Goal: Task Accomplishment & Management: Manage account settings

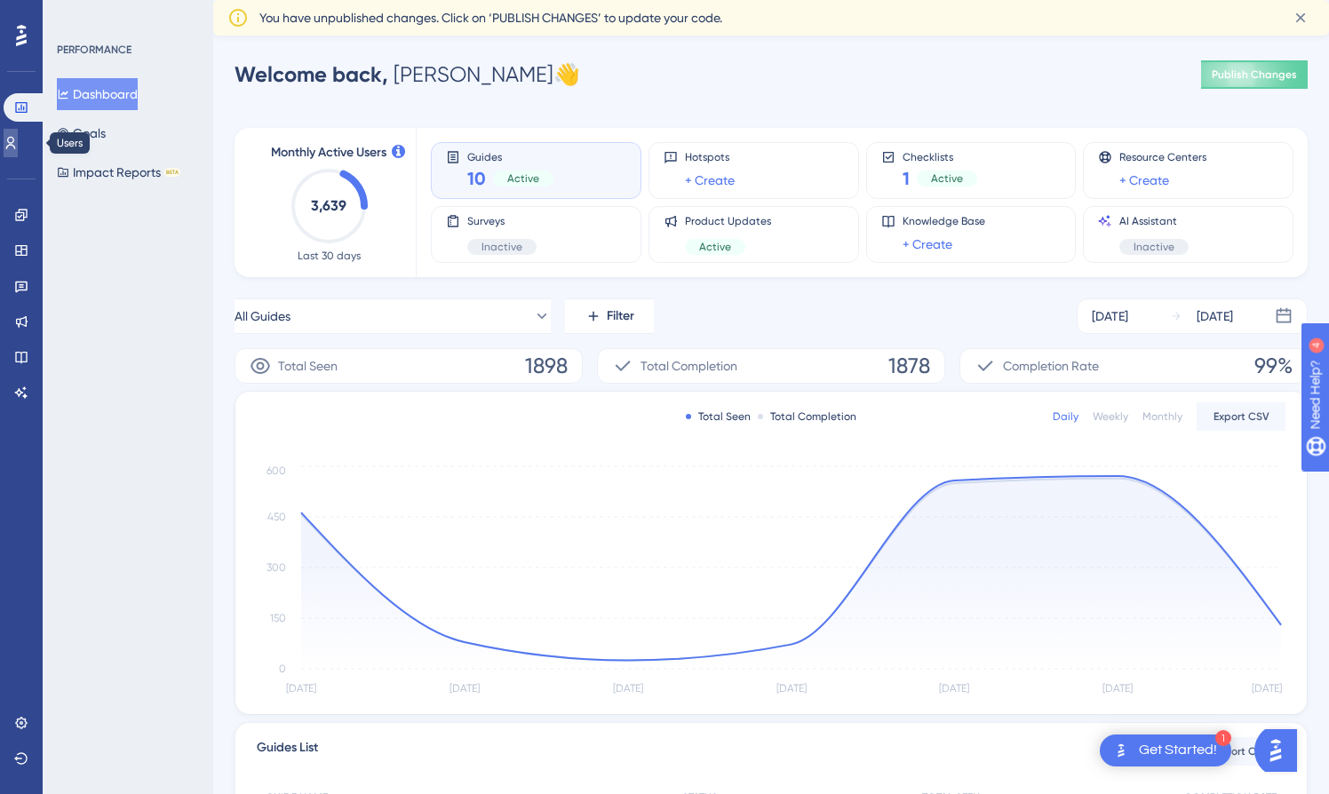
click at [18, 145] on icon at bounding box center [11, 143] width 14 height 14
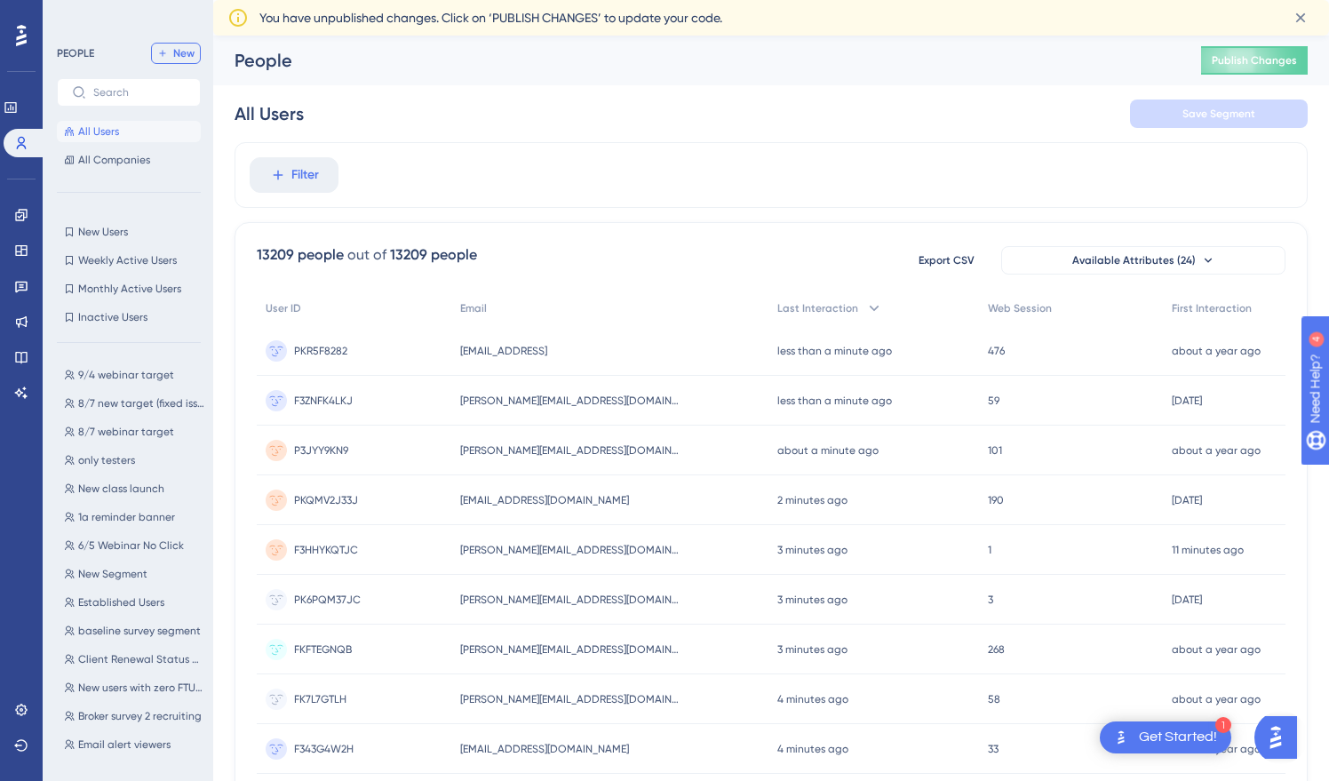
click at [185, 51] on span "New" at bounding box center [183, 53] width 21 height 14
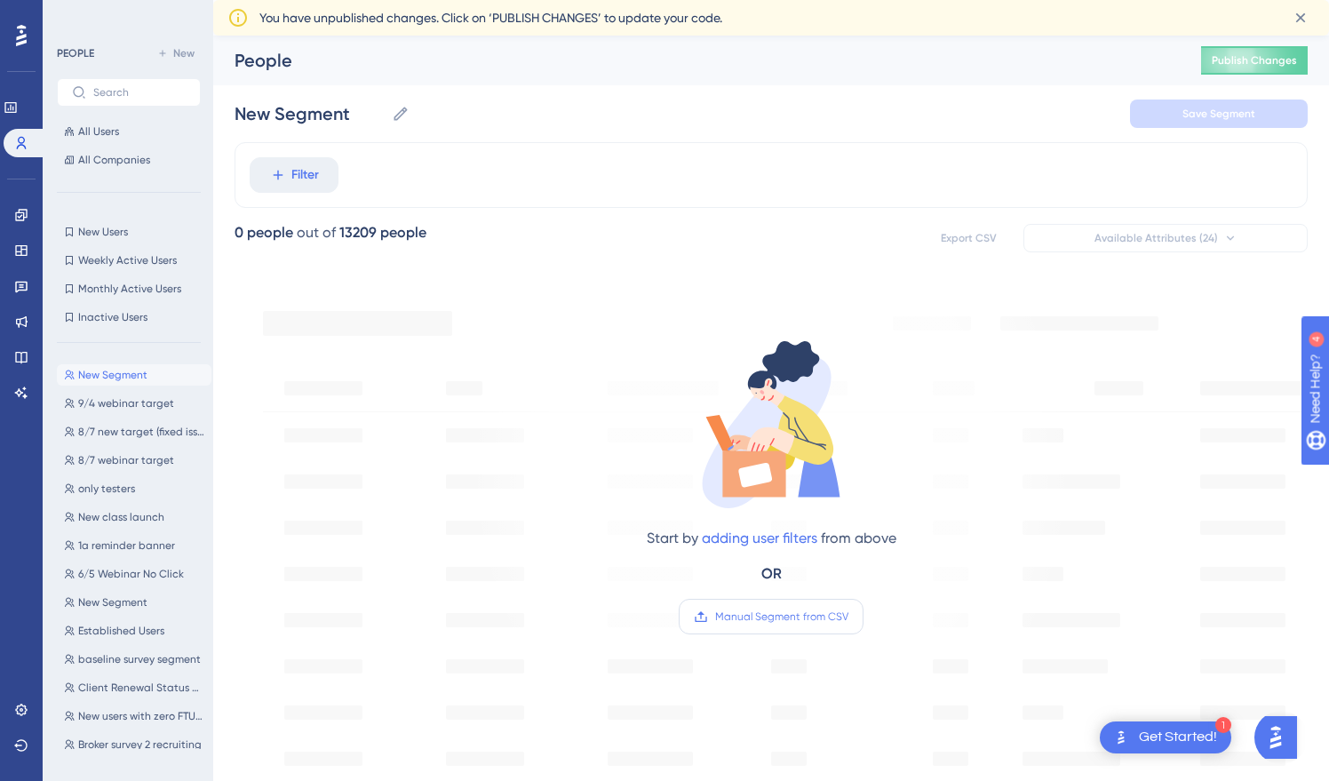
click at [809, 616] on span "Manual Segment from CSV" at bounding box center [781, 616] width 133 height 14
click at [848, 616] on input "Manual Segment from CSV" at bounding box center [848, 616] width 0 height 0
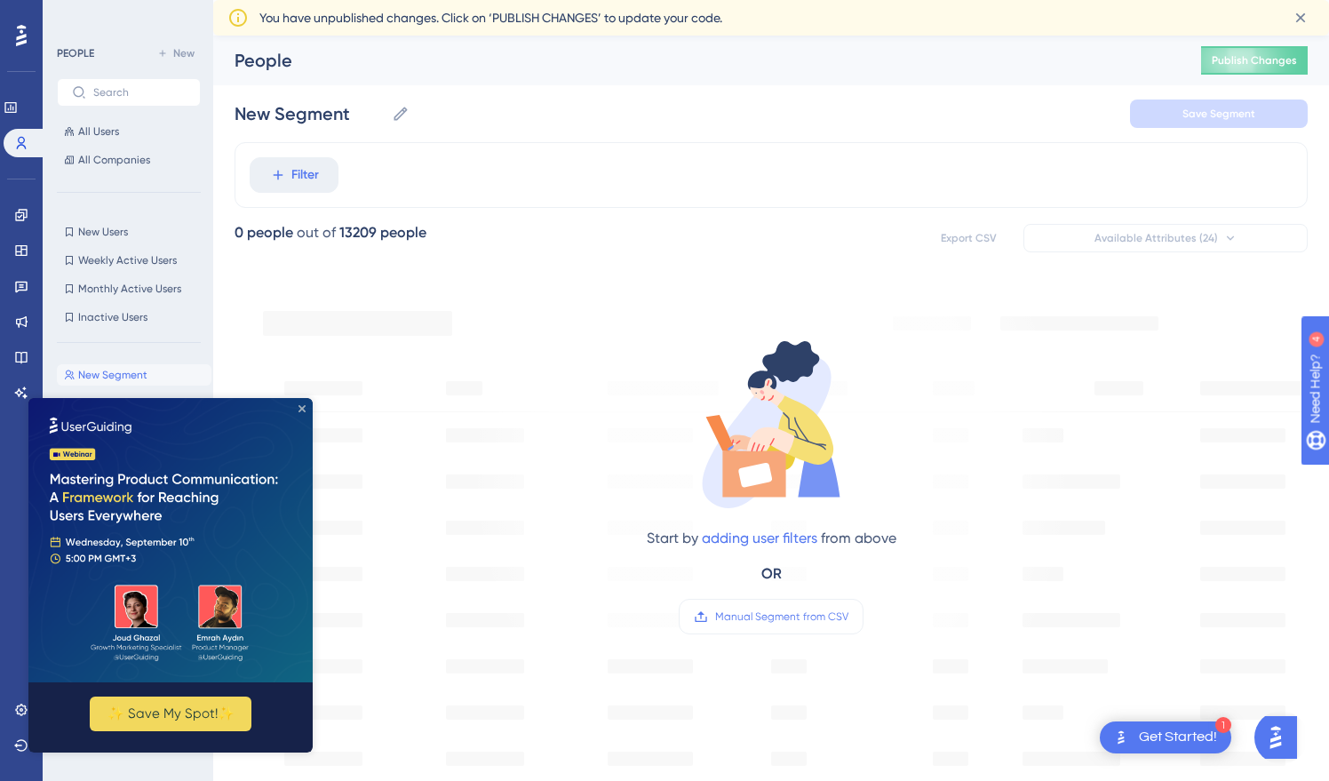
click at [302, 408] on icon "Close Preview" at bounding box center [301, 408] width 7 height 7
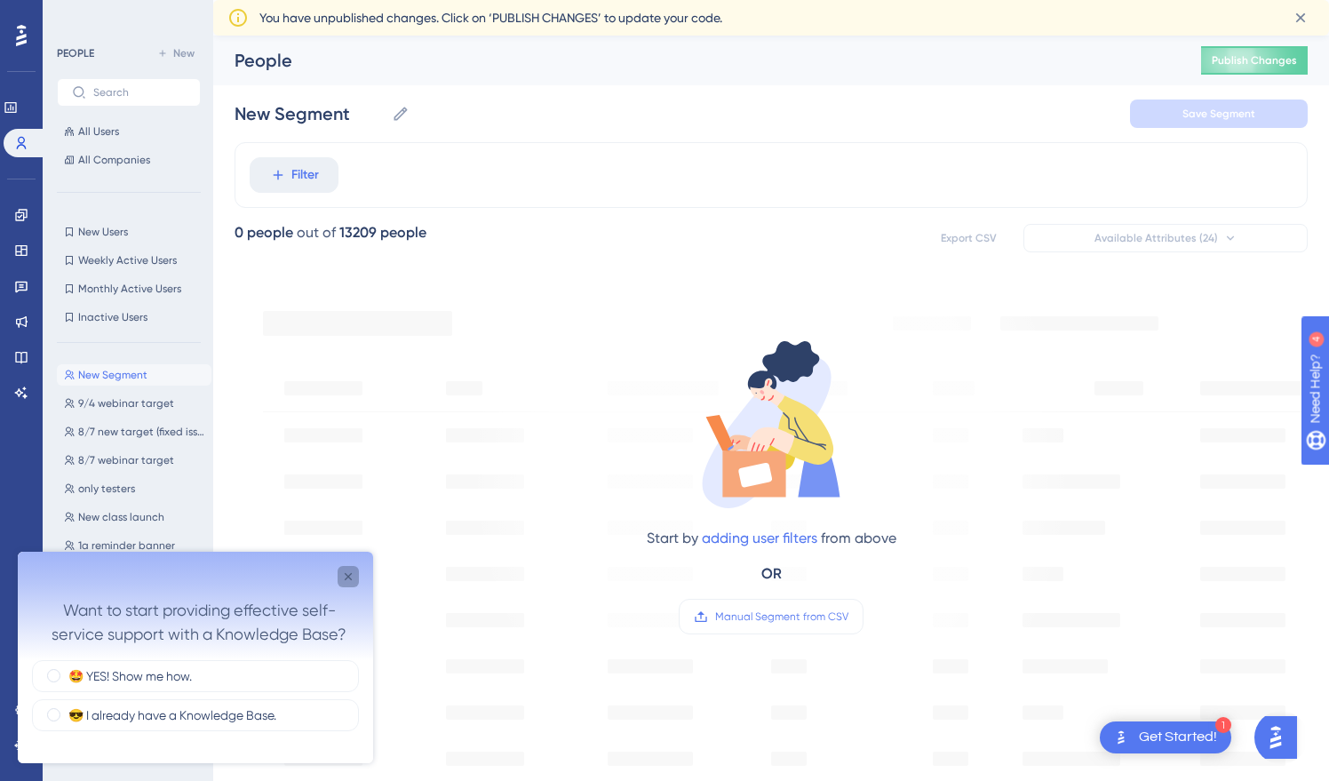
click at [345, 580] on icon "Close survey" at bounding box center [348, 576] width 14 height 14
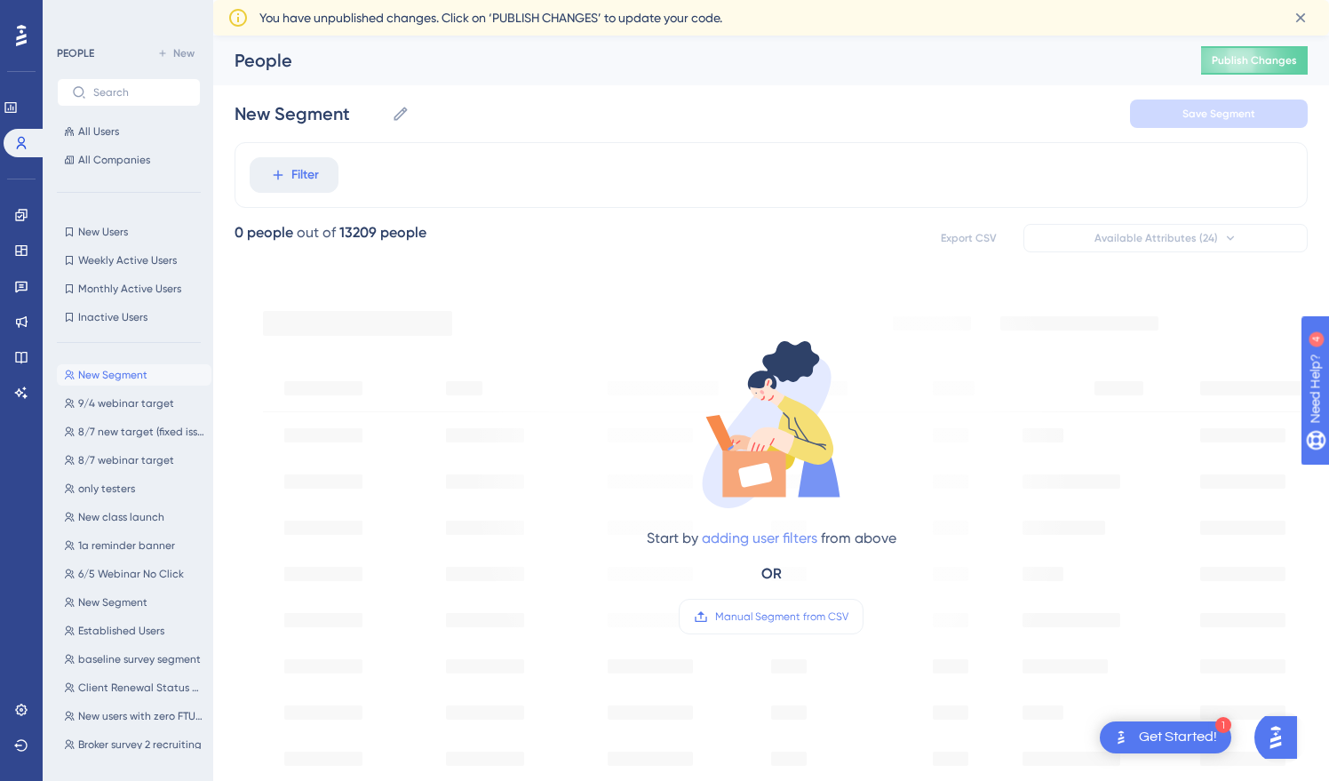
click at [755, 543] on link "adding user filters" at bounding box center [759, 537] width 115 height 17
click at [250, 157] on button "Filter" at bounding box center [294, 175] width 89 height 36
click at [292, 181] on span "Filter" at bounding box center [305, 174] width 28 height 21
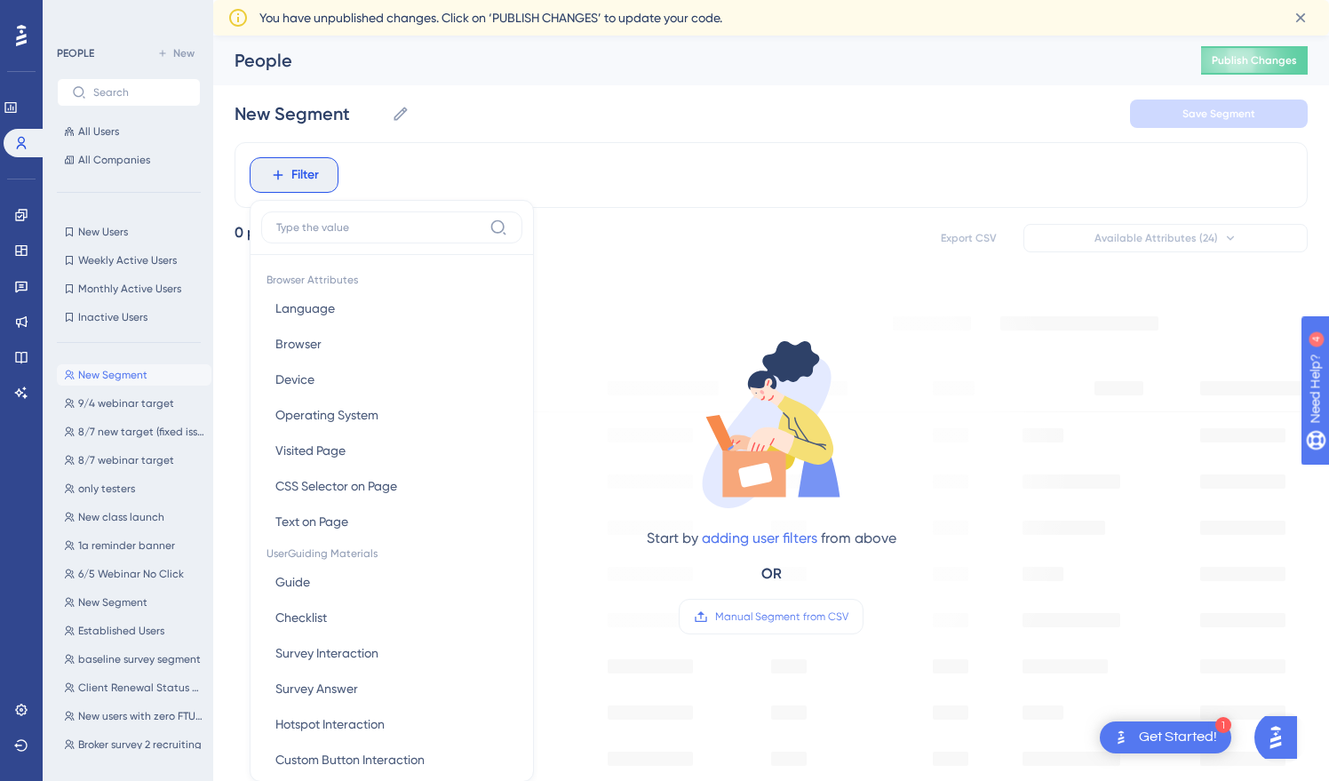
scroll to position [100, 0]
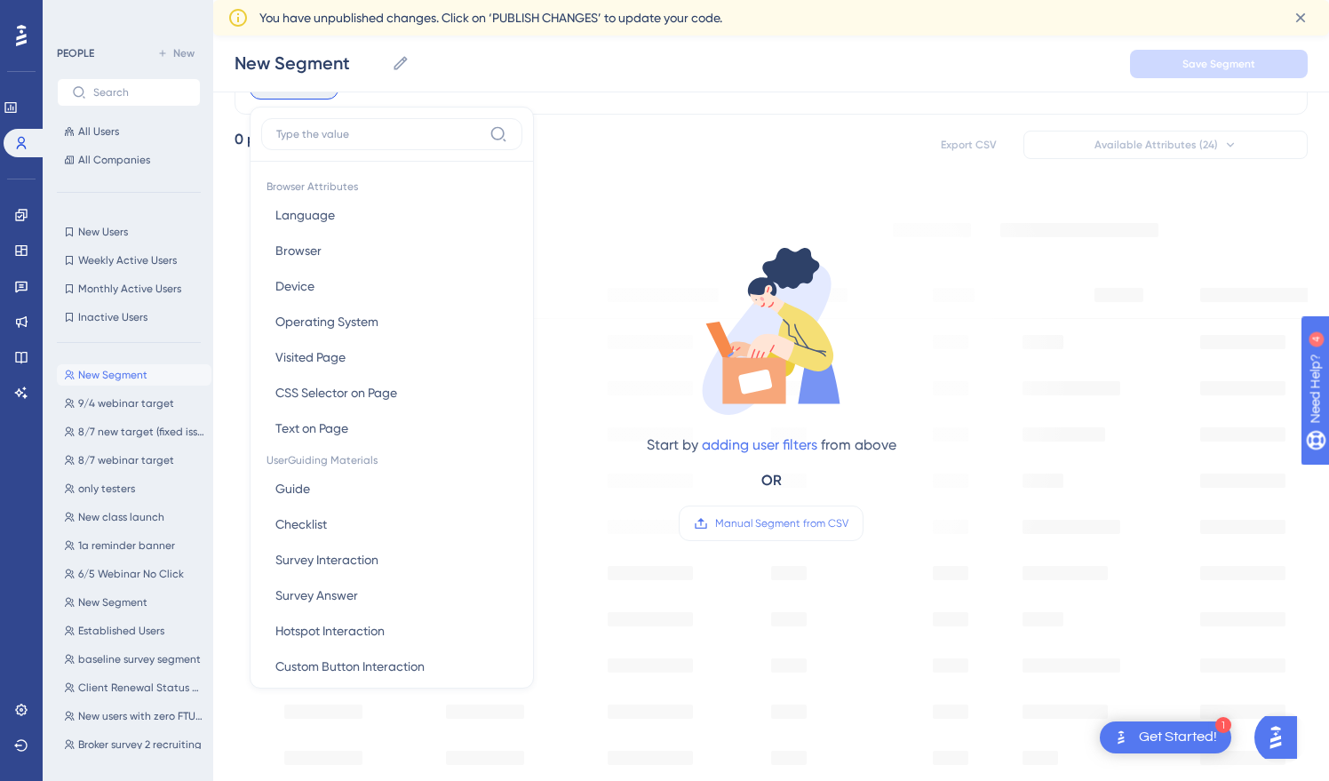
click at [336, 134] on input at bounding box center [379, 134] width 206 height 14
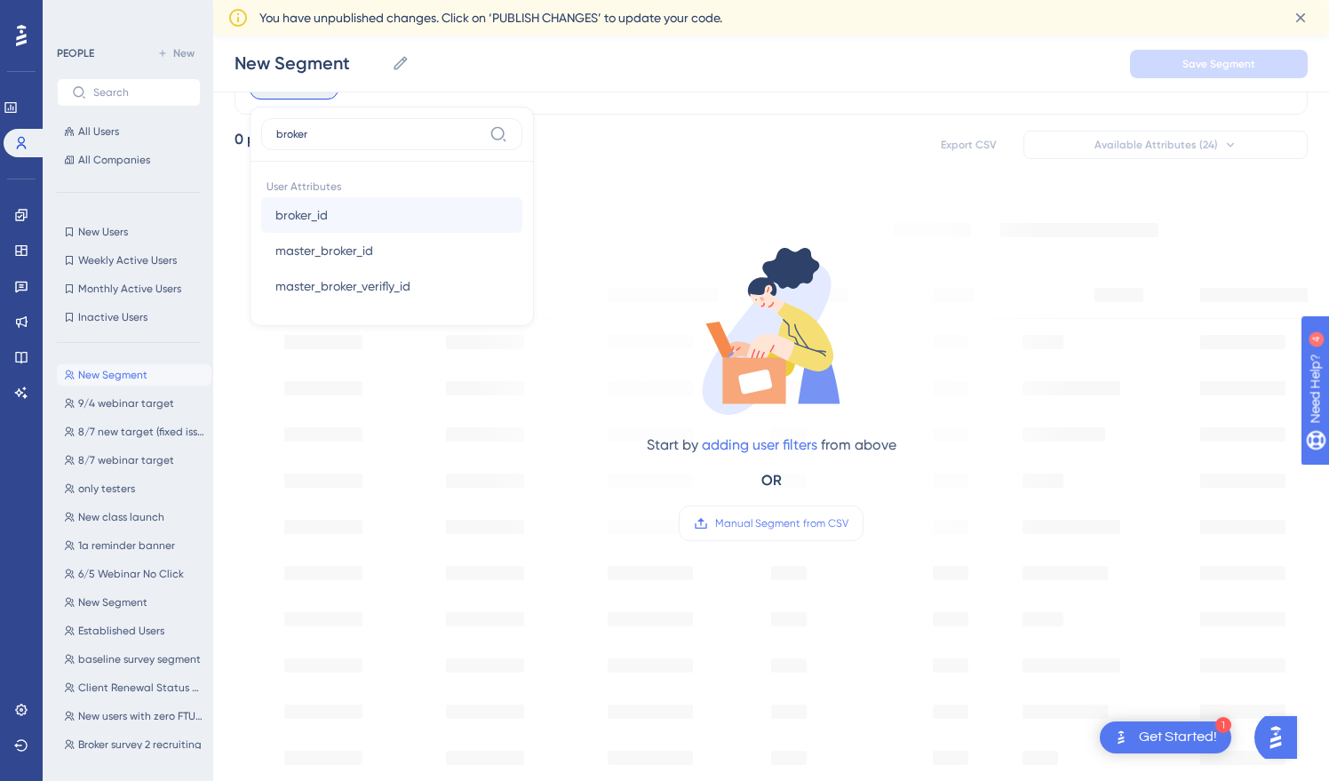
type input "broker"
click at [387, 218] on button "broker_id broker_id" at bounding box center [391, 215] width 261 height 36
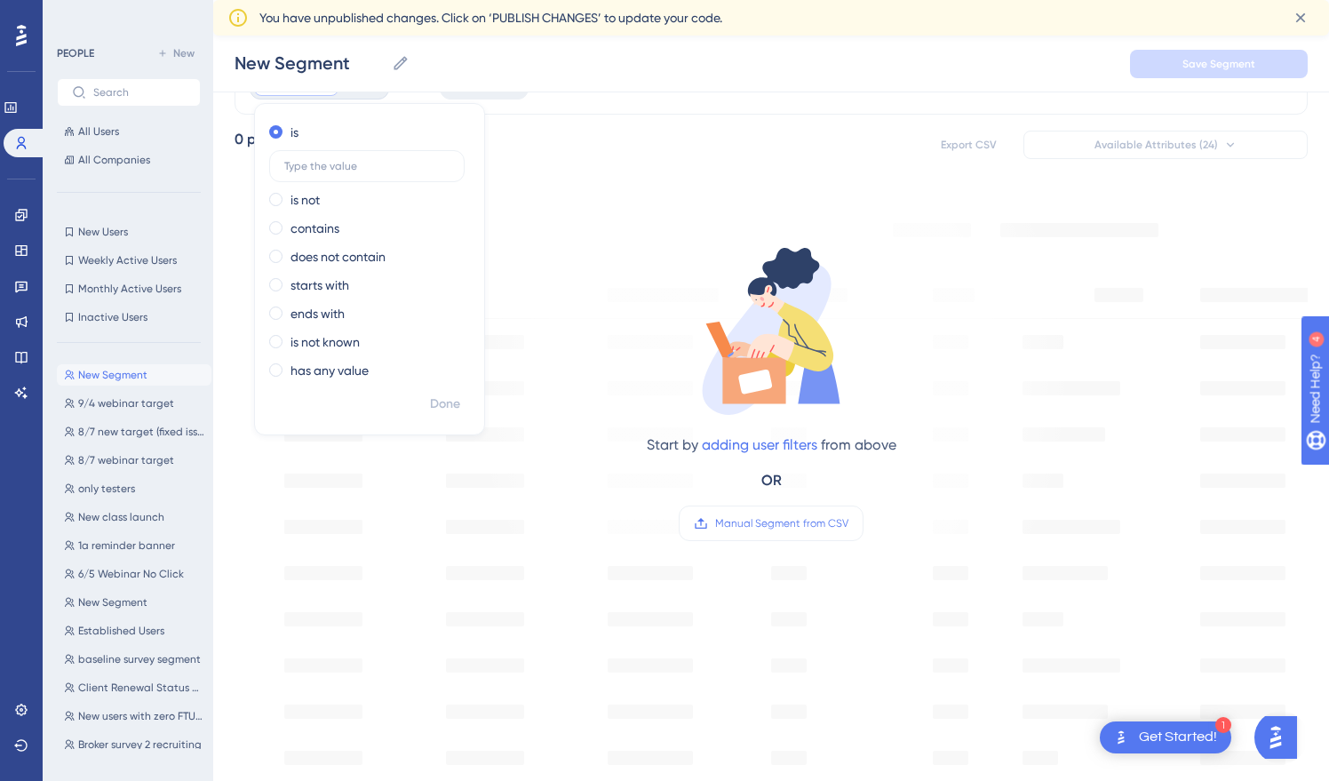
click at [608, 146] on div "0 people out of 13209 people Export CSV Available Attributes (24)" at bounding box center [770, 145] width 1073 height 32
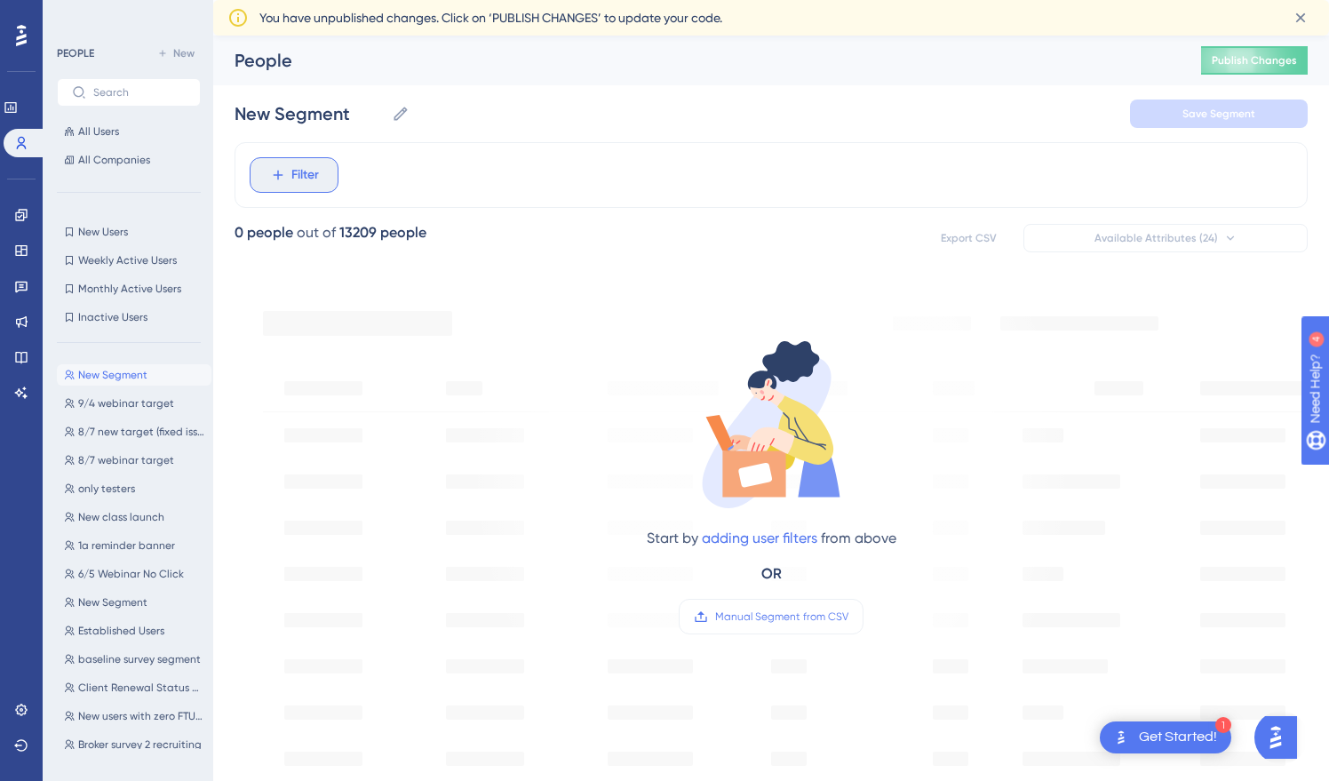
click at [305, 180] on span "Filter" at bounding box center [305, 174] width 28 height 21
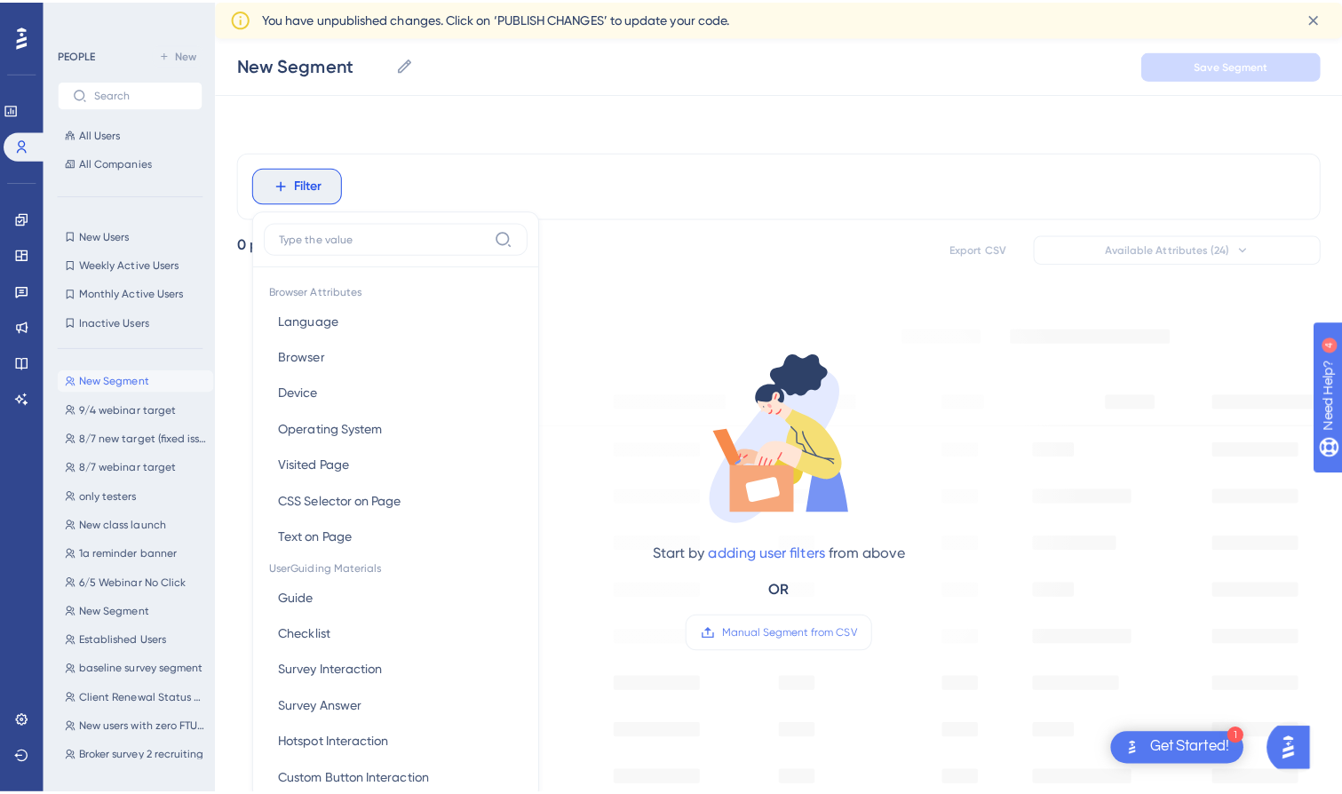
scroll to position [100, 0]
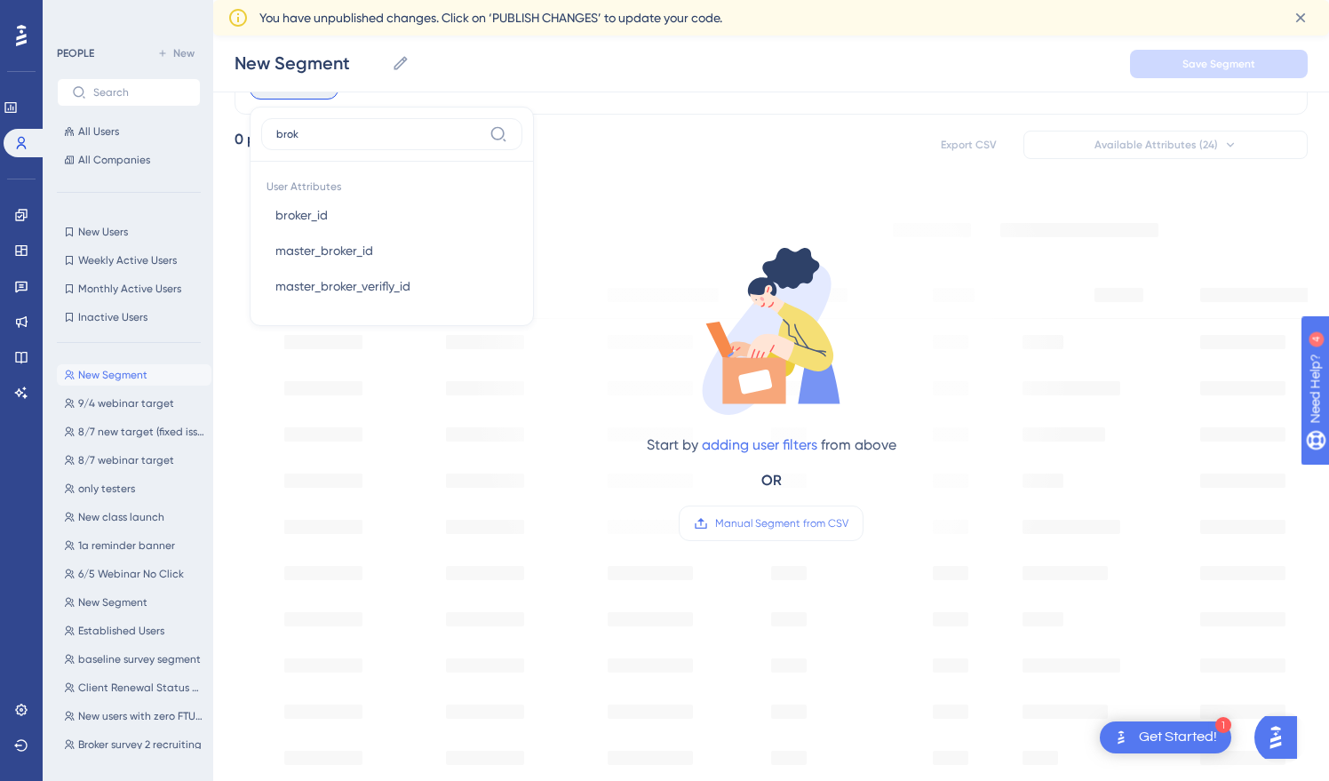
type input "brok"
click at [767, 123] on div "Filter brok User Attributes broker_id broker_id master_broker_id master_broker_…" at bounding box center [770, 663] width 1073 height 1229
click at [750, 517] on span "Manual Segment from CSV" at bounding box center [781, 523] width 133 height 14
click at [848, 523] on input "Manual Segment from CSV" at bounding box center [848, 523] width 0 height 0
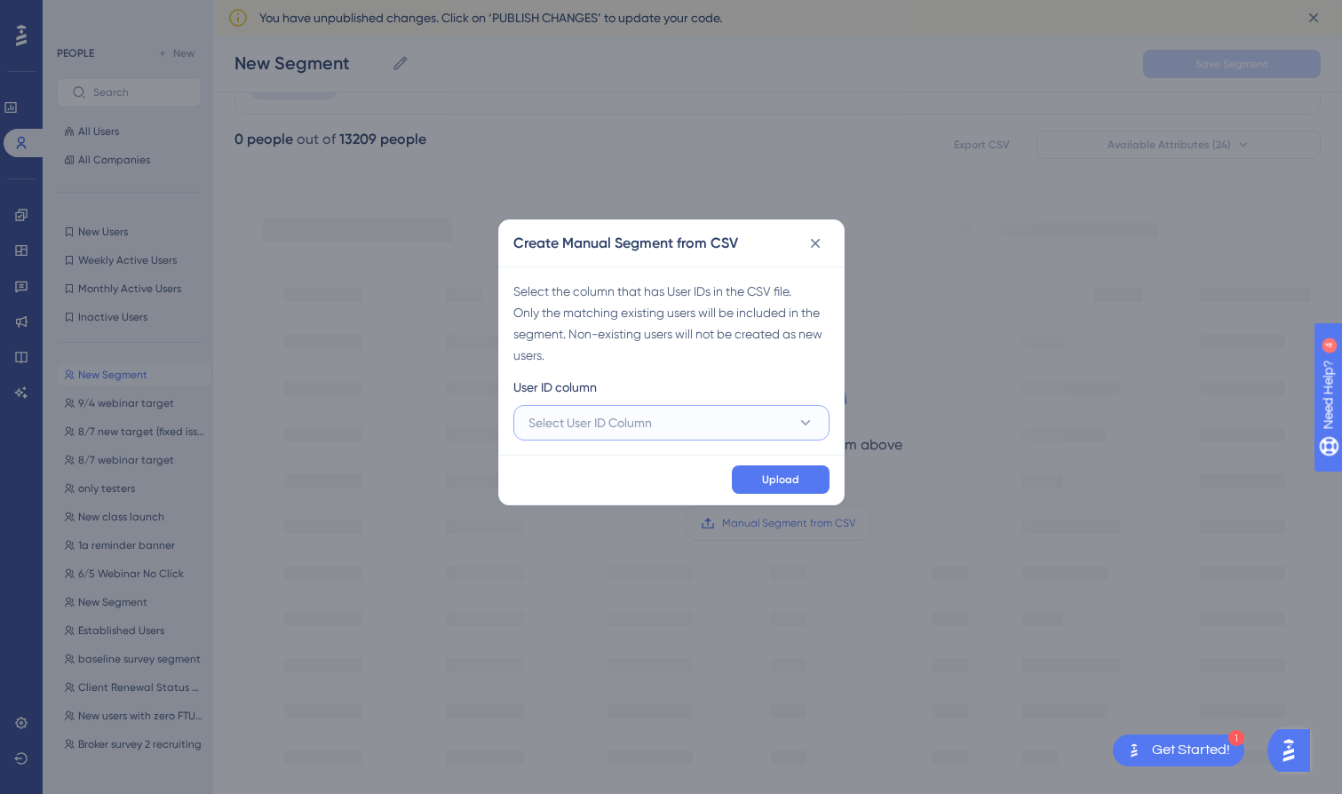
click at [786, 424] on button "Select User ID Column" at bounding box center [671, 423] width 316 height 36
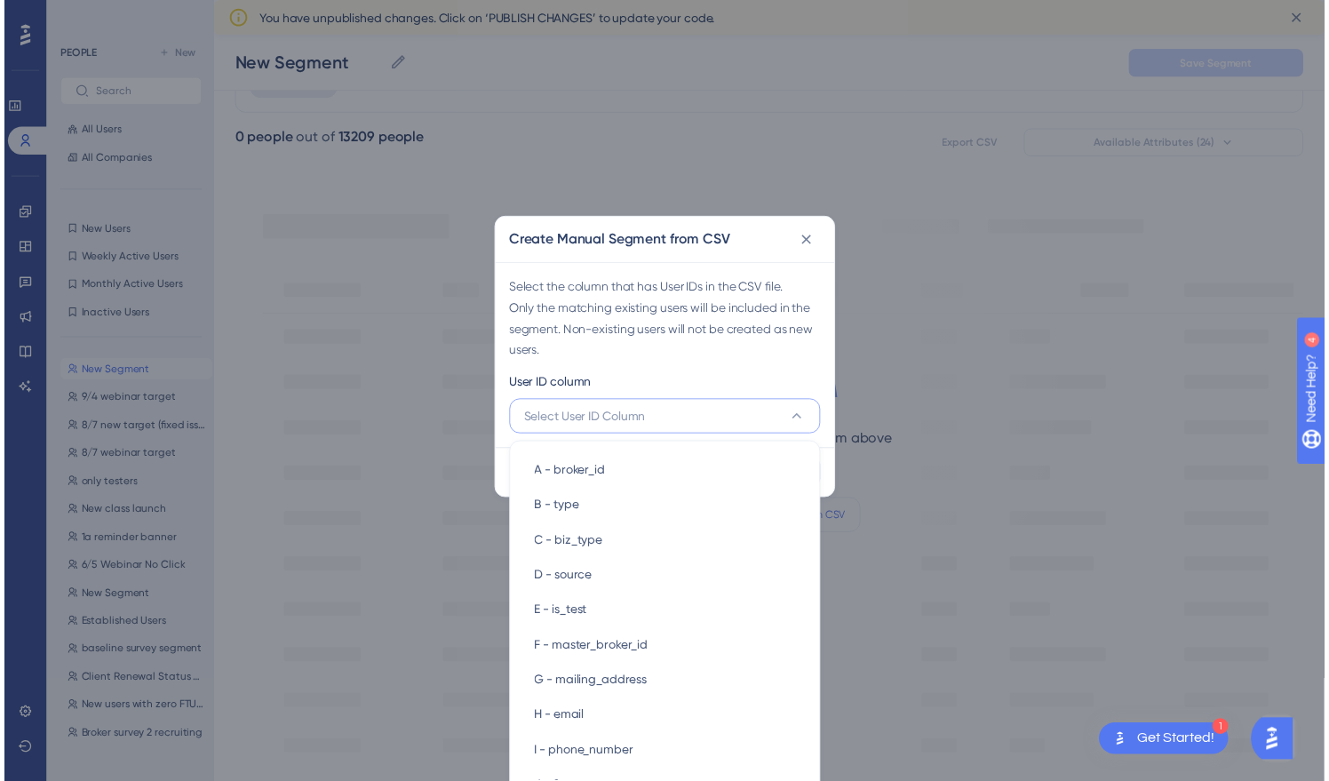
scroll to position [123, 0]
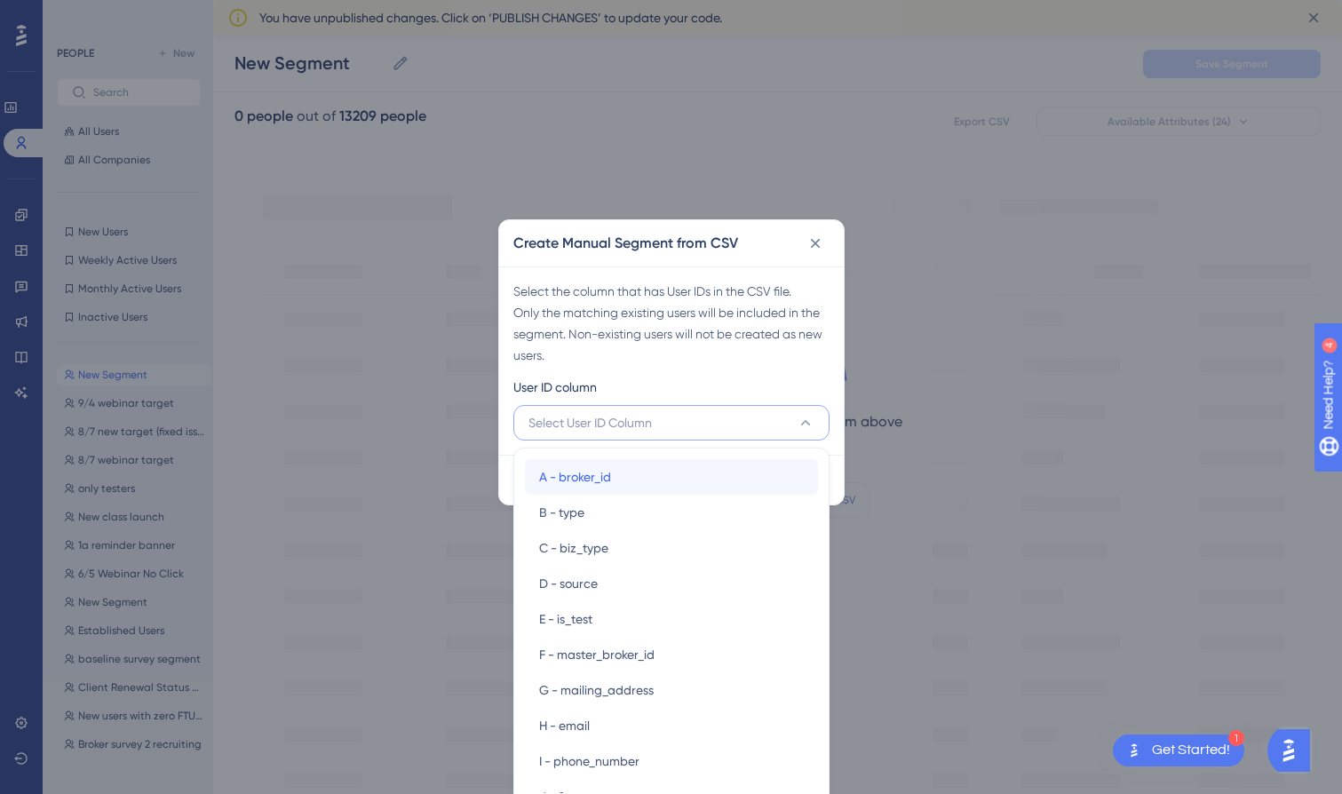
click at [584, 490] on div "A - broker_id A - broker_id" at bounding box center [671, 477] width 265 height 36
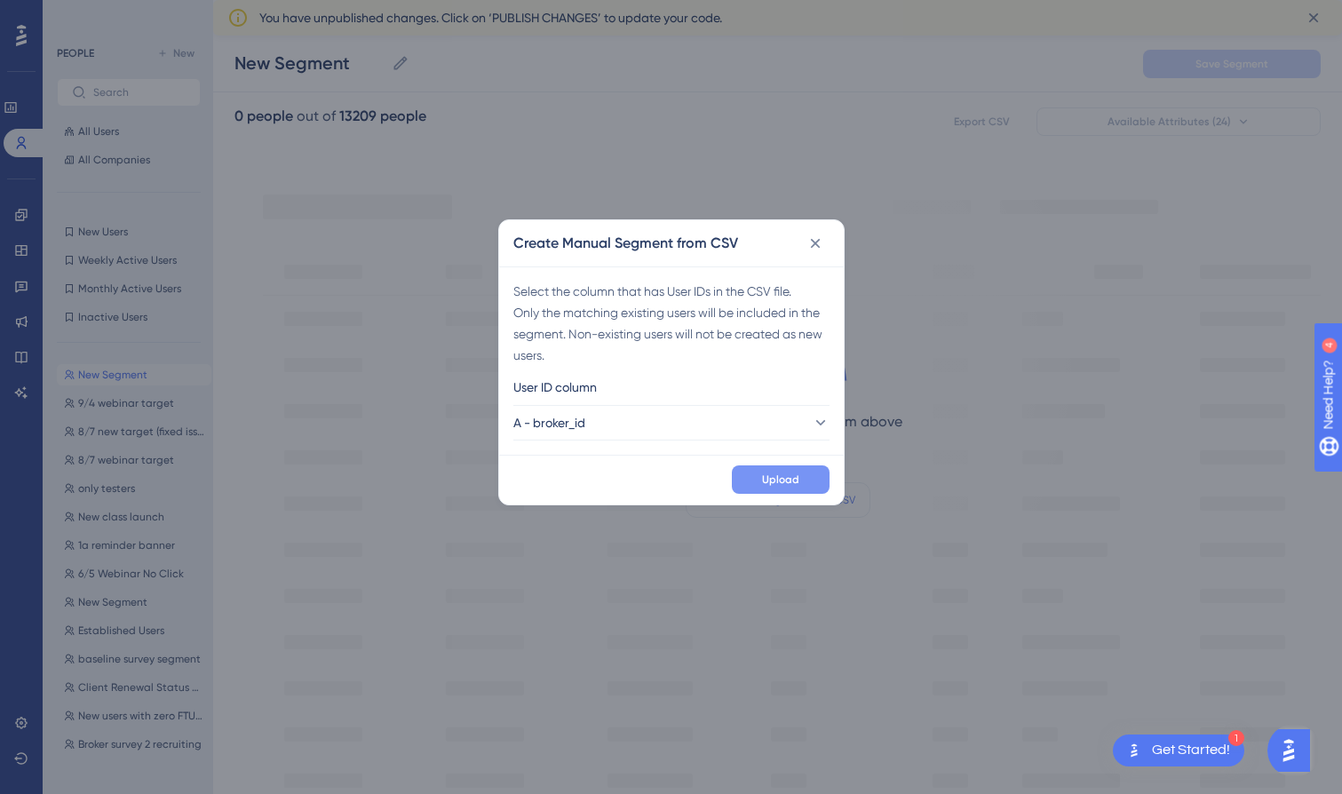
click at [776, 481] on span "Upload" at bounding box center [780, 480] width 37 height 14
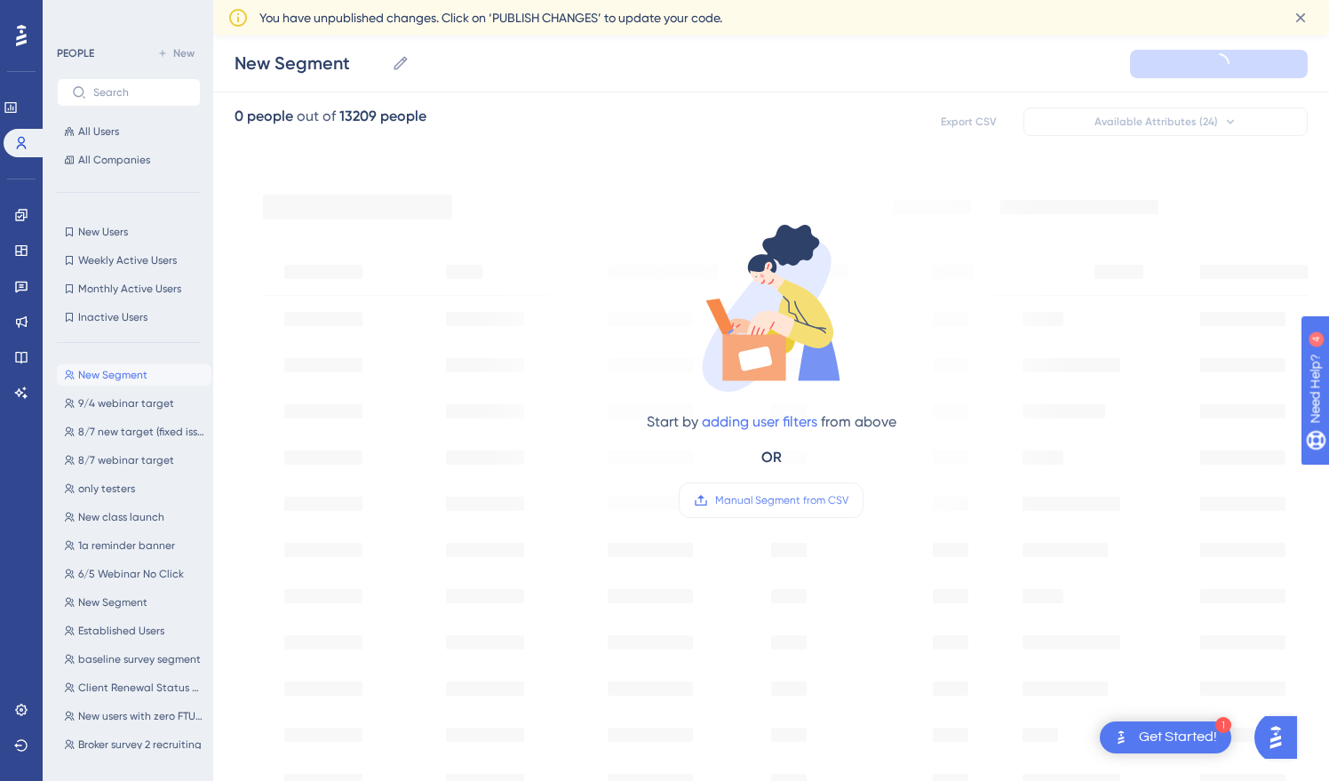
type input "New Segment-1"
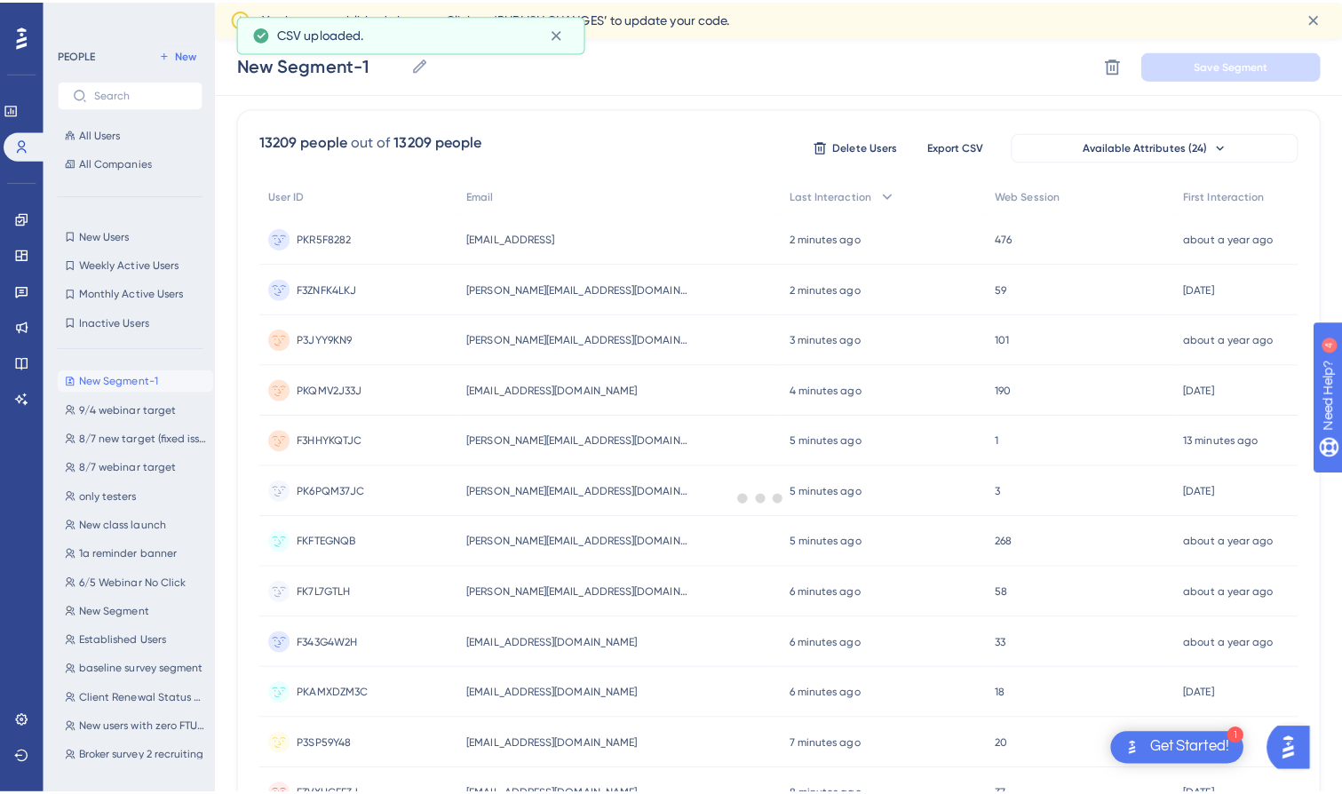
scroll to position [0, 0]
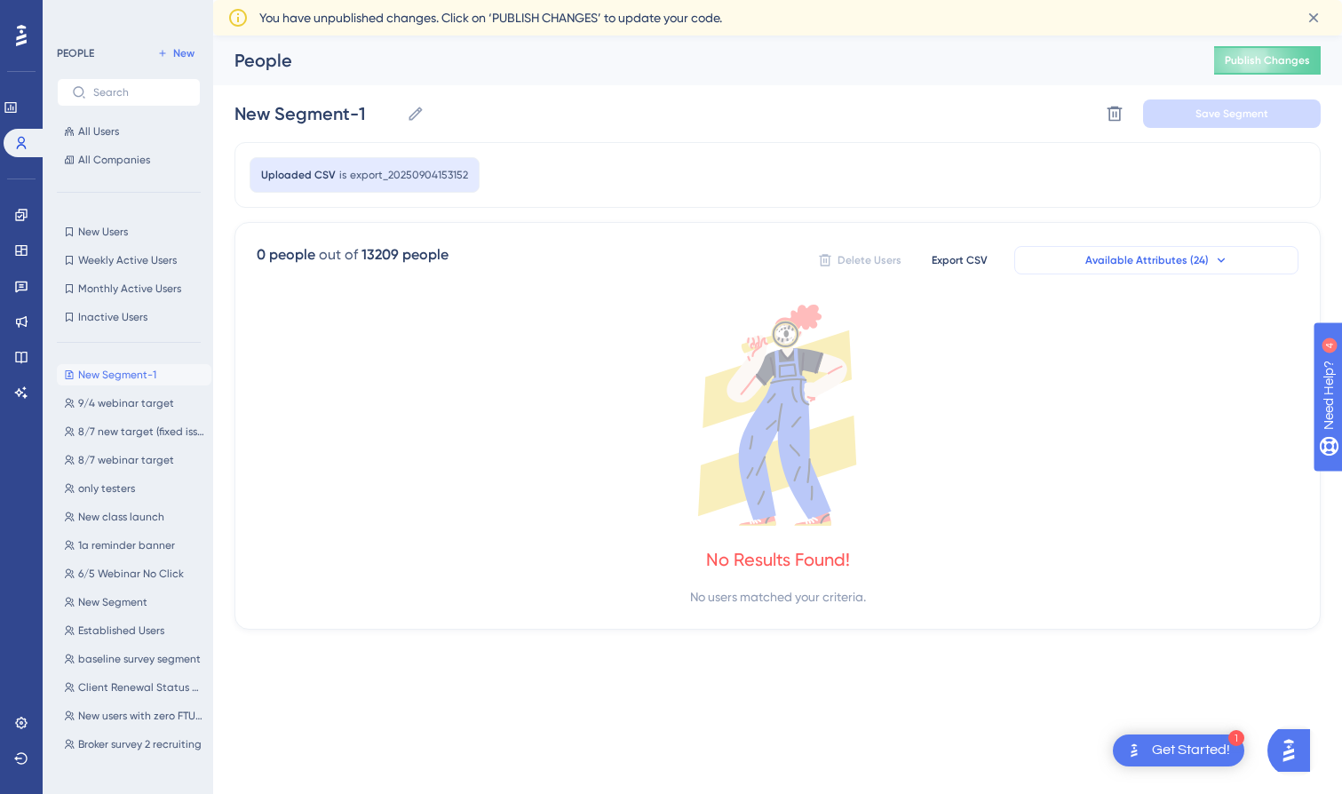
click at [1171, 261] on span "Available Attributes (24)" at bounding box center [1146, 260] width 123 height 14
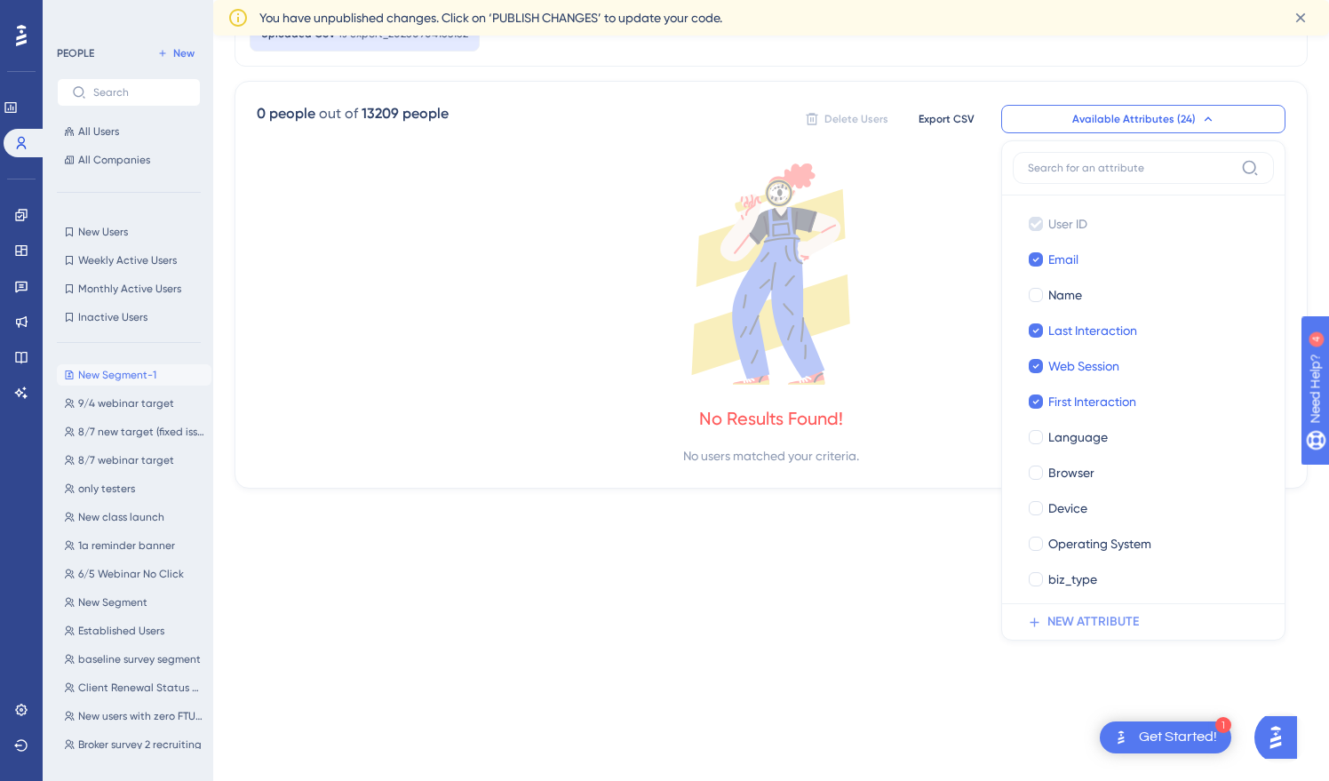
click at [1079, 626] on span "NEW ATTRIBUTE" at bounding box center [1092, 621] width 91 height 21
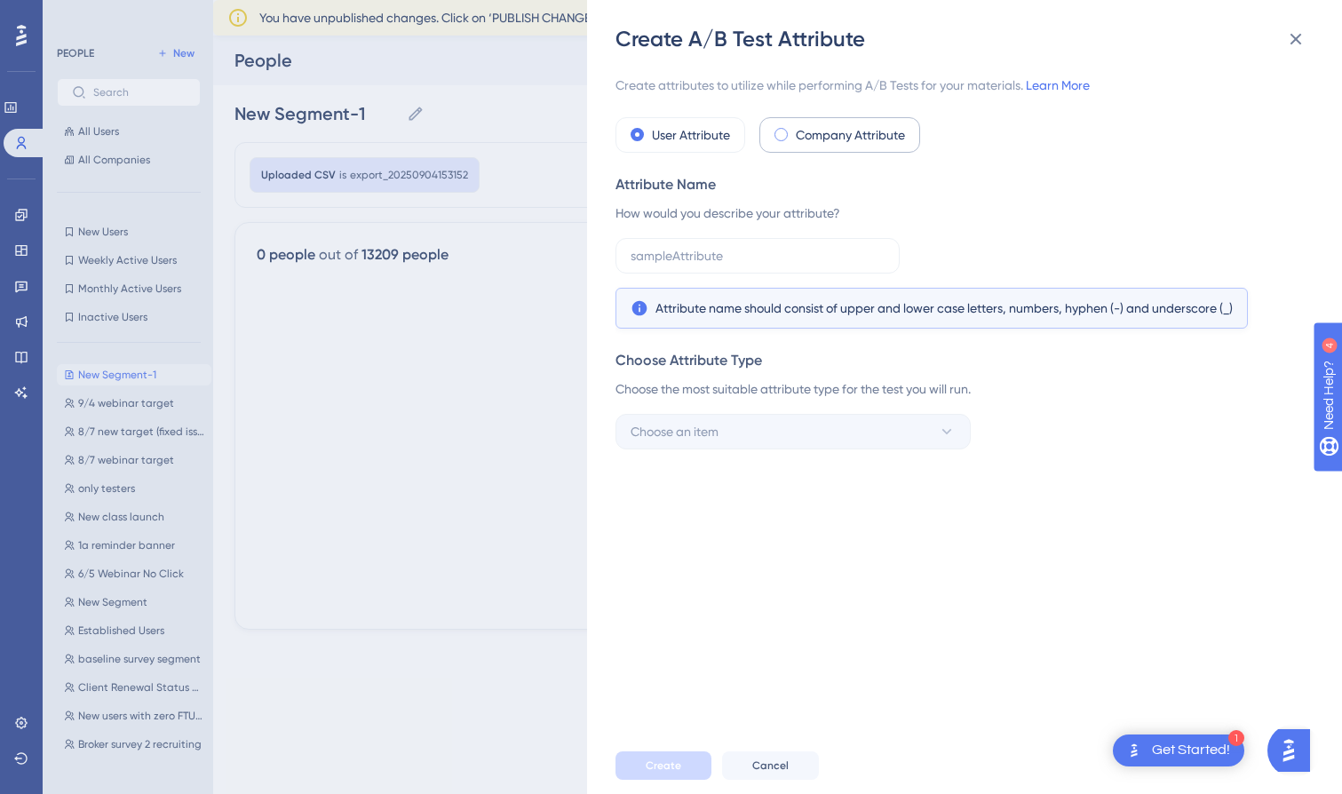
click at [831, 146] on div "Company Attribute" at bounding box center [839, 135] width 161 height 36
click at [705, 138] on label "User Attribute" at bounding box center [691, 134] width 78 height 21
click at [727, 256] on input "text" at bounding box center [758, 256] width 254 height 20
click at [539, 458] on div "Create A/B Test Attribute Create attributes to utilize while performing A/B Tes…" at bounding box center [671, 397] width 1342 height 794
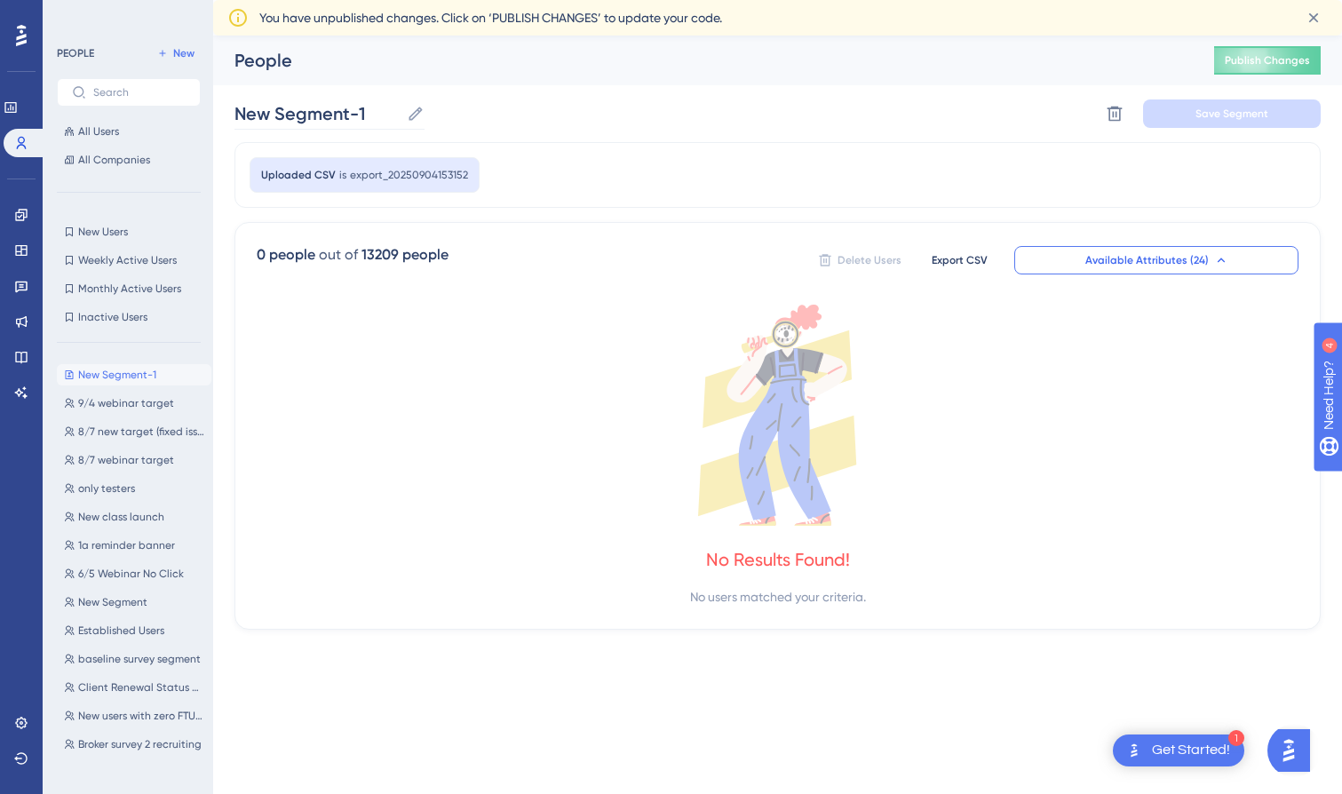
click at [417, 113] on icon at bounding box center [415, 113] width 13 height 13
click at [400, 113] on input "New Segment-1" at bounding box center [316, 113] width 165 height 25
click at [457, 354] on icon at bounding box center [778, 415] width 1042 height 221
click at [1234, 253] on button "Available Attributes (24)" at bounding box center [1156, 260] width 284 height 28
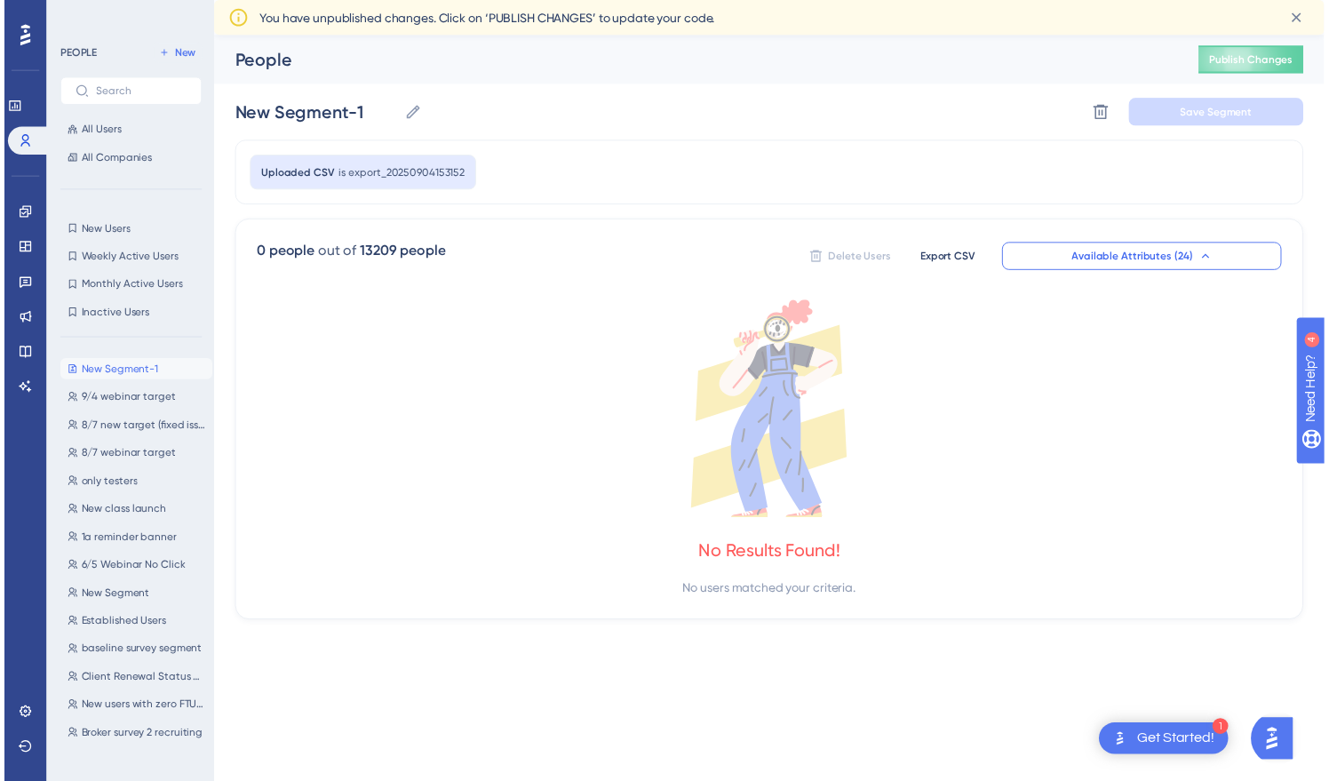
scroll to position [141, 0]
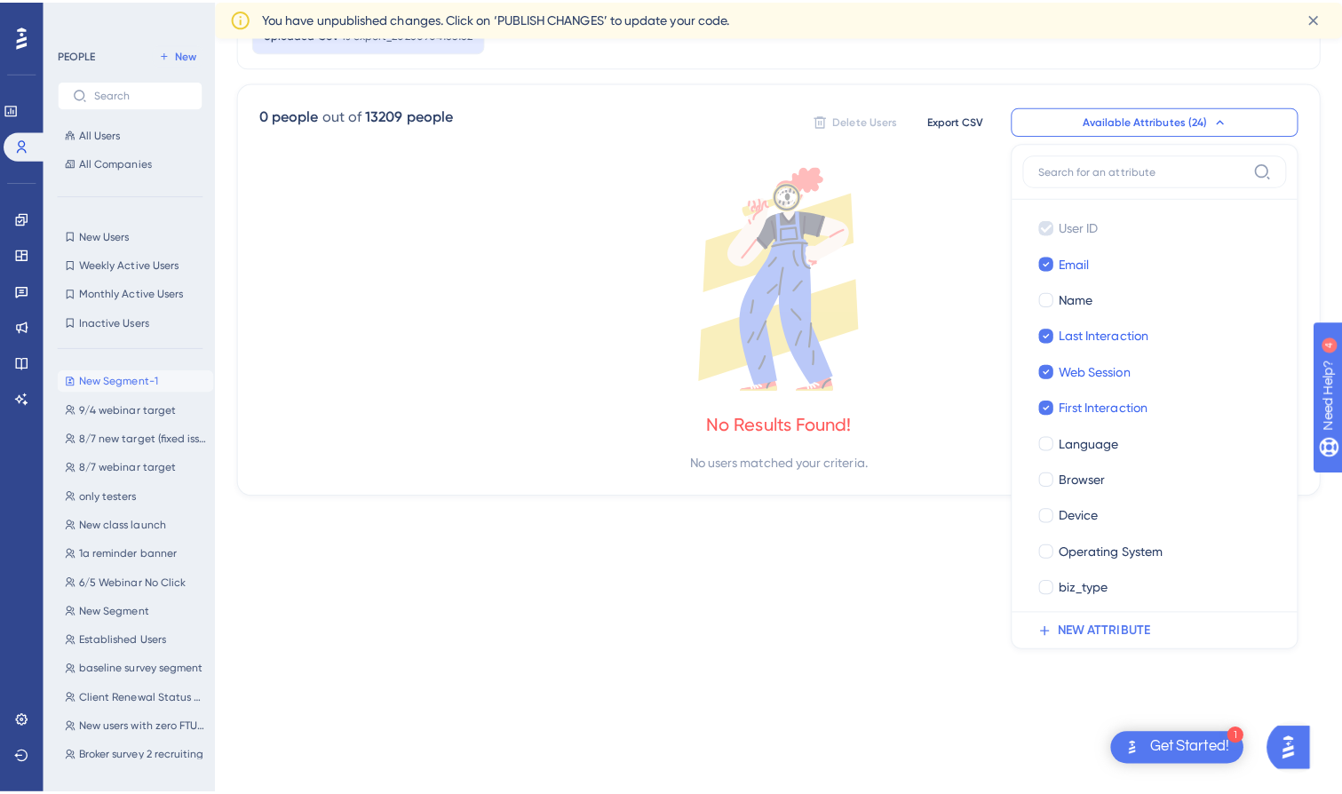
scroll to position [0, 0]
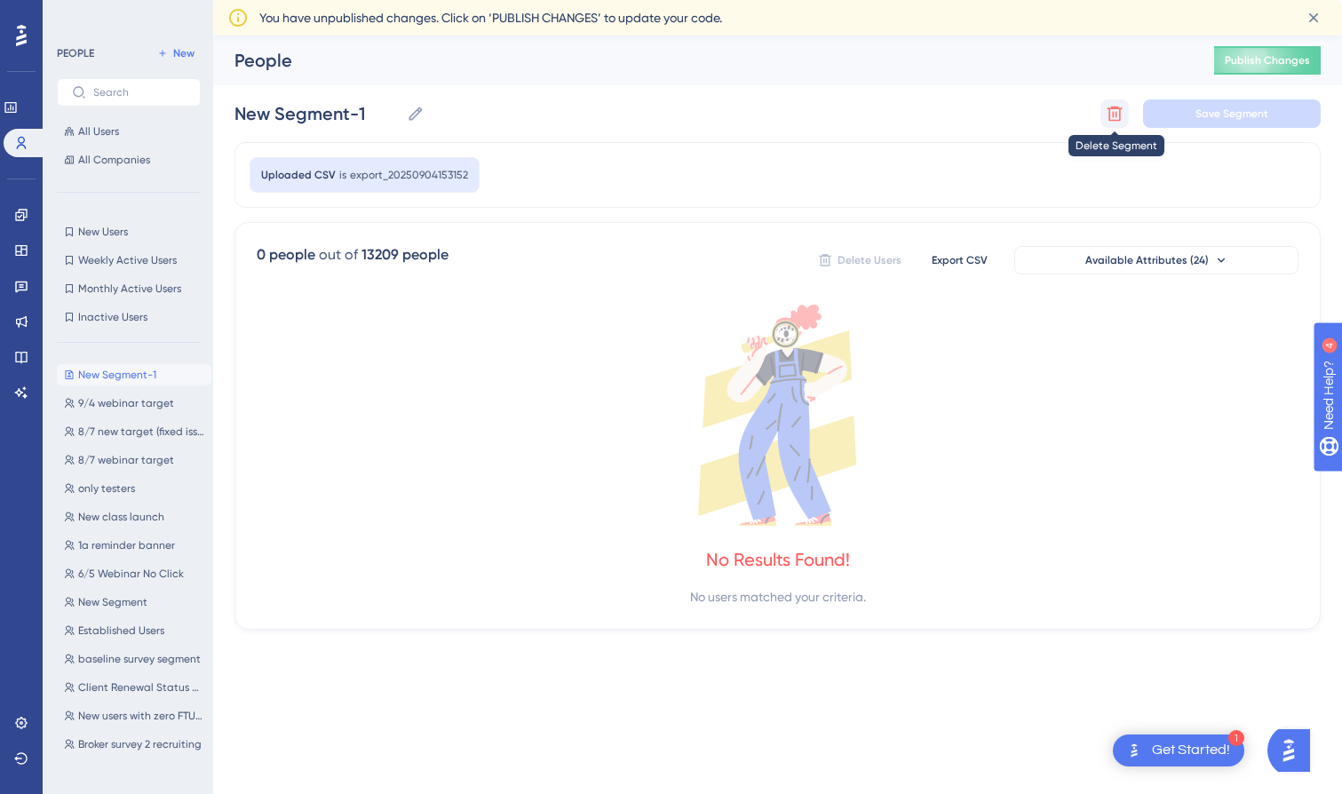
click at [1118, 109] on icon at bounding box center [1115, 114] width 18 height 18
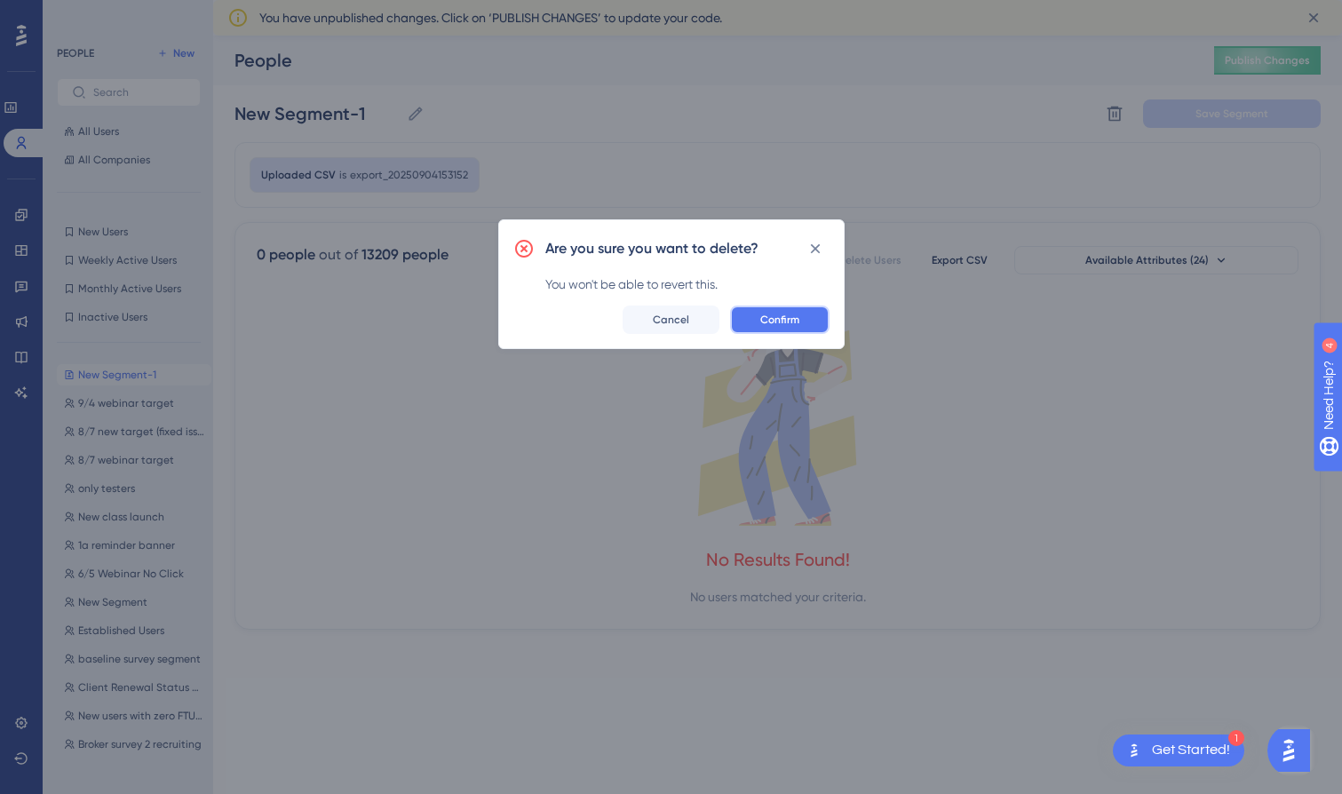
click at [782, 316] on span "Confirm" at bounding box center [779, 320] width 39 height 14
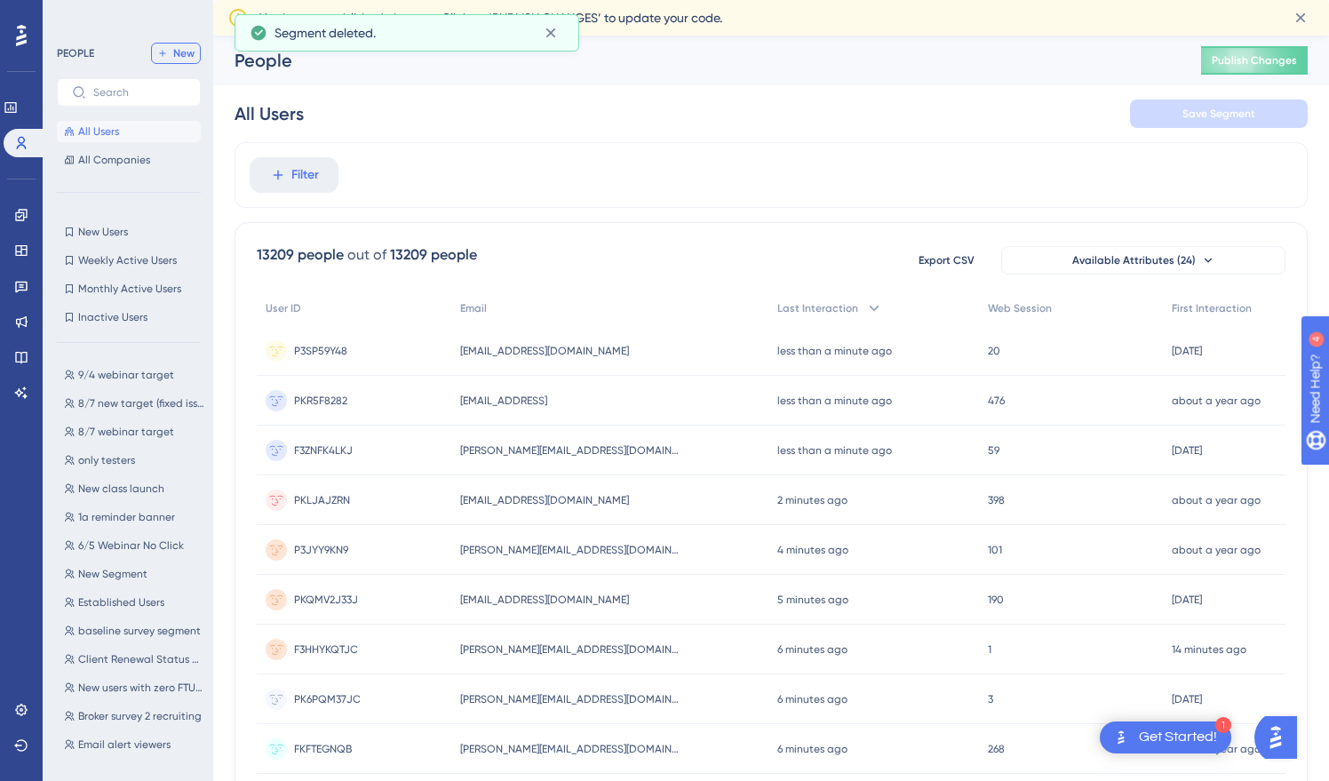
click at [185, 61] on button "New" at bounding box center [176, 53] width 50 height 21
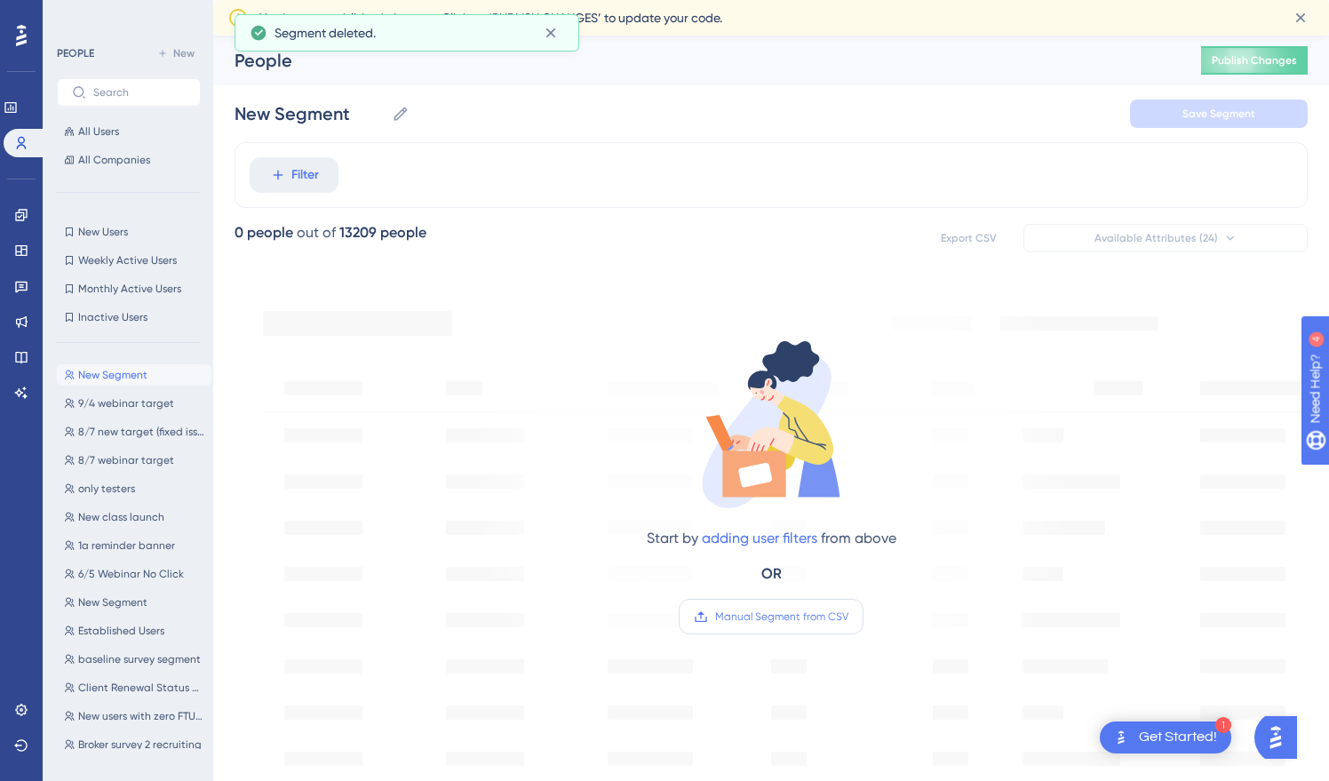
click at [775, 632] on label "Manual Segment from CSV" at bounding box center [771, 617] width 185 height 36
click at [848, 616] on input "Manual Segment from CSV" at bounding box center [848, 616] width 0 height 0
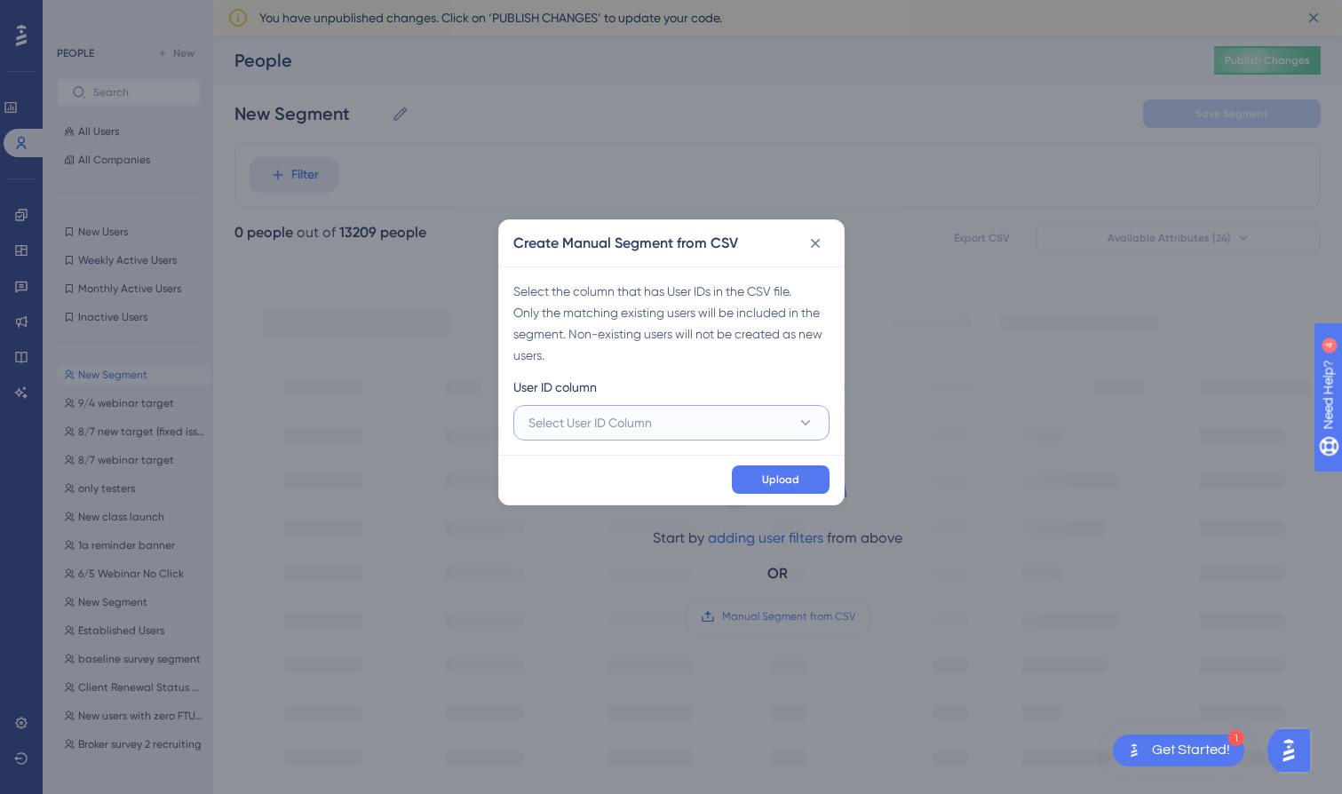
click at [657, 430] on button "Select User ID Column" at bounding box center [671, 423] width 316 height 36
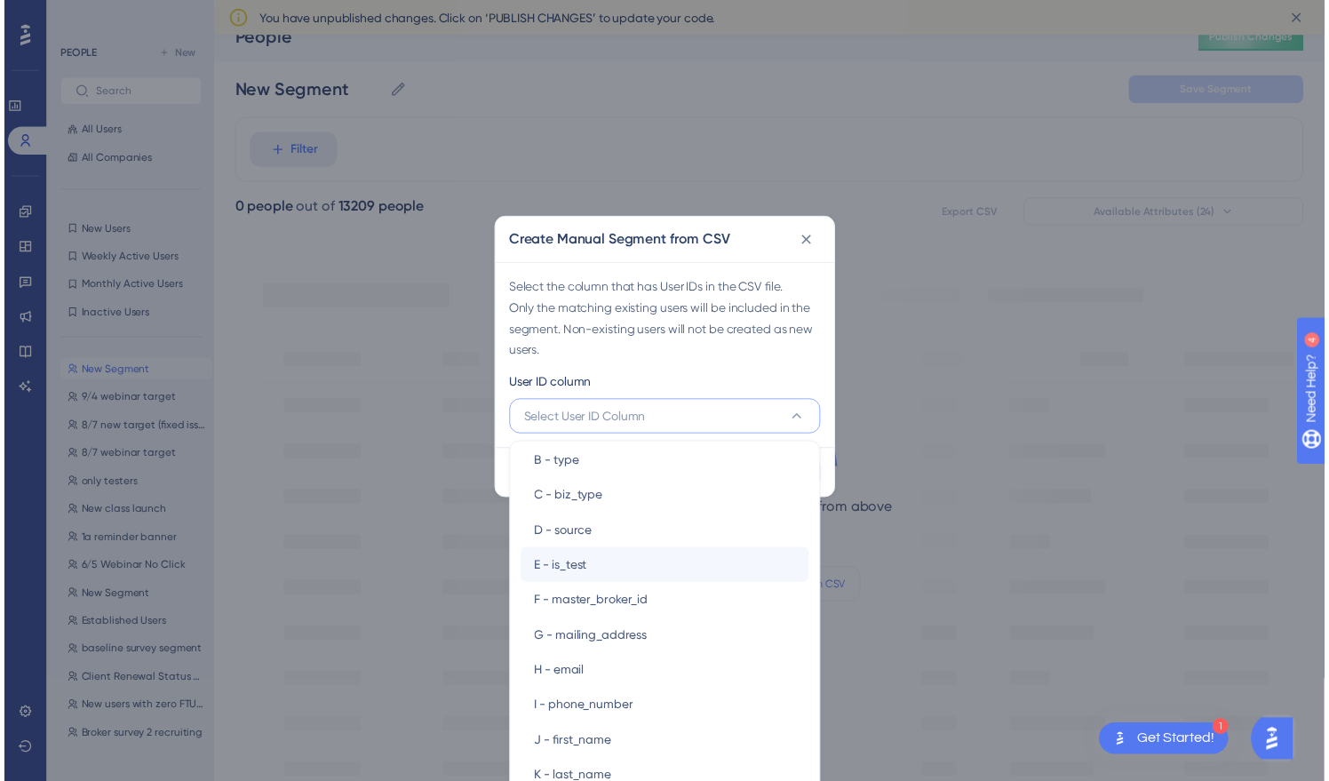
scroll to position [68, 0]
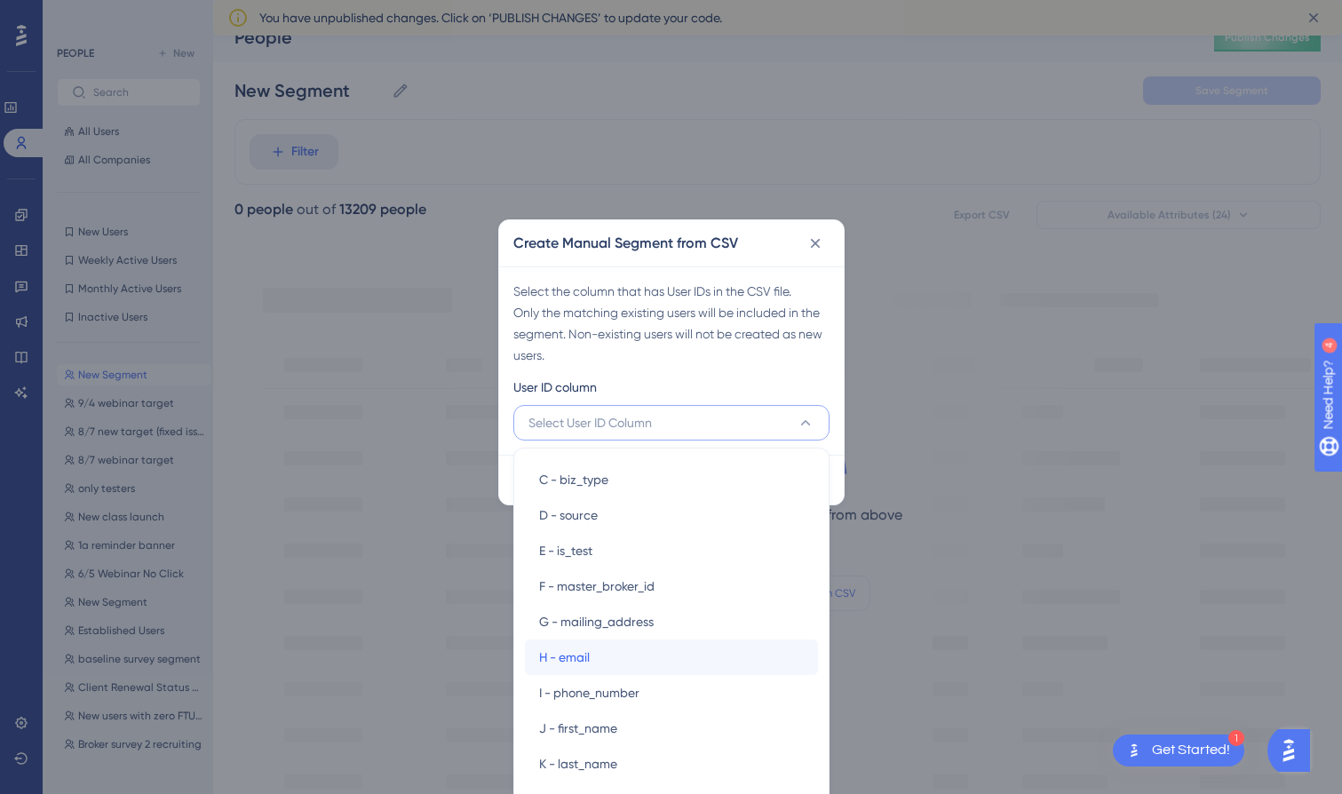
click at [648, 649] on div "H - email H - email" at bounding box center [671, 658] width 265 height 36
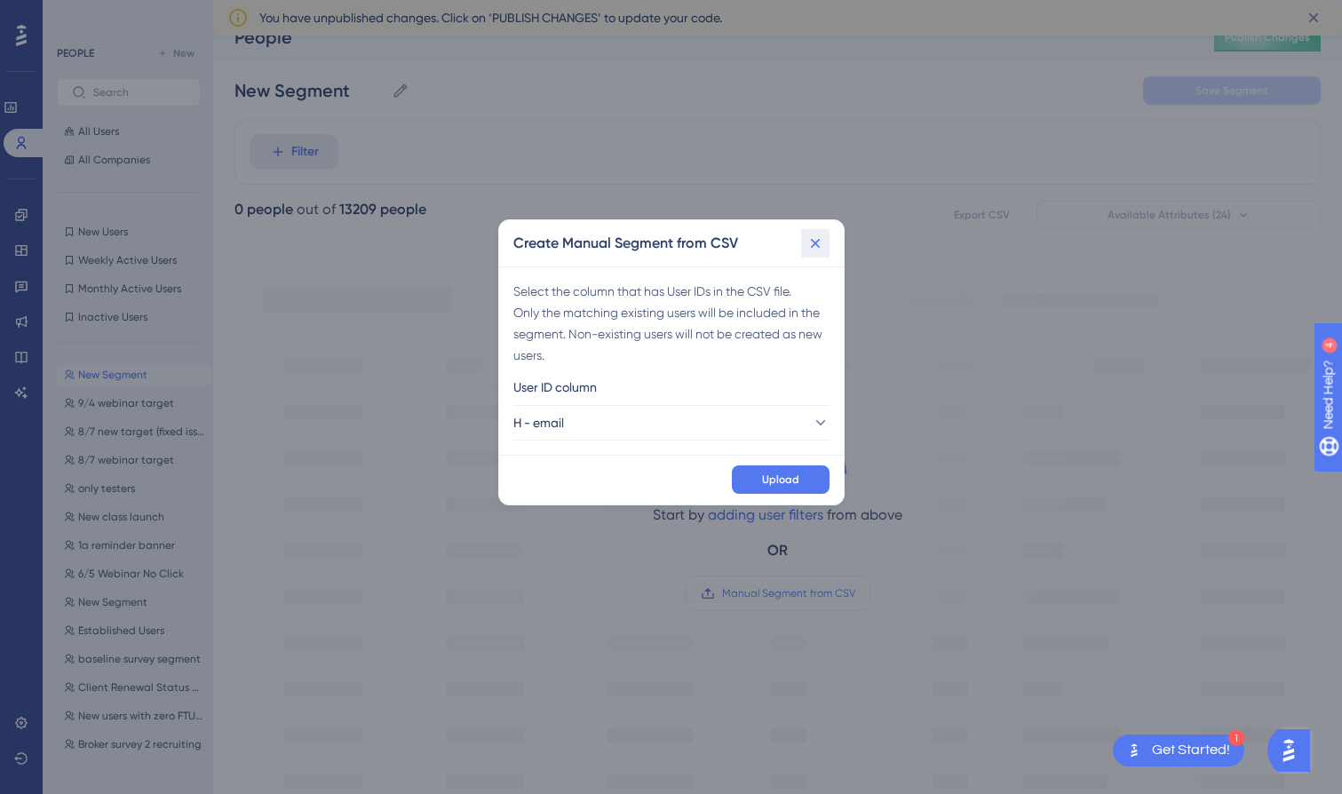
click at [817, 242] on icon at bounding box center [815, 243] width 18 height 18
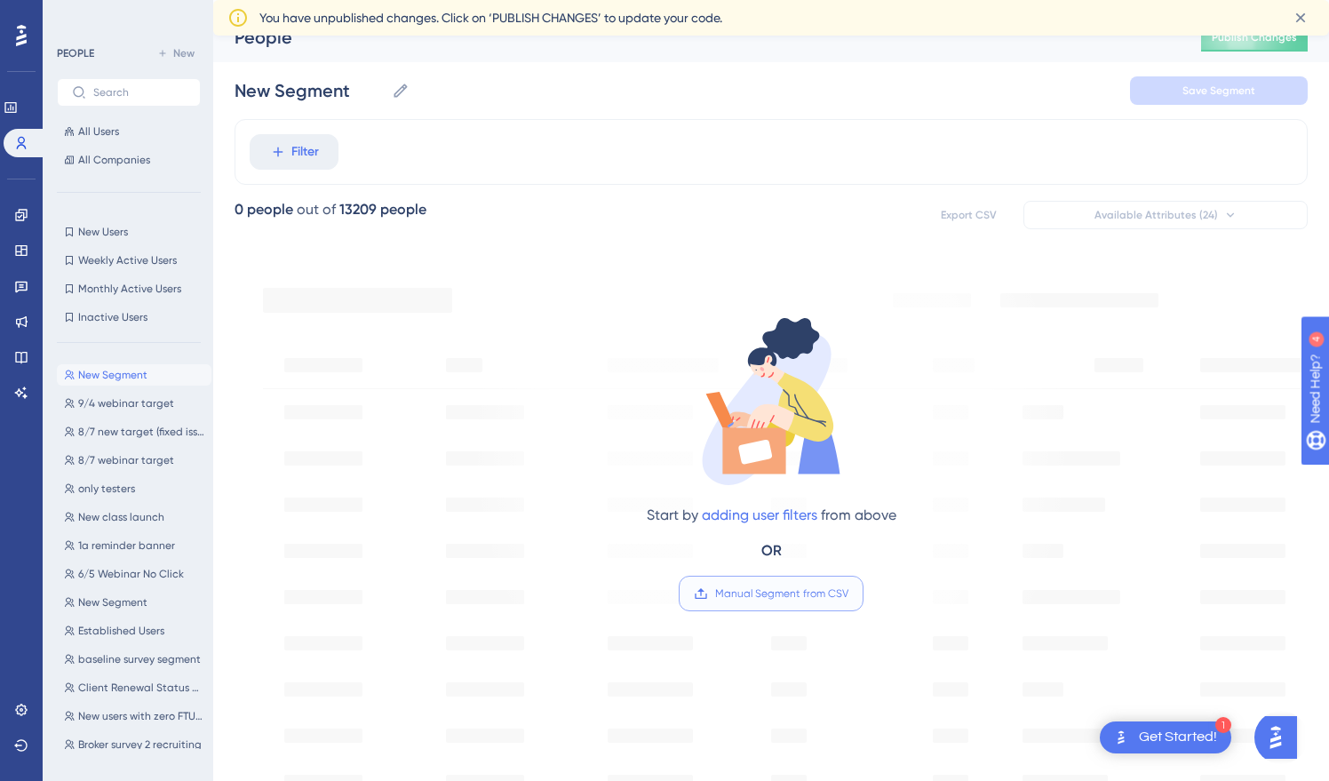
scroll to position [0, 0]
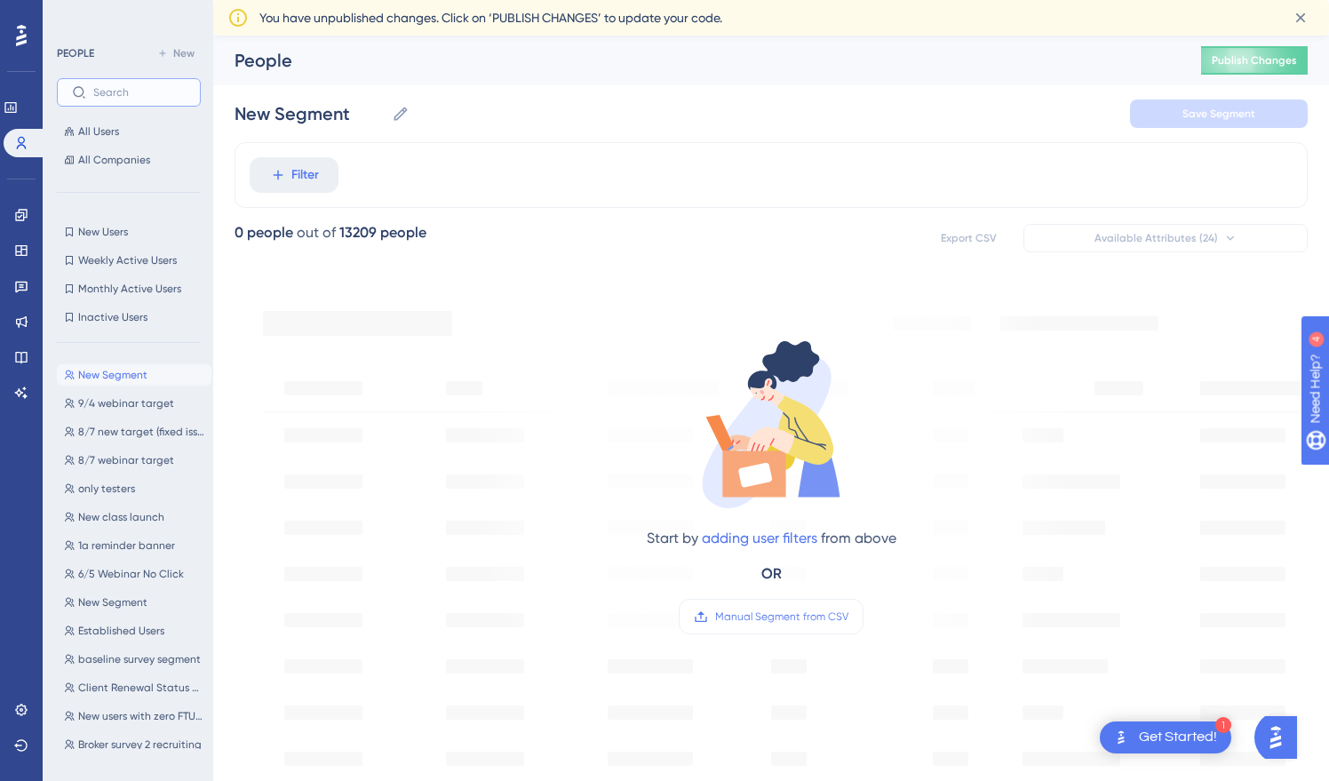
click at [127, 91] on input "text" at bounding box center [139, 92] width 92 height 12
paste input "[URL][DOMAIN_NAME]"
type input "[URL][DOMAIN_NAME]"
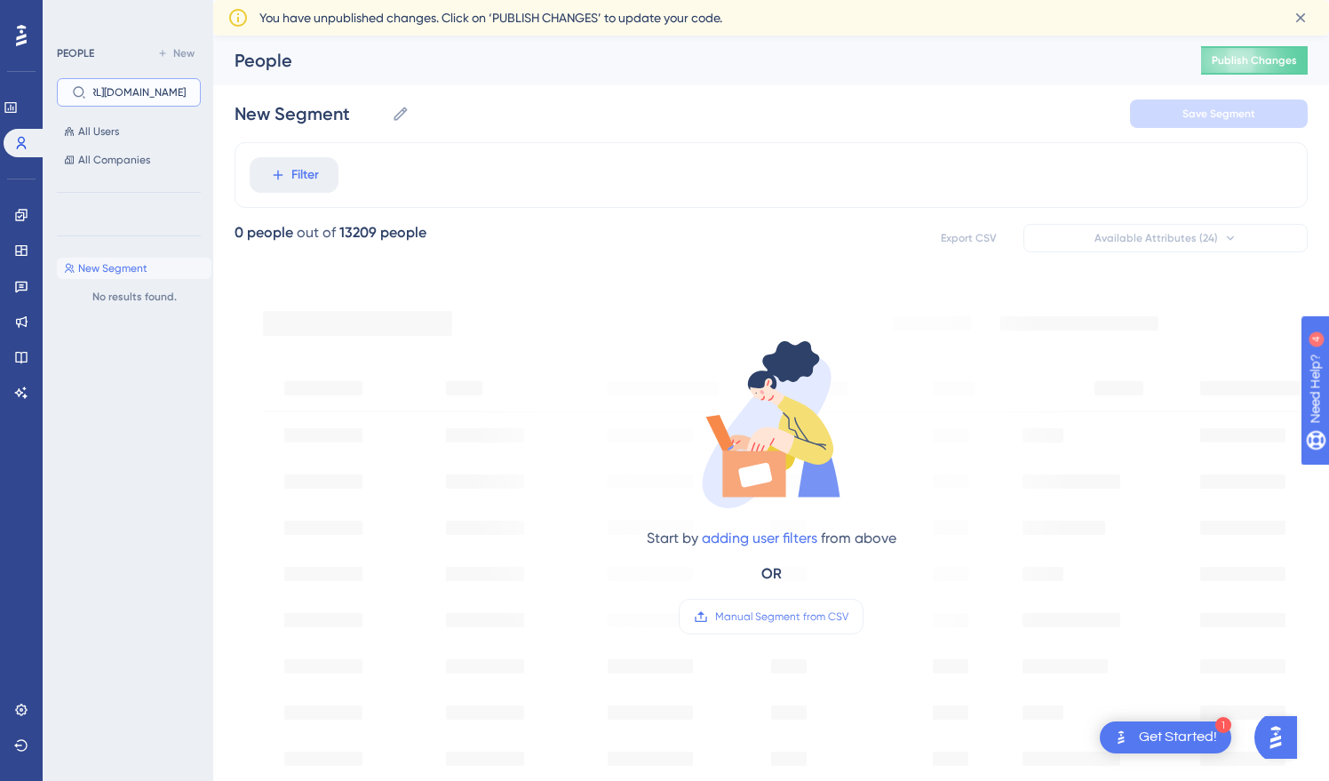
click at [127, 95] on input "[URL][DOMAIN_NAME]" at bounding box center [139, 92] width 92 height 12
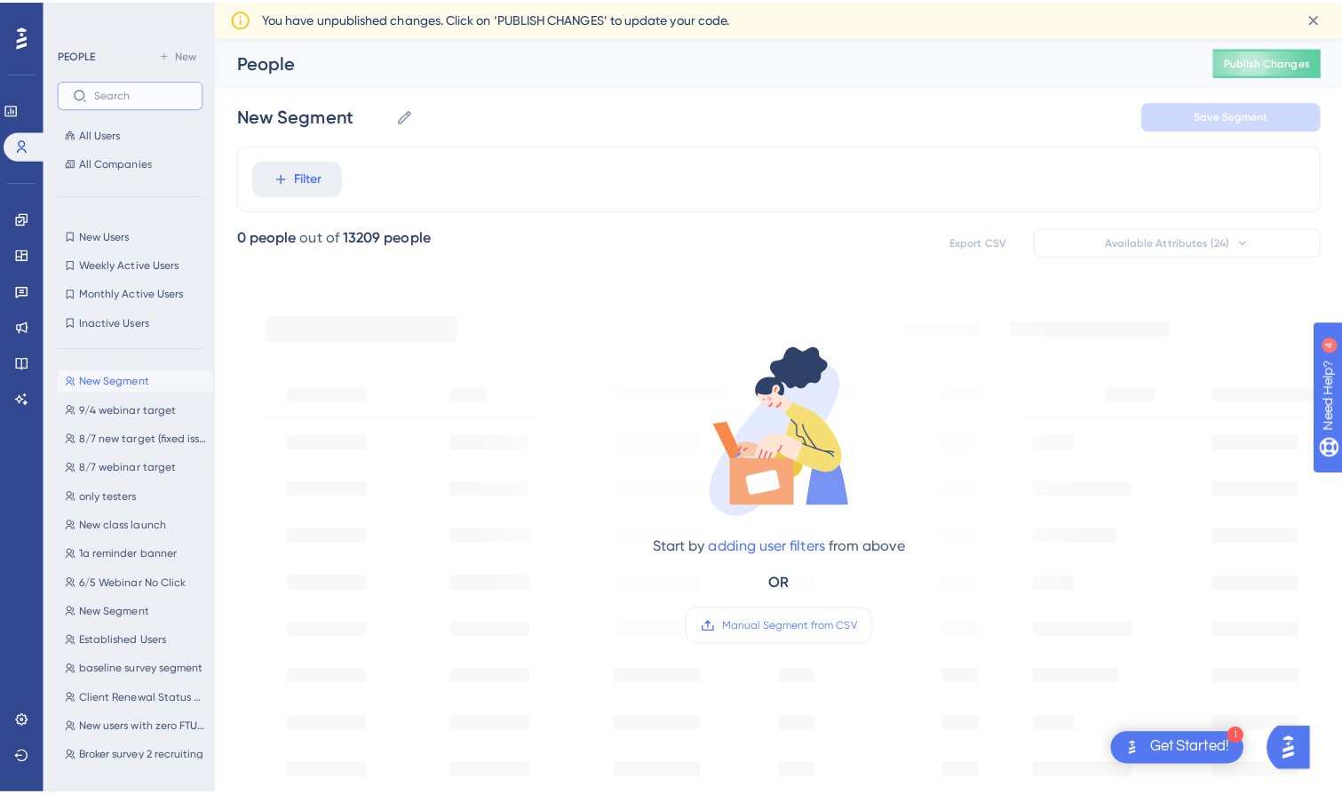
scroll to position [0, 0]
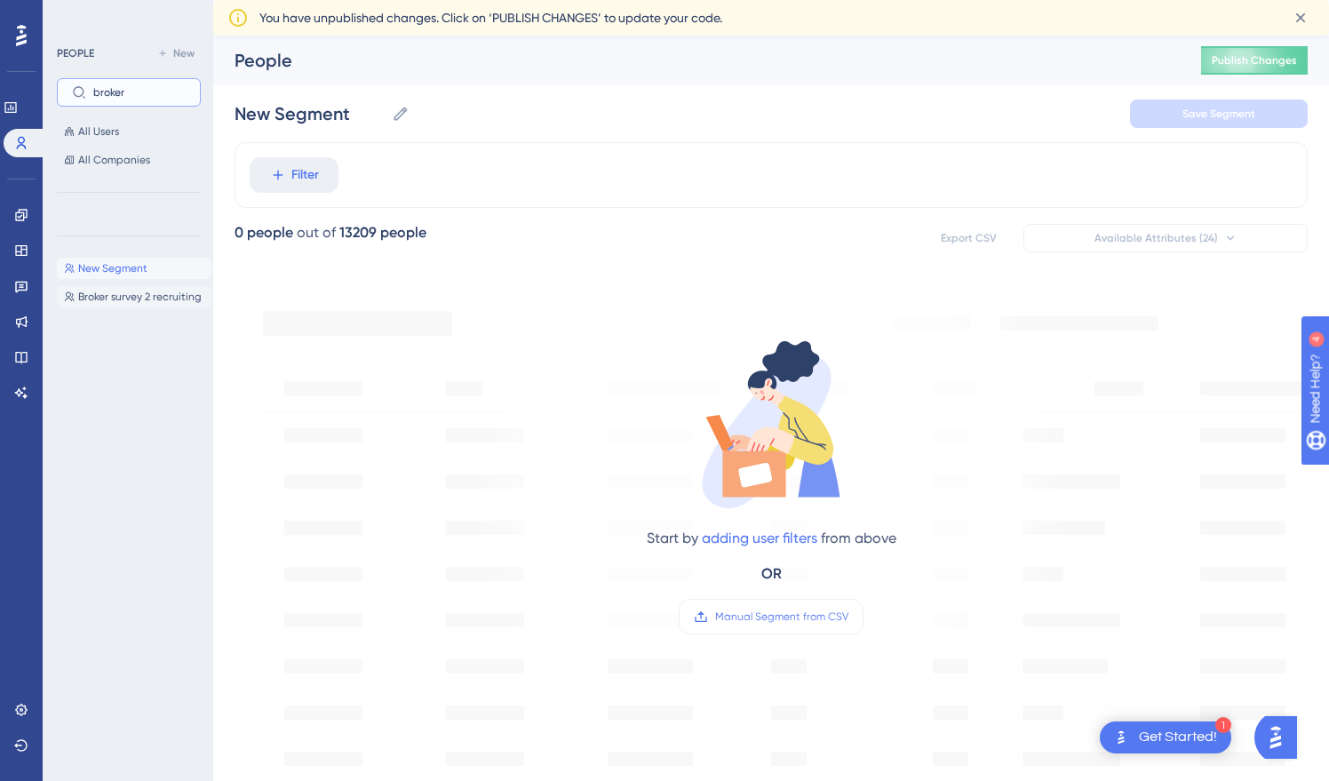
type input "broker"
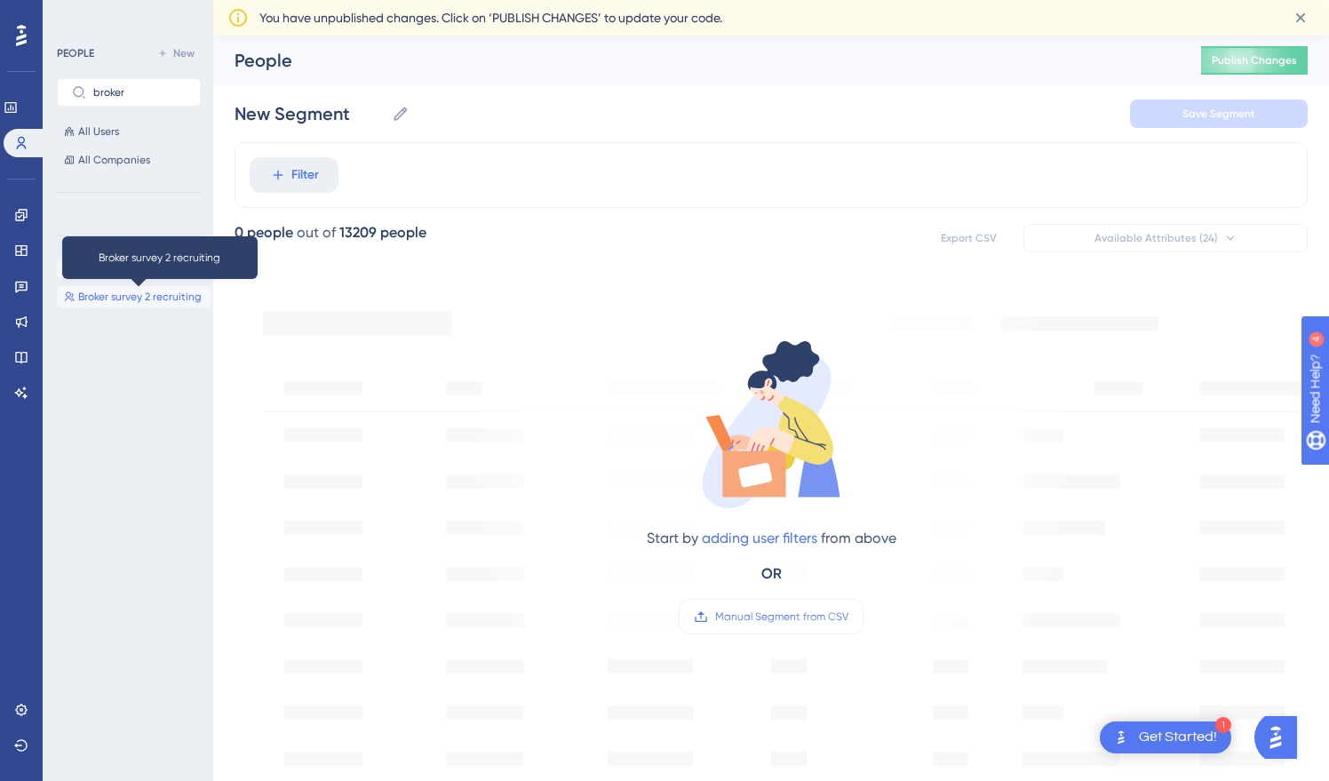
click at [122, 298] on span "Broker survey 2 recruiting" at bounding box center [139, 297] width 123 height 14
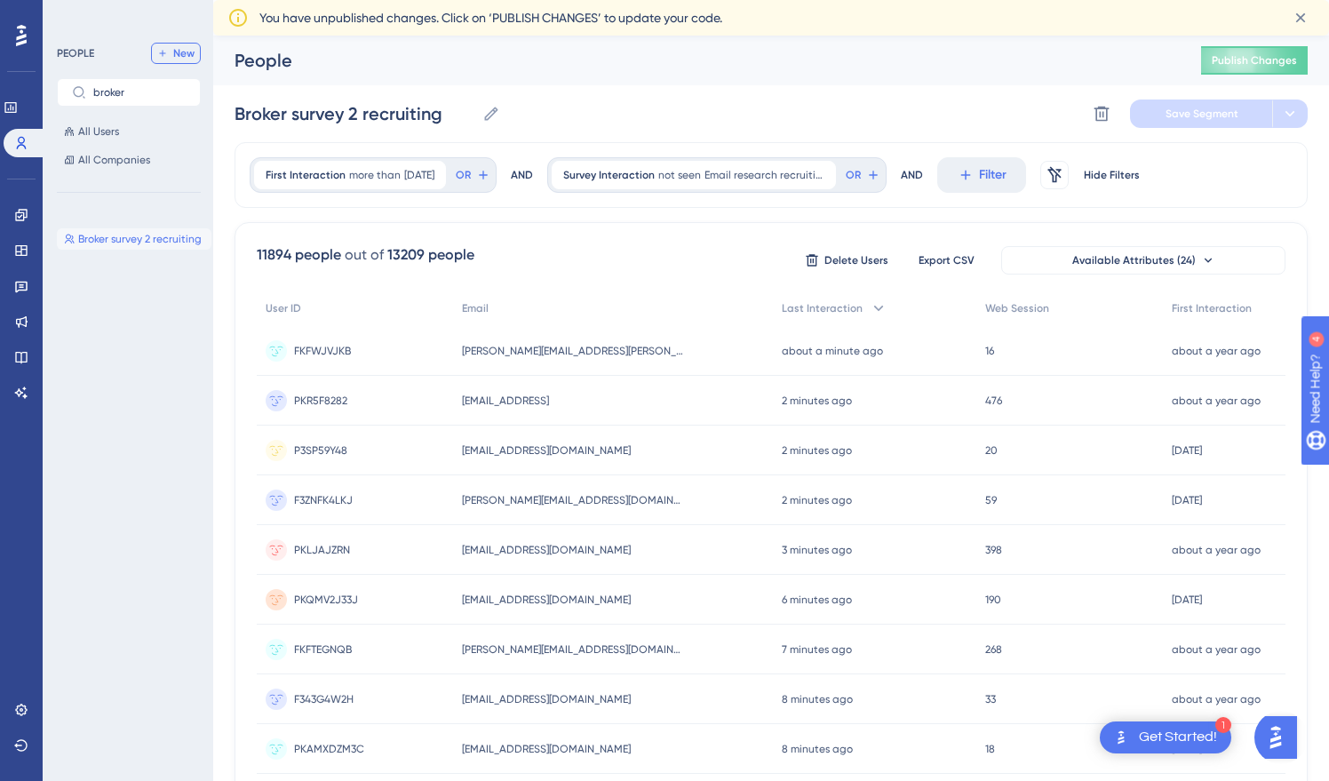
click at [179, 52] on span "New" at bounding box center [183, 53] width 21 height 14
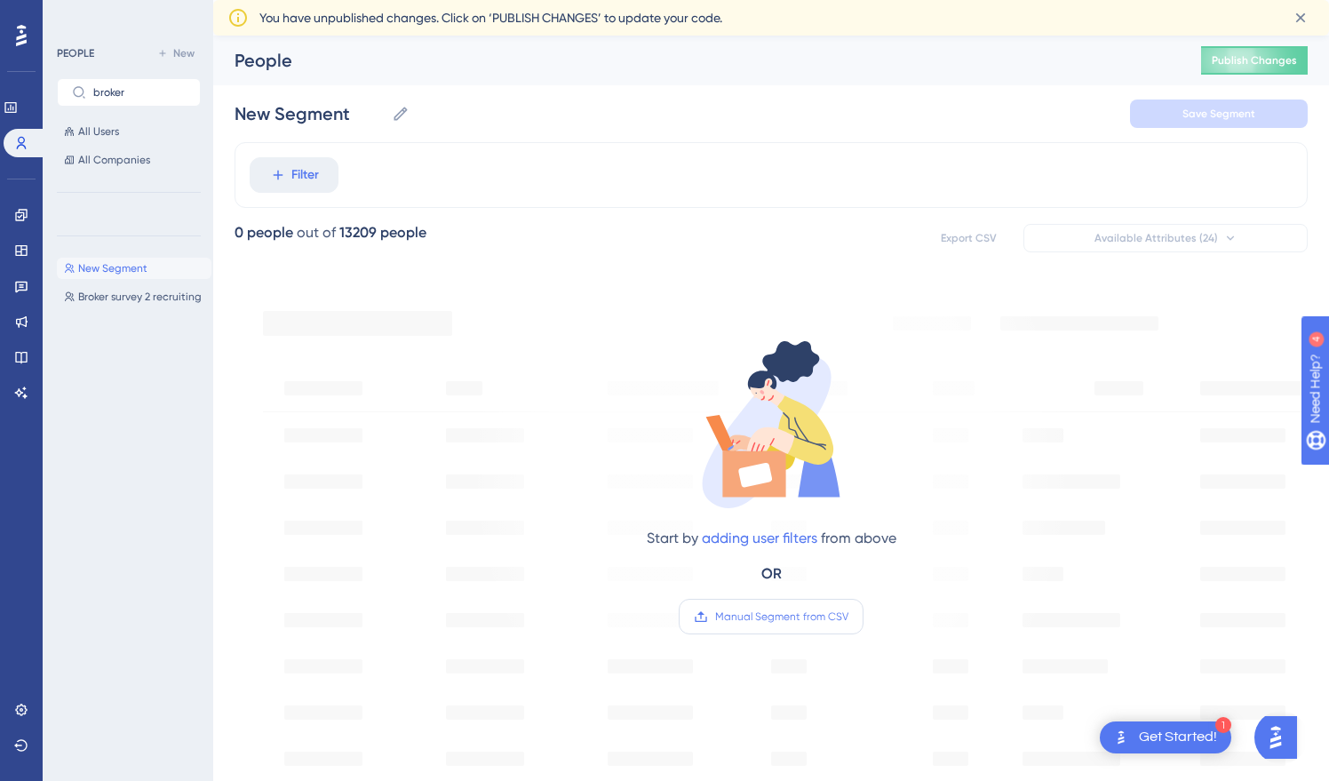
click at [763, 618] on span "Manual Segment from CSV" at bounding box center [781, 616] width 133 height 14
click at [848, 616] on input "Manual Segment from CSV" at bounding box center [848, 616] width 0 height 0
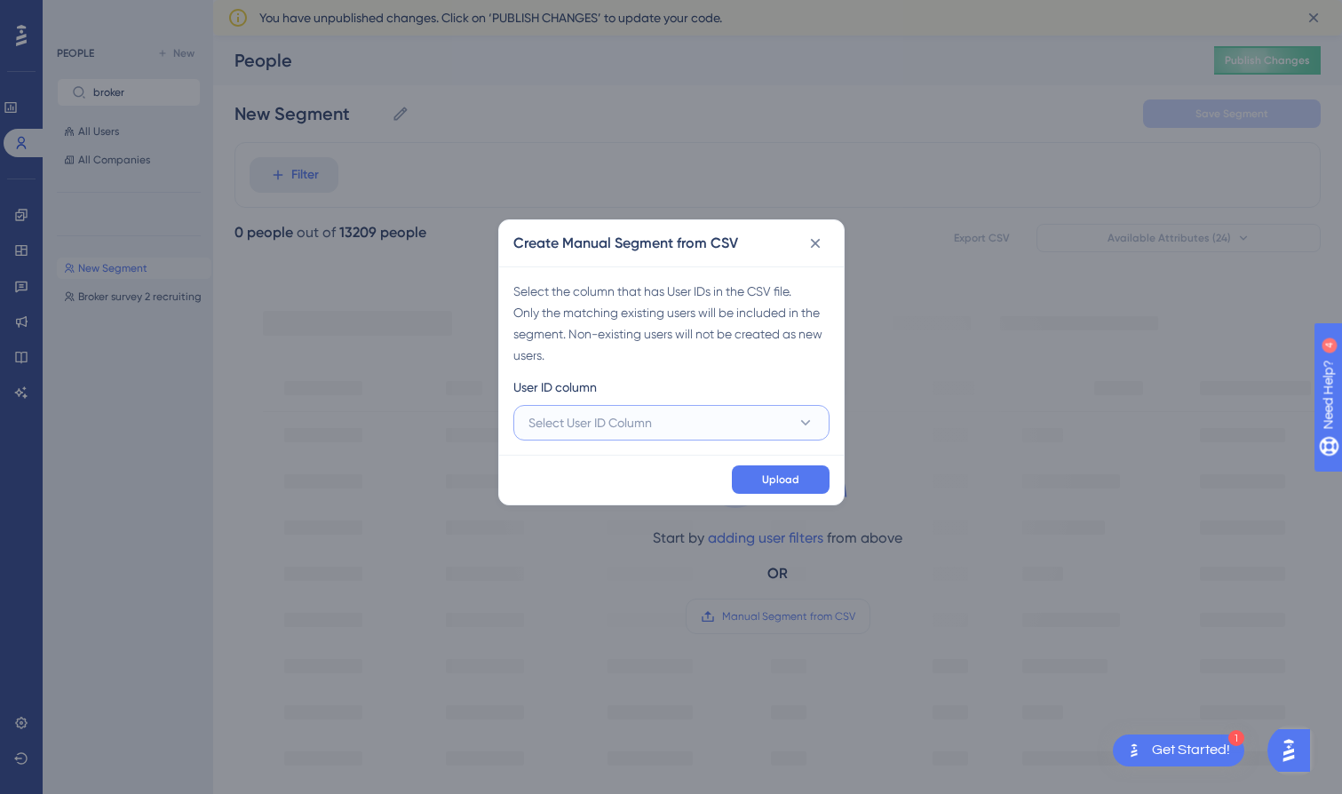
click at [643, 425] on span "Select User ID Column" at bounding box center [589, 422] width 123 height 21
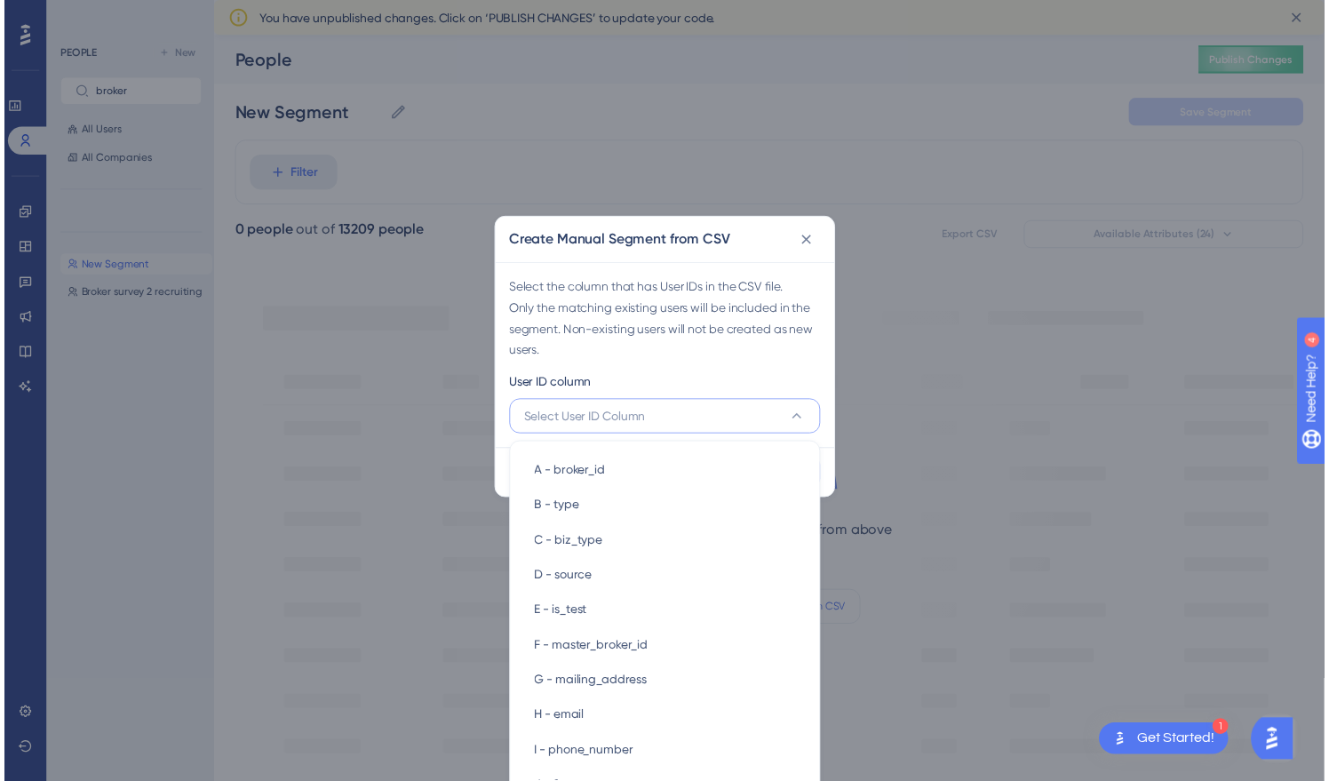
scroll to position [23, 0]
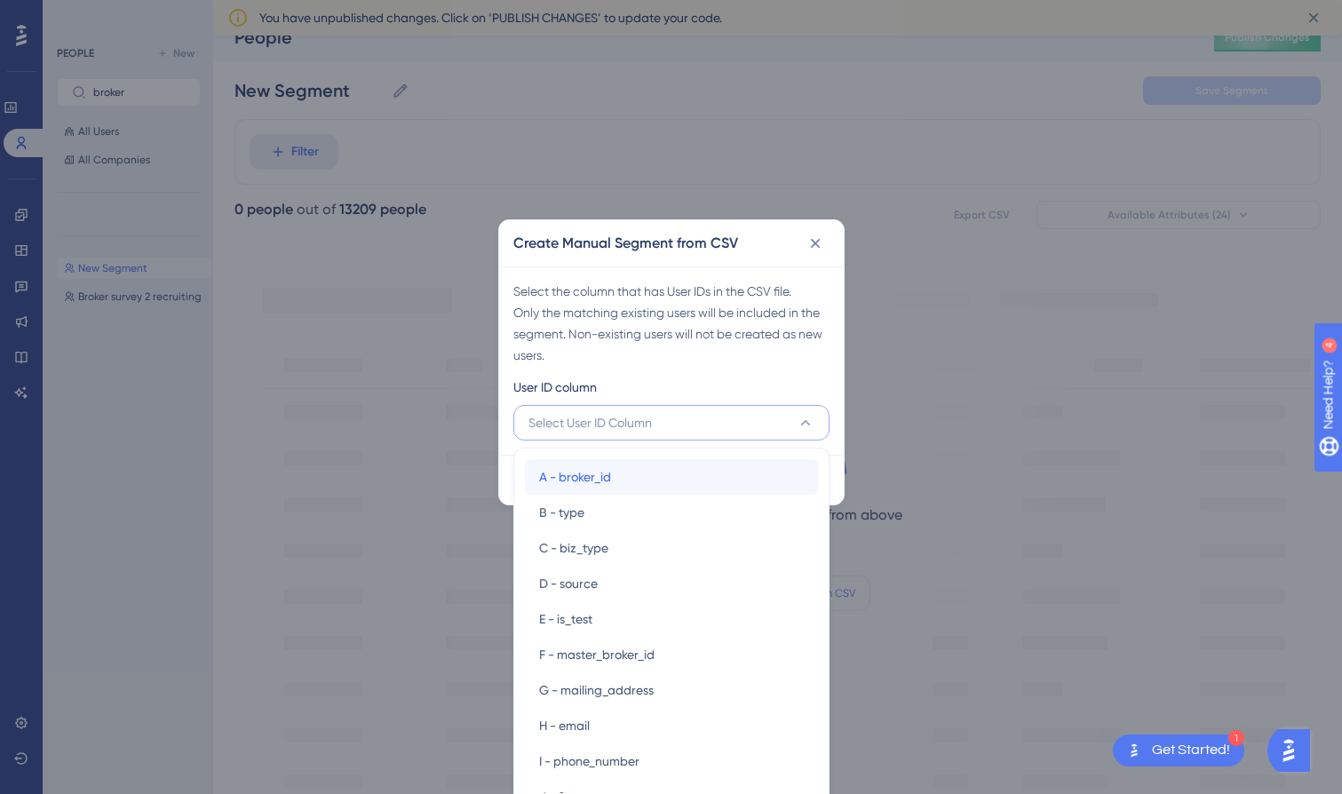
click at [586, 479] on span "A - broker_id" at bounding box center [575, 476] width 72 height 21
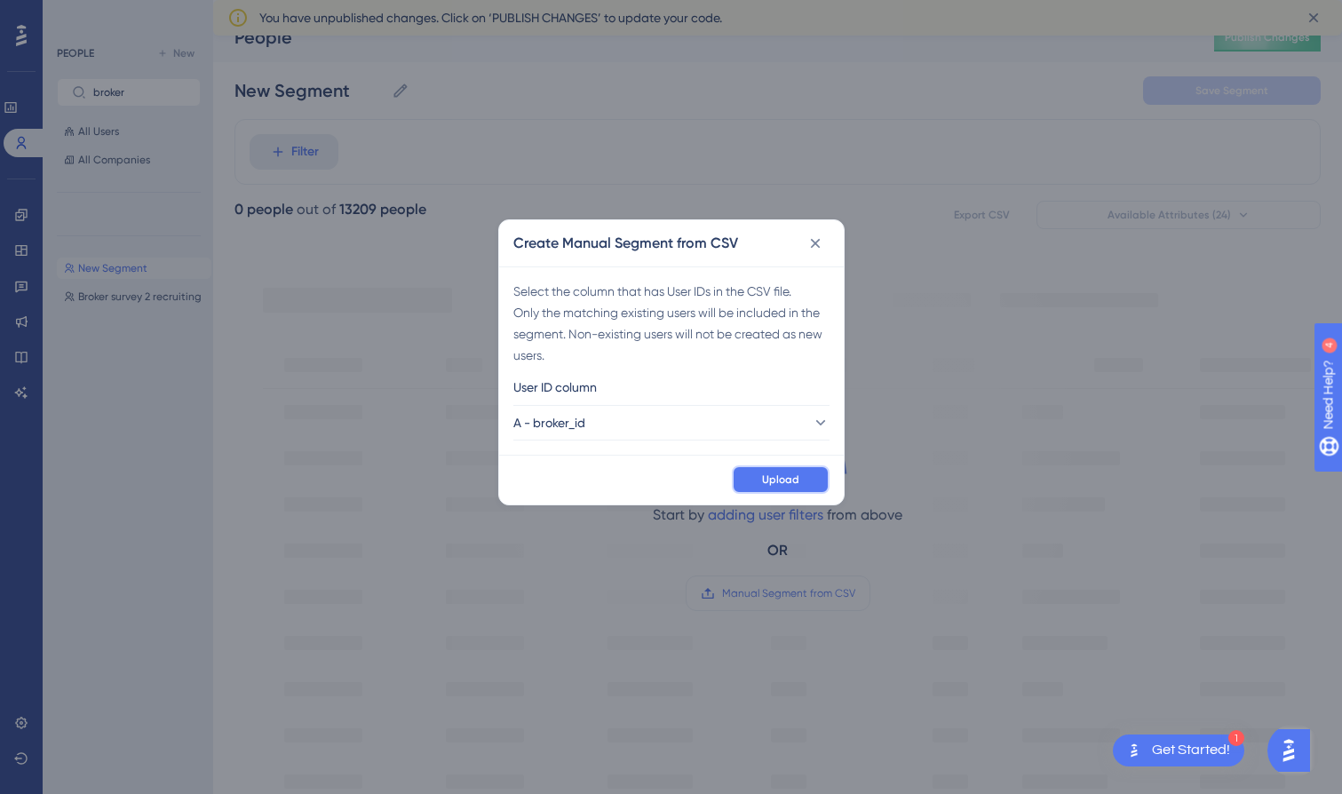
click at [767, 479] on span "Upload" at bounding box center [780, 480] width 37 height 14
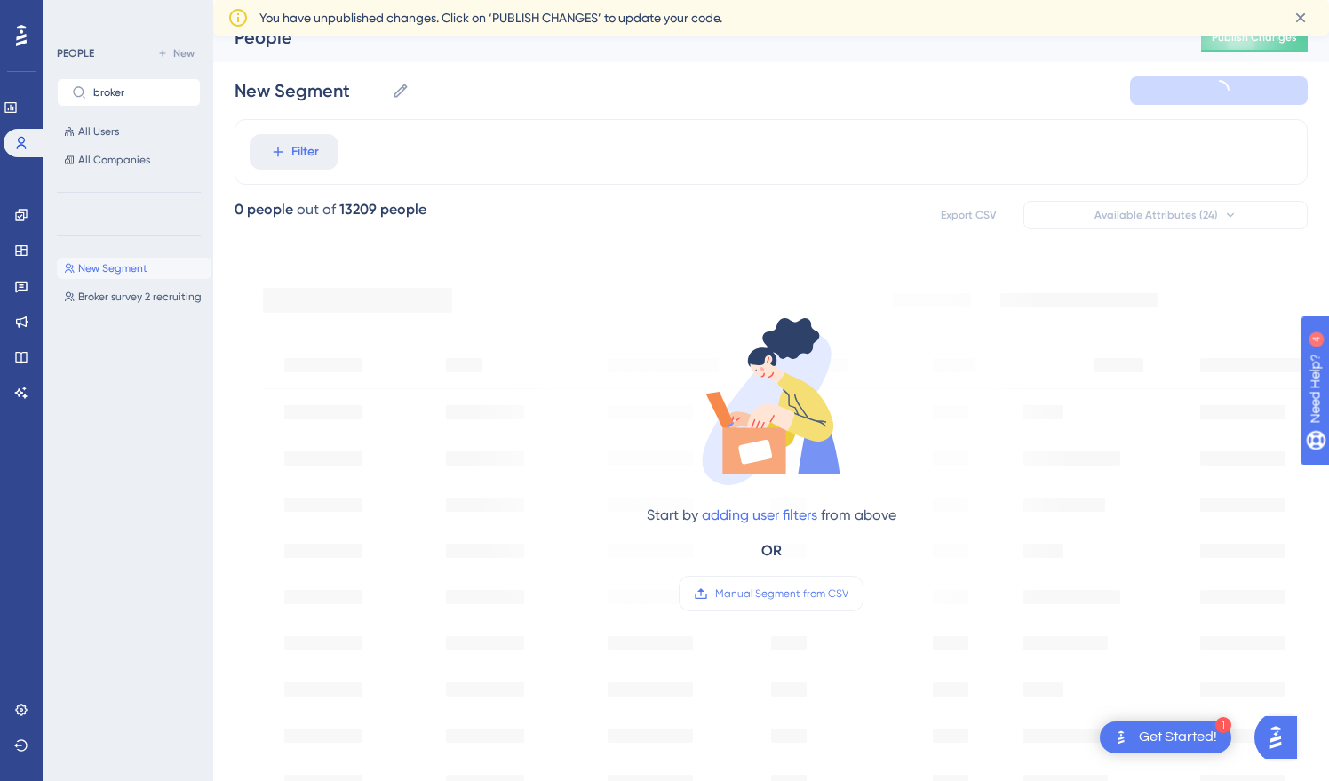
type input "New Segment-1"
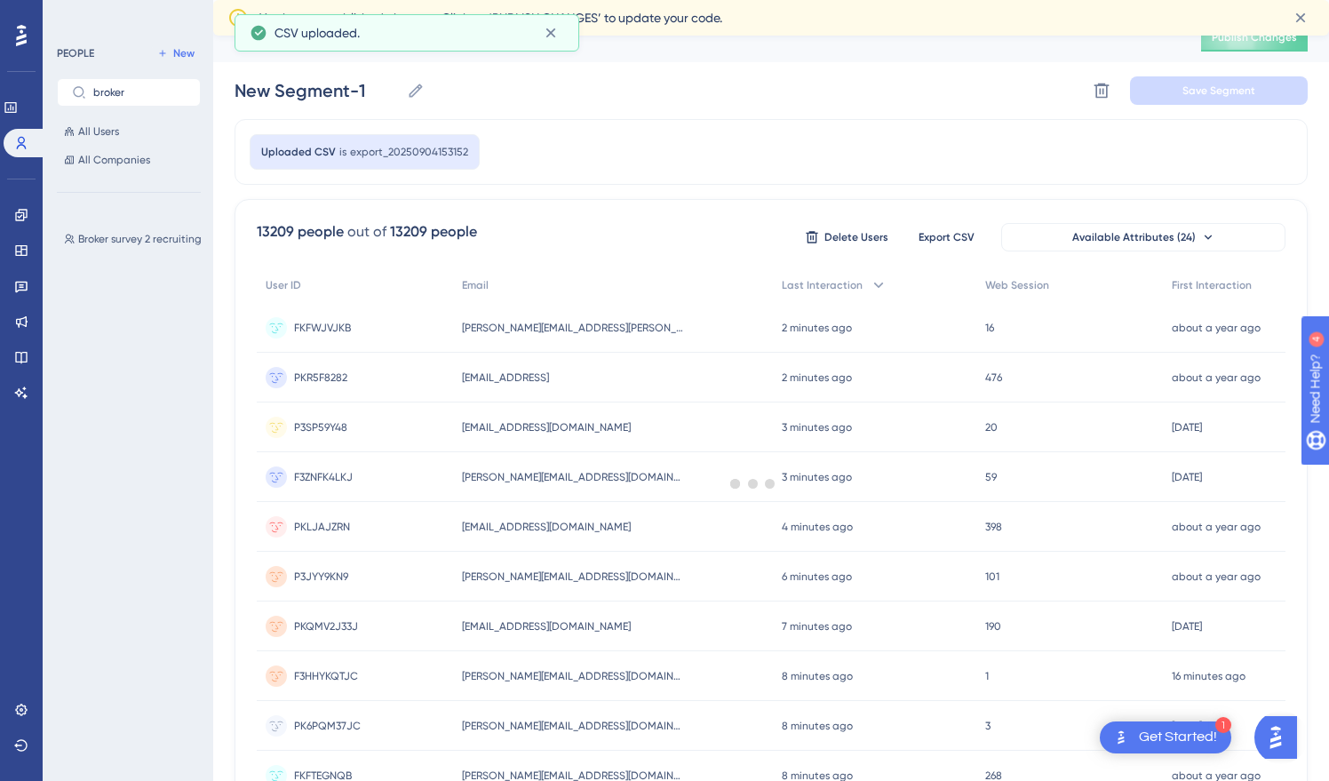
scroll to position [0, 0]
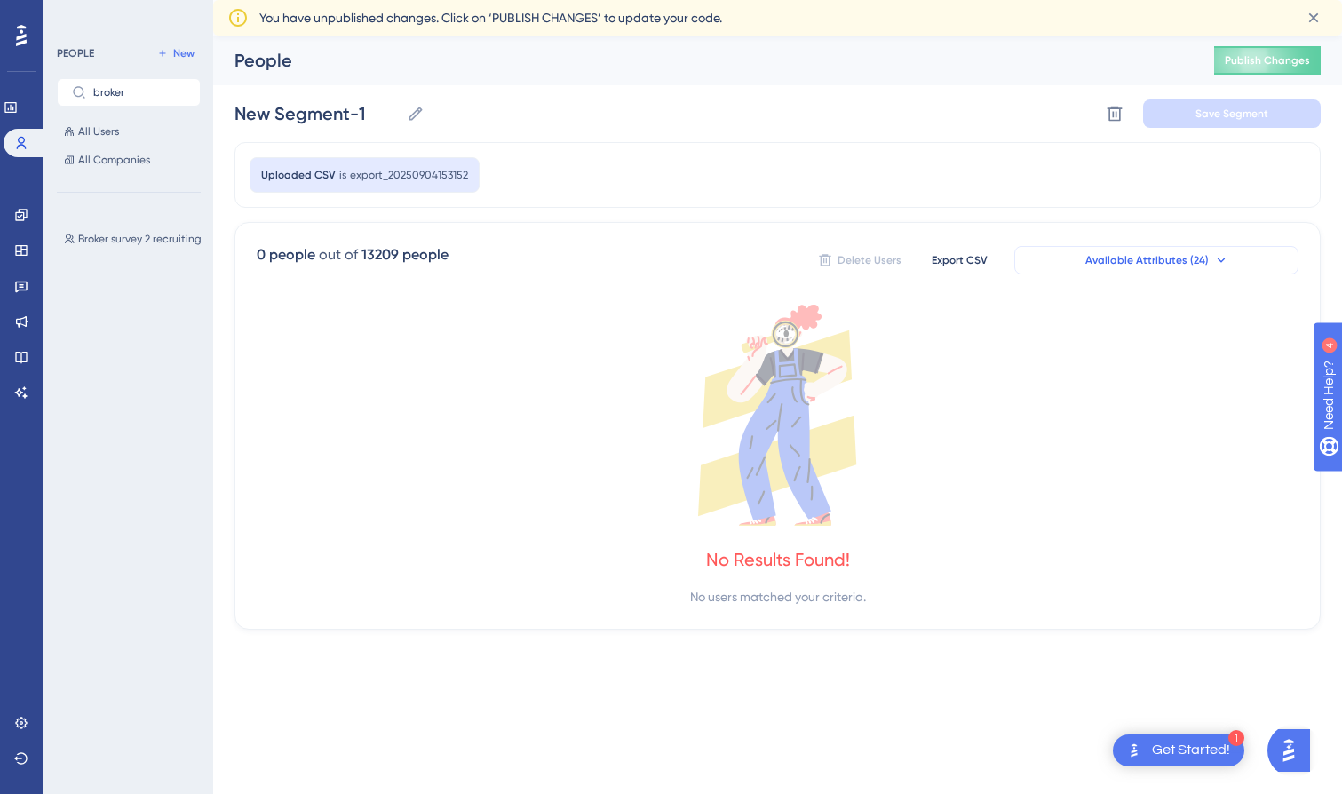
click at [1145, 264] on span "Available Attributes (24)" at bounding box center [1146, 260] width 123 height 14
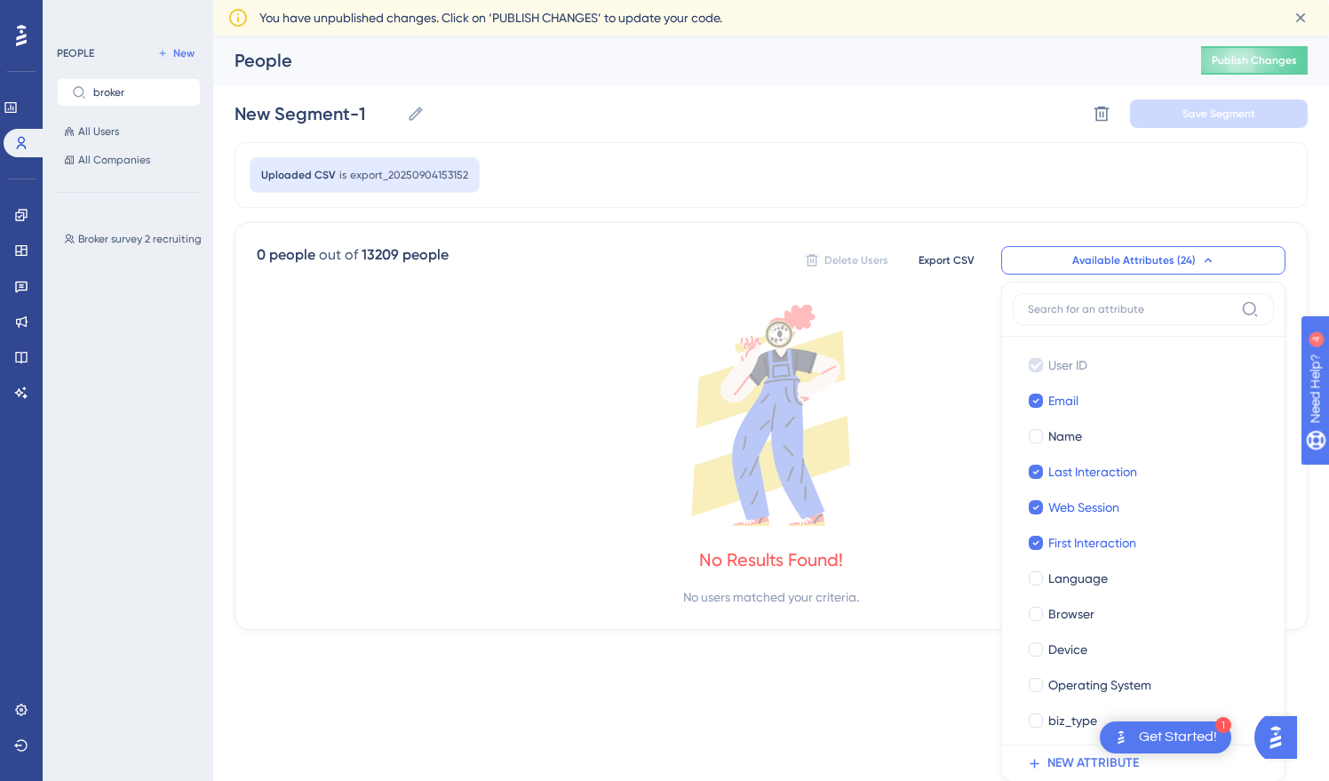
scroll to position [141, 0]
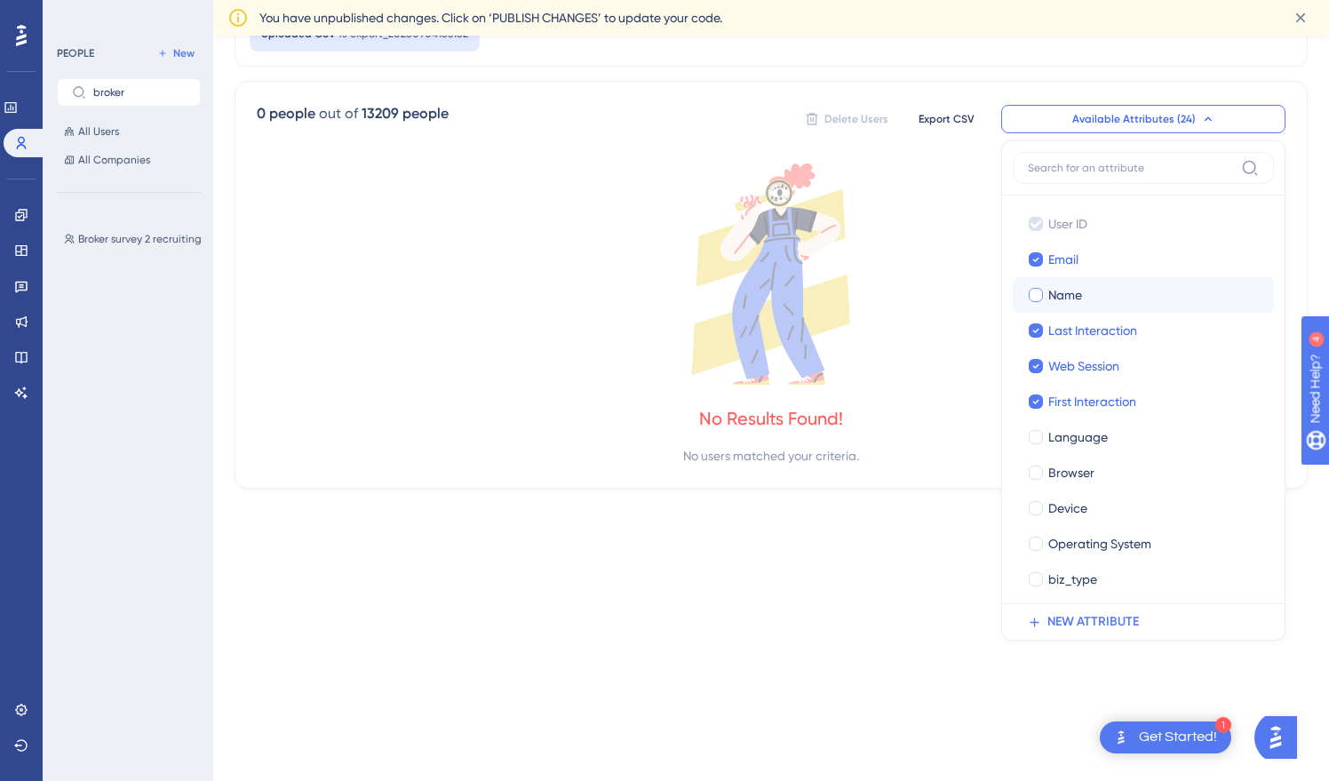
click at [1077, 300] on span "Name" at bounding box center [1065, 294] width 34 height 21
checkbox input "true"
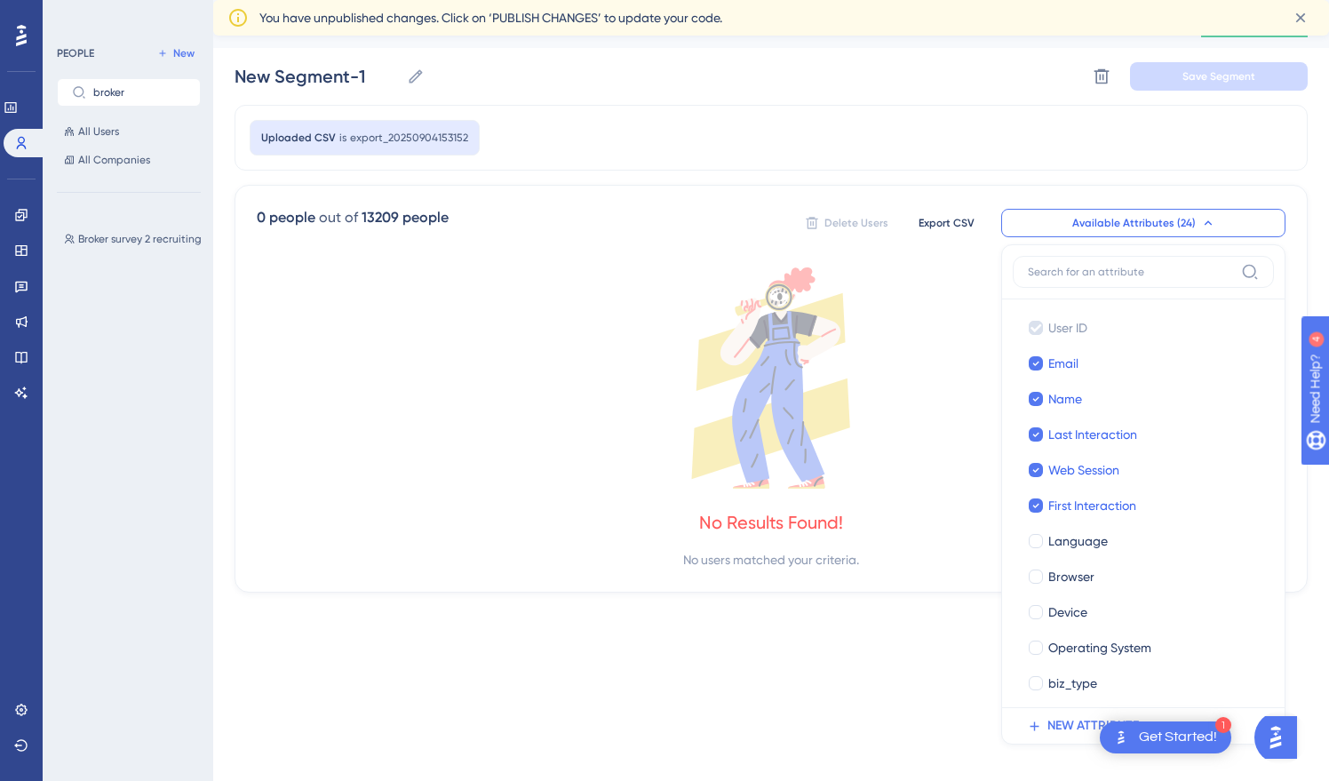
scroll to position [104, 0]
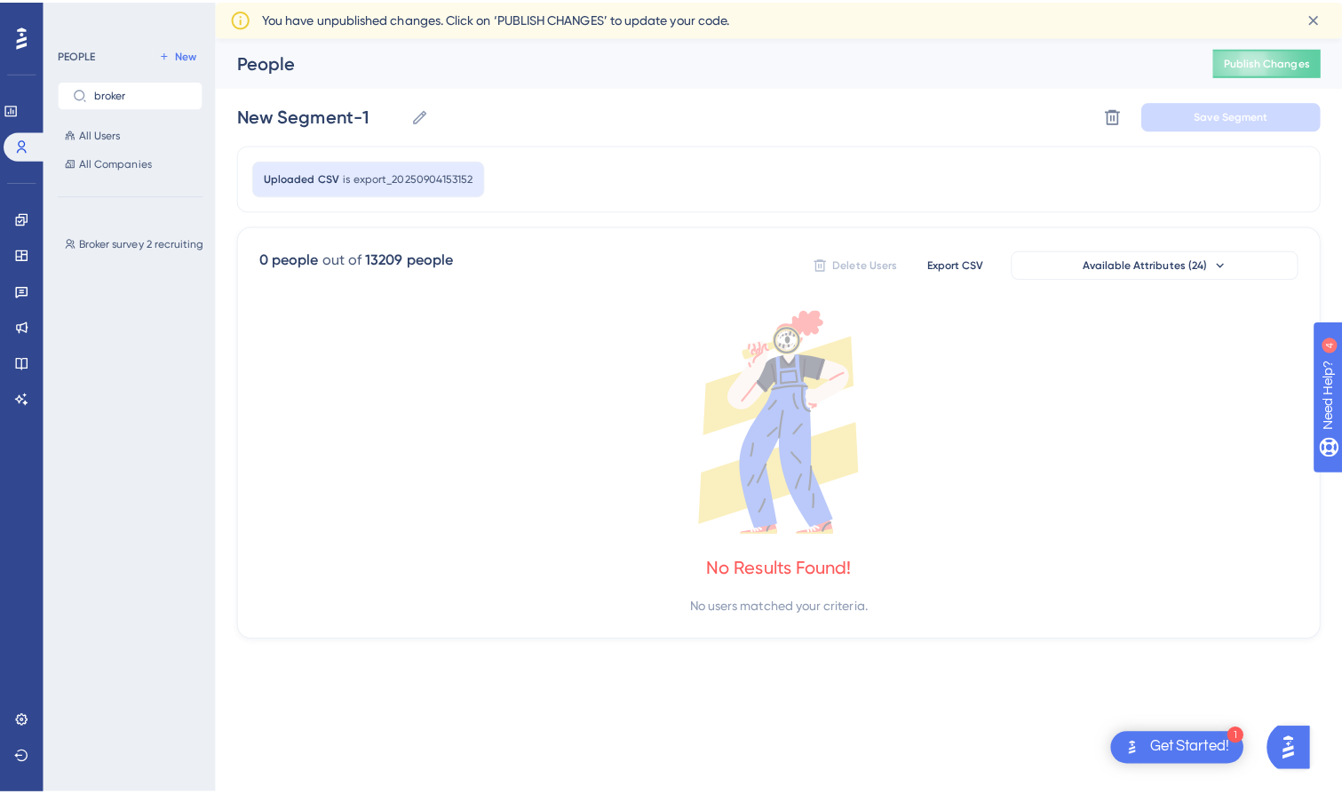
scroll to position [0, 0]
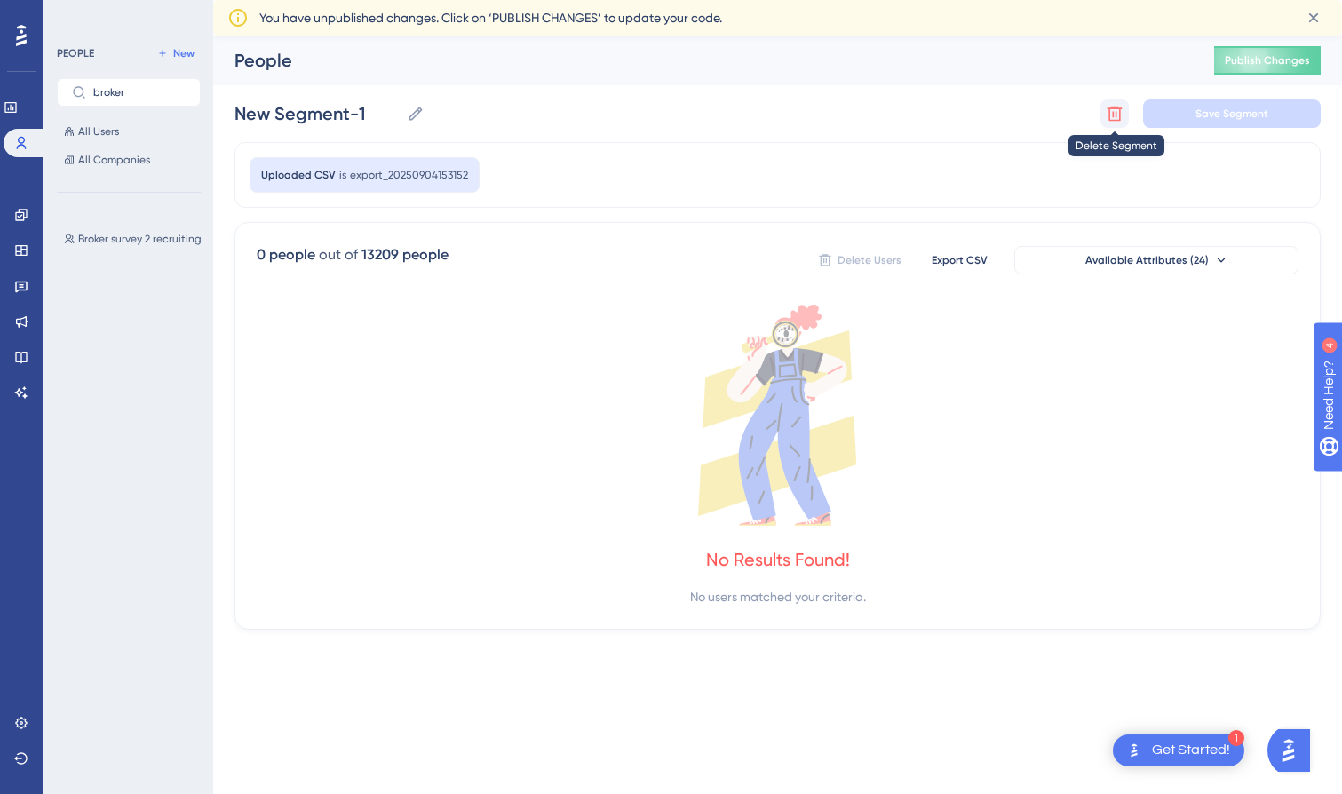
click at [1100, 115] on button at bounding box center [1114, 113] width 28 height 28
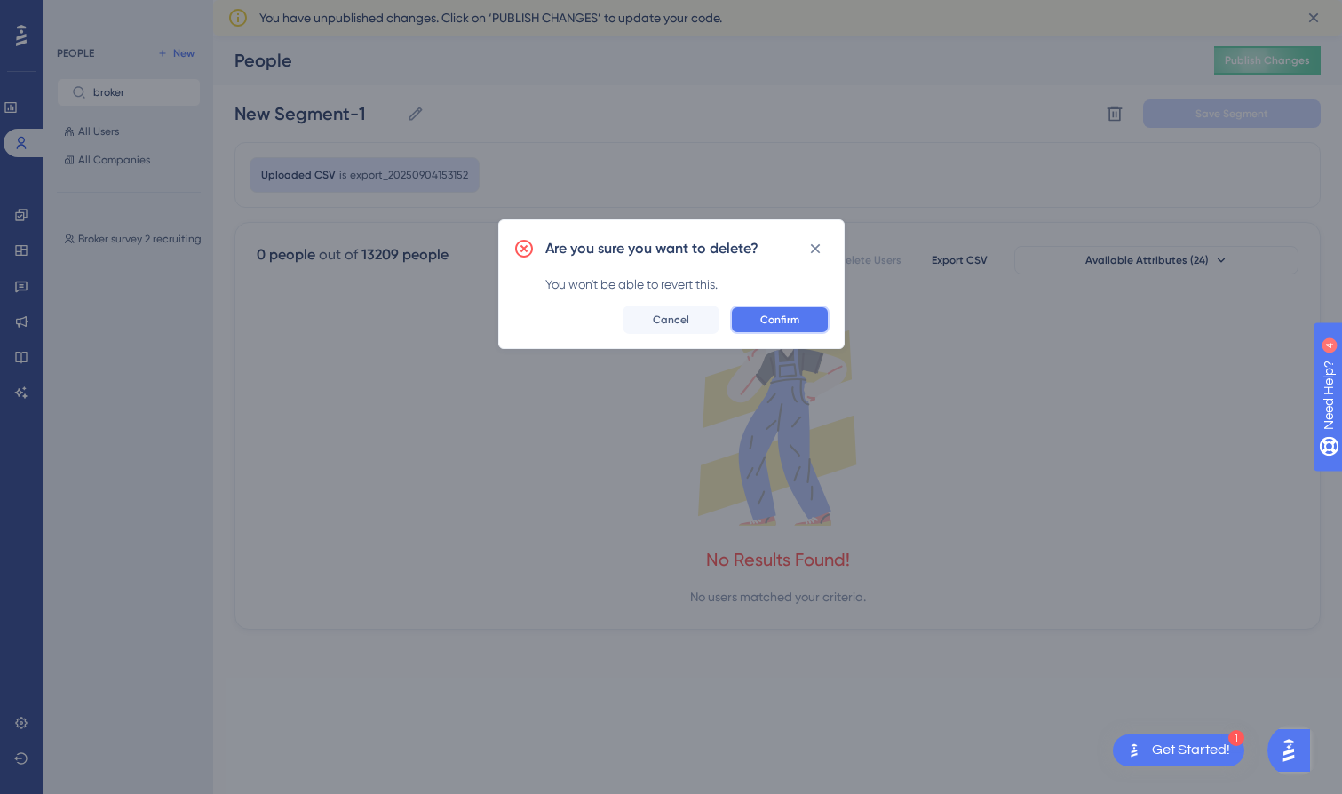
click at [771, 313] on span "Confirm" at bounding box center [779, 320] width 39 height 14
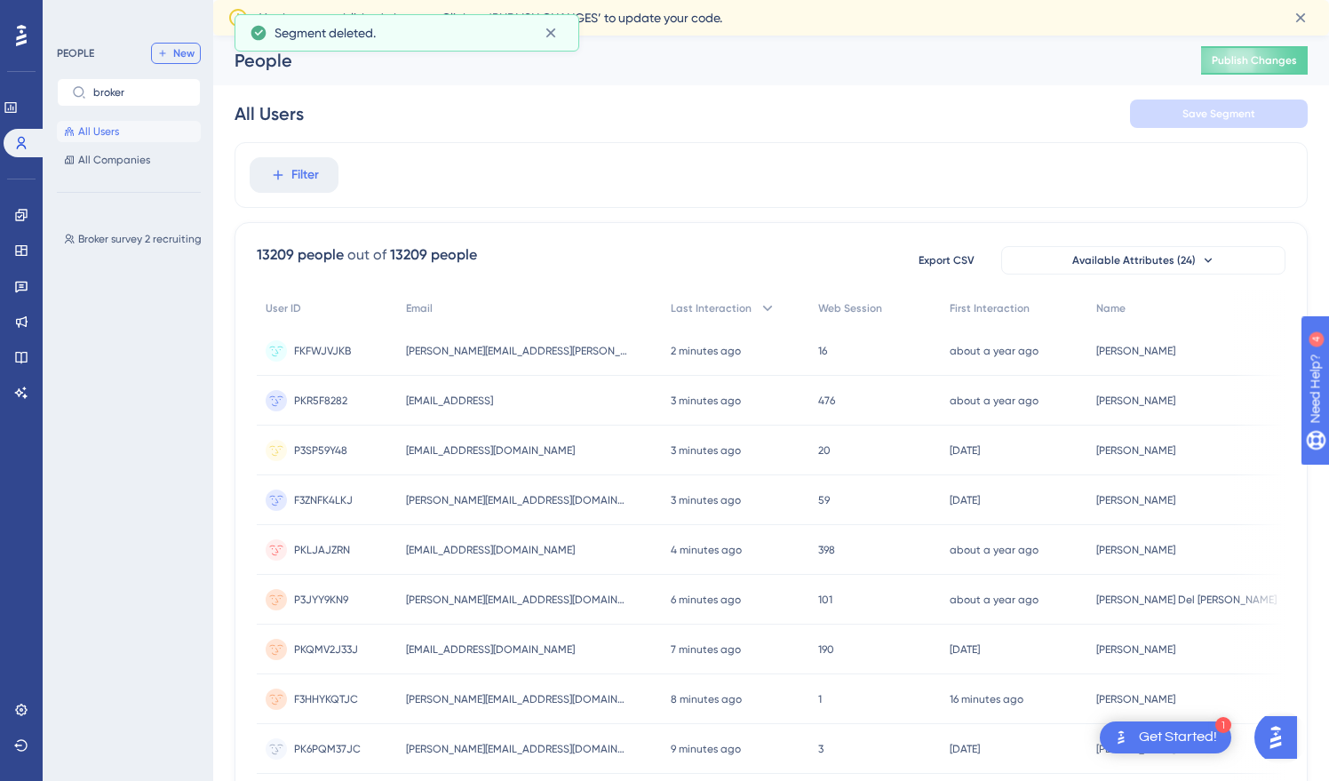
click at [188, 60] on span "New" at bounding box center [183, 53] width 21 height 14
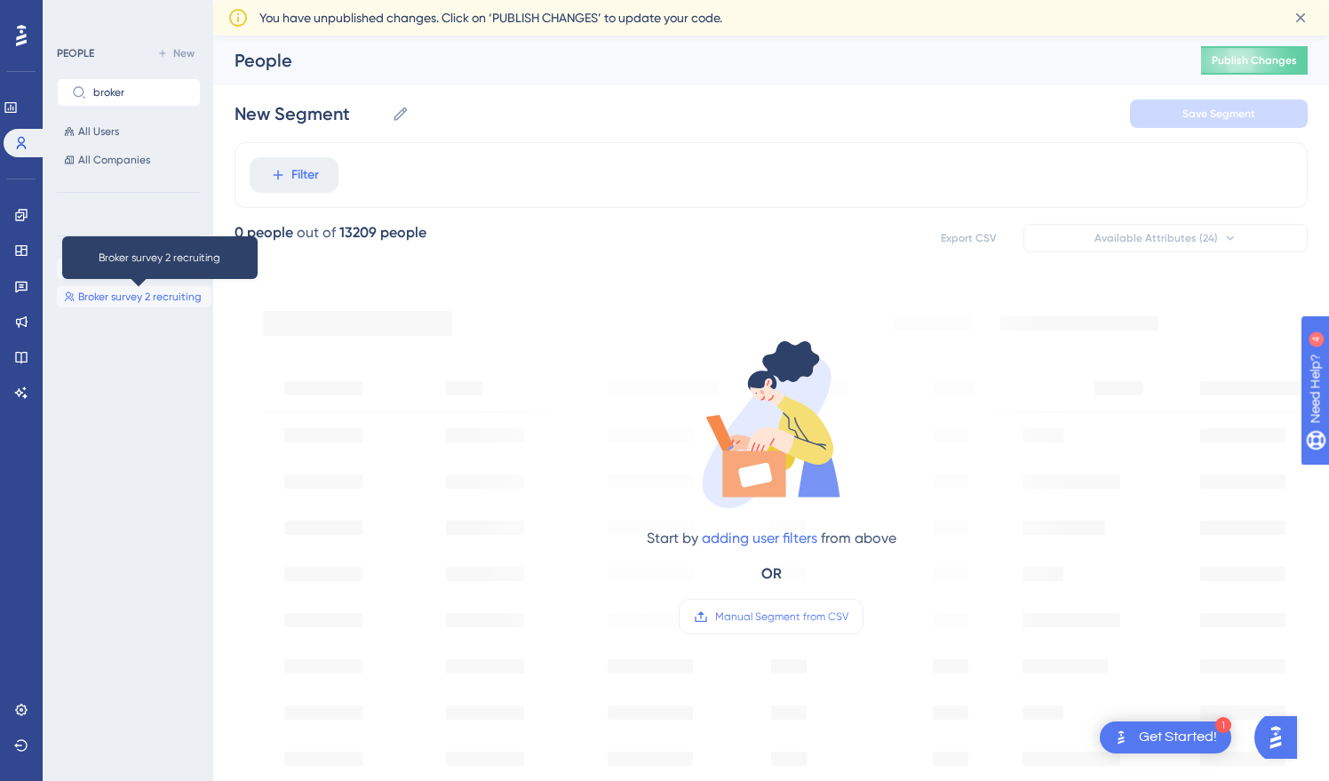
click at [118, 295] on span "Broker survey 2 recruiting" at bounding box center [139, 297] width 123 height 14
type input "Broker survey 2 recruiting"
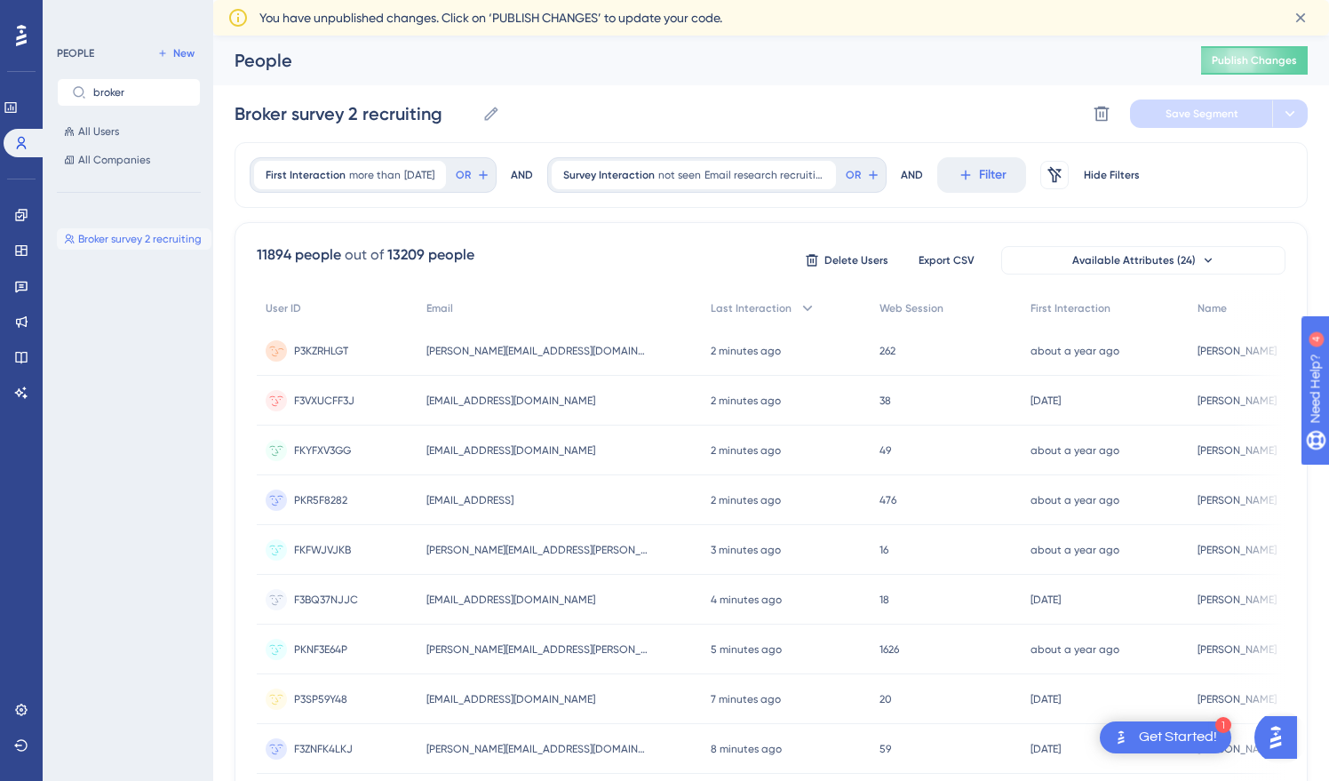
click at [313, 348] on span "P3KZRHLGT" at bounding box center [321, 351] width 54 height 14
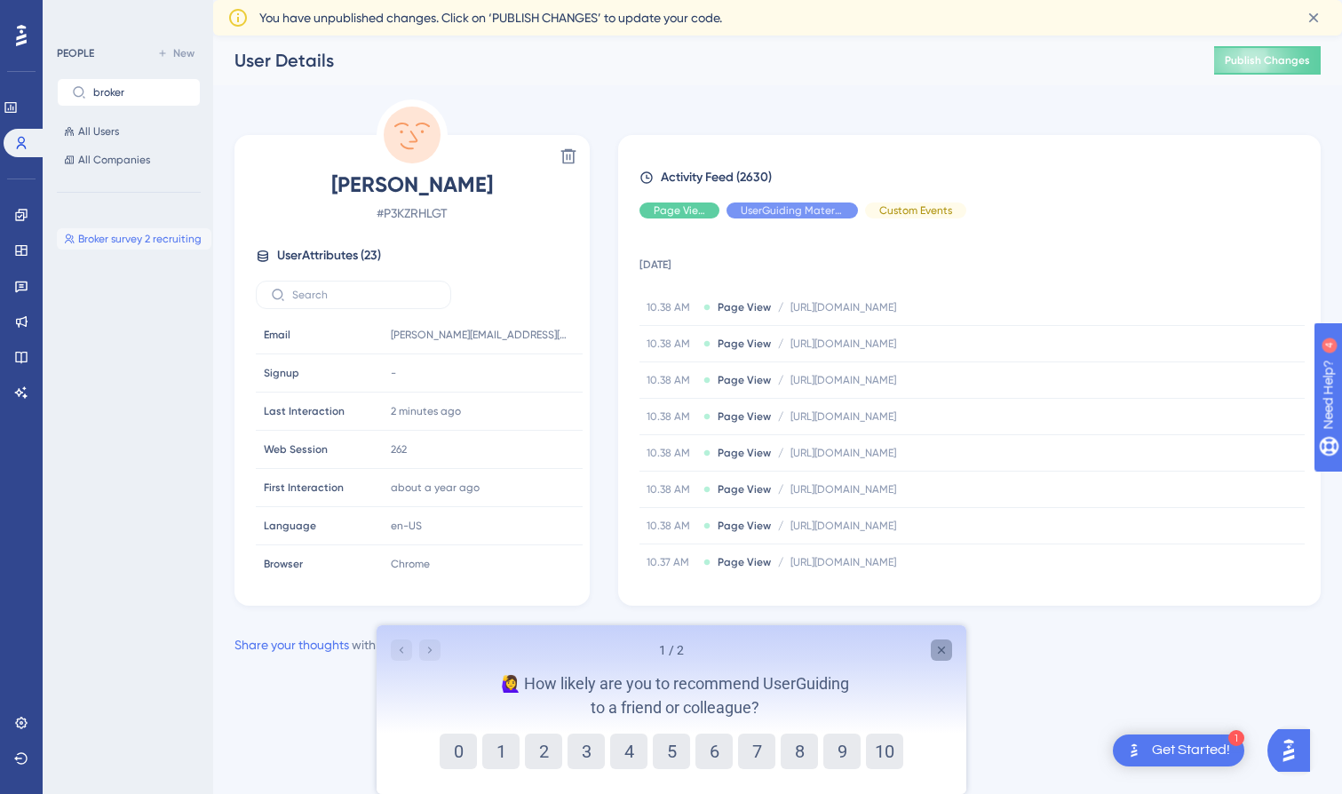
click at [941, 652] on icon "Close survey" at bounding box center [941, 650] width 14 height 14
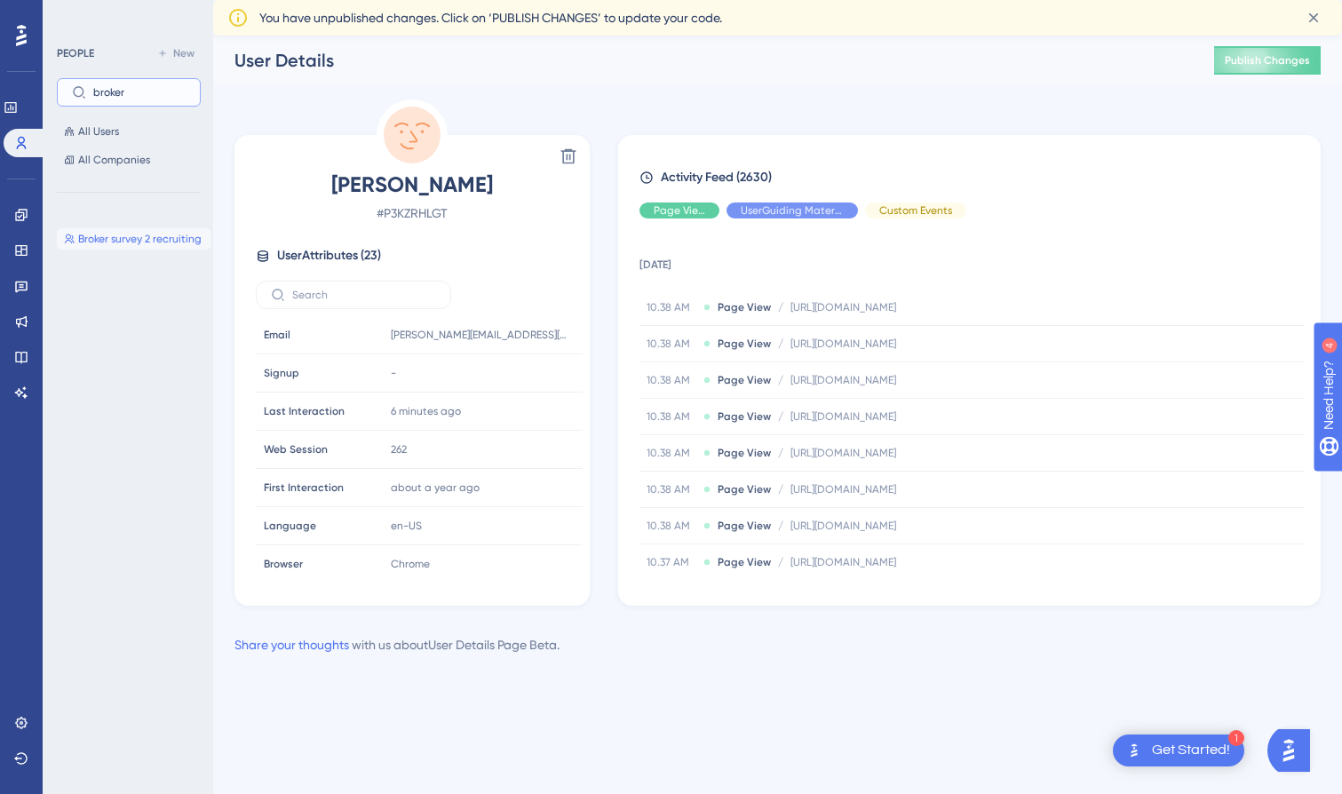
click at [104, 98] on input "broker" at bounding box center [139, 92] width 92 height 12
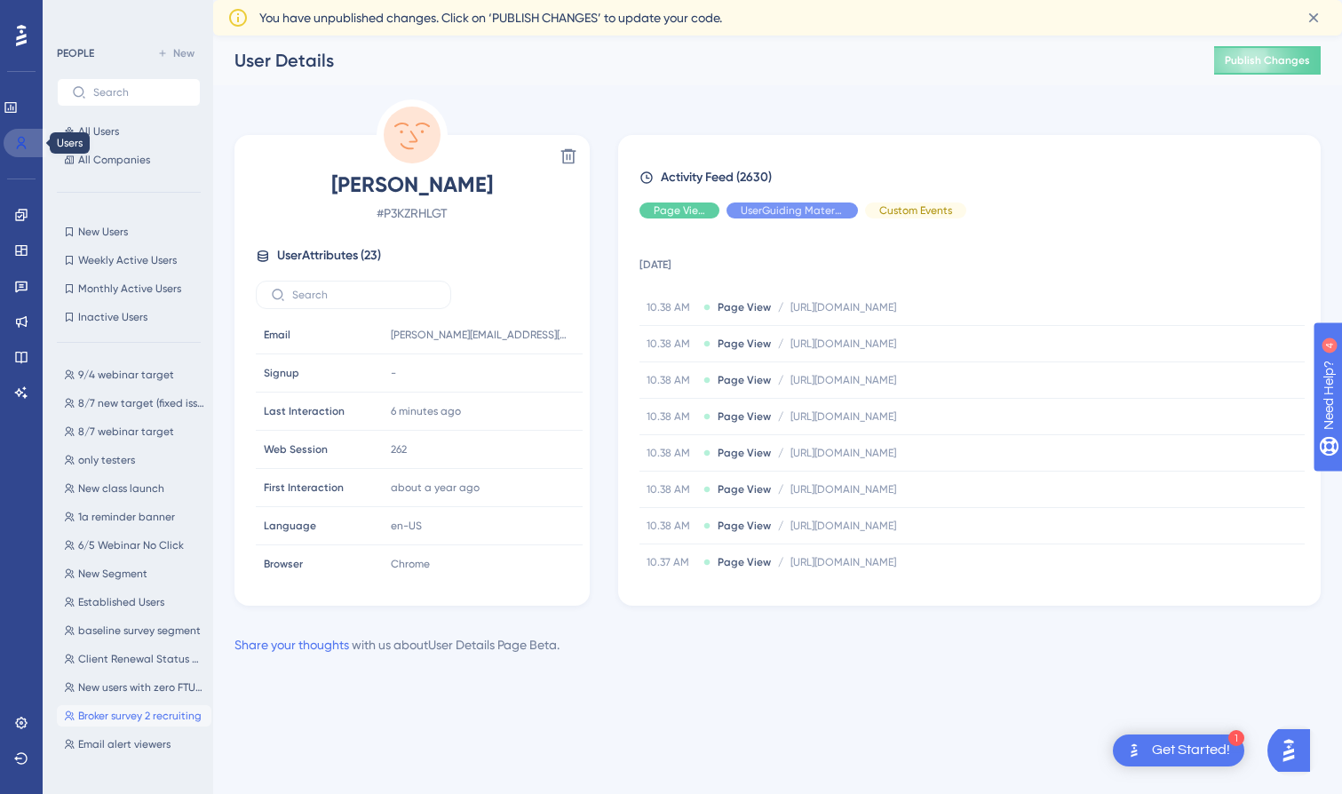
click at [33, 142] on link at bounding box center [25, 143] width 43 height 28
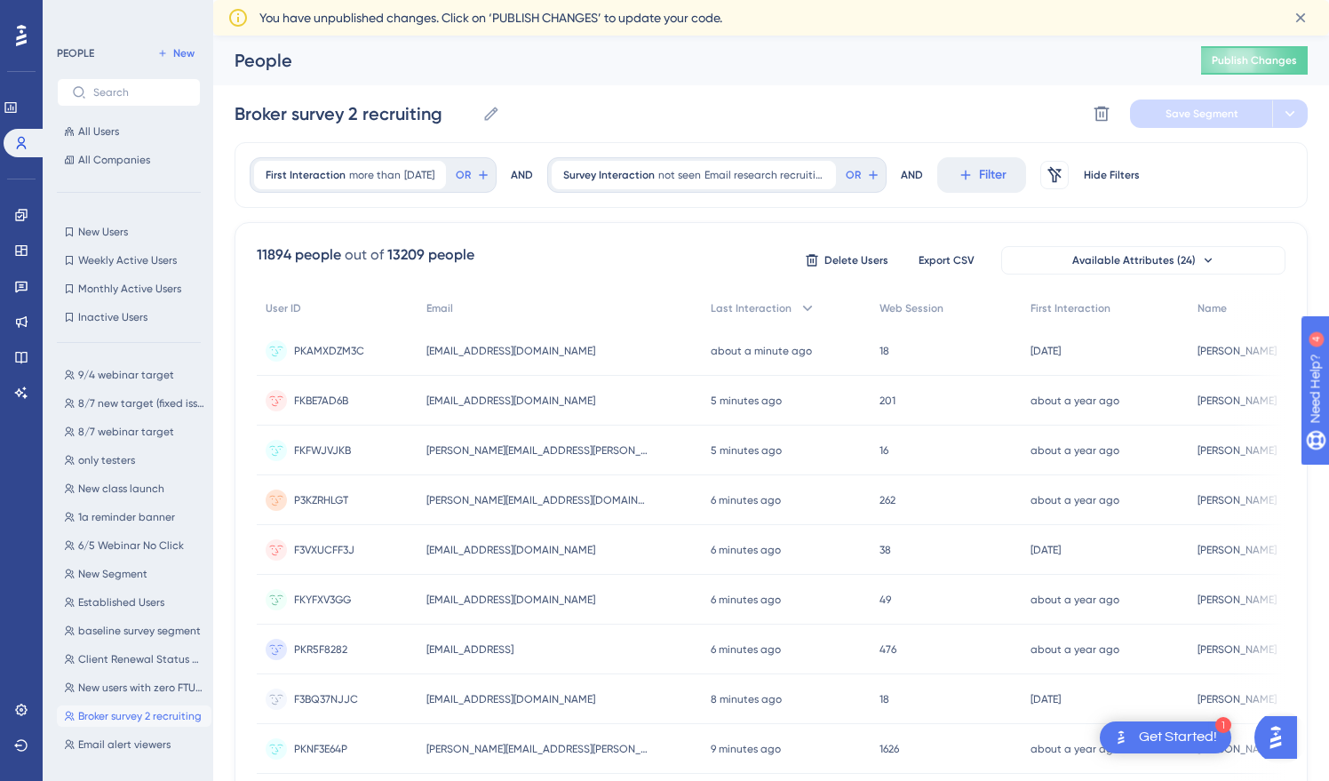
click at [170, 66] on div "PEOPLE New All Users All Companies" at bounding box center [129, 107] width 144 height 128
click at [179, 56] on span "New" at bounding box center [183, 53] width 21 height 14
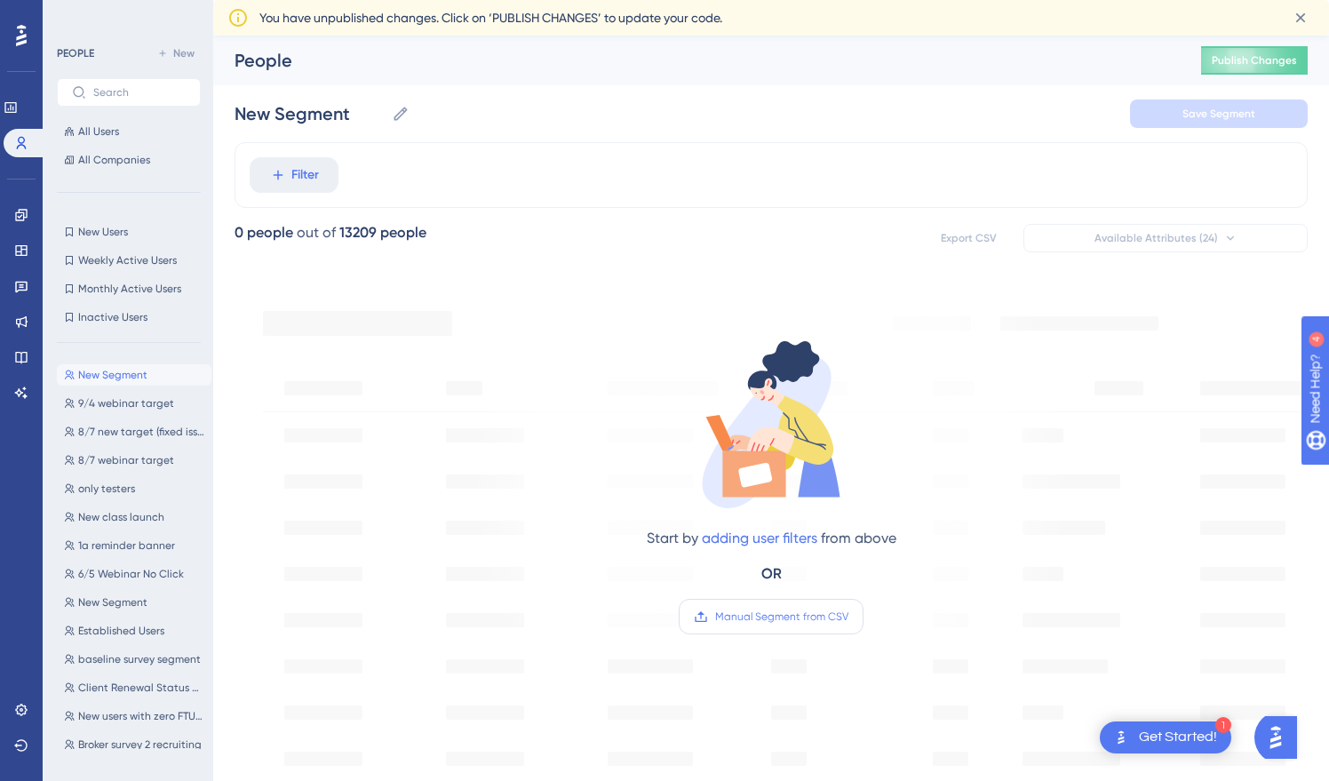
click at [791, 613] on span "Manual Segment from CSV" at bounding box center [781, 616] width 133 height 14
click at [848, 616] on input "Manual Segment from CSV" at bounding box center [848, 616] width 0 height 0
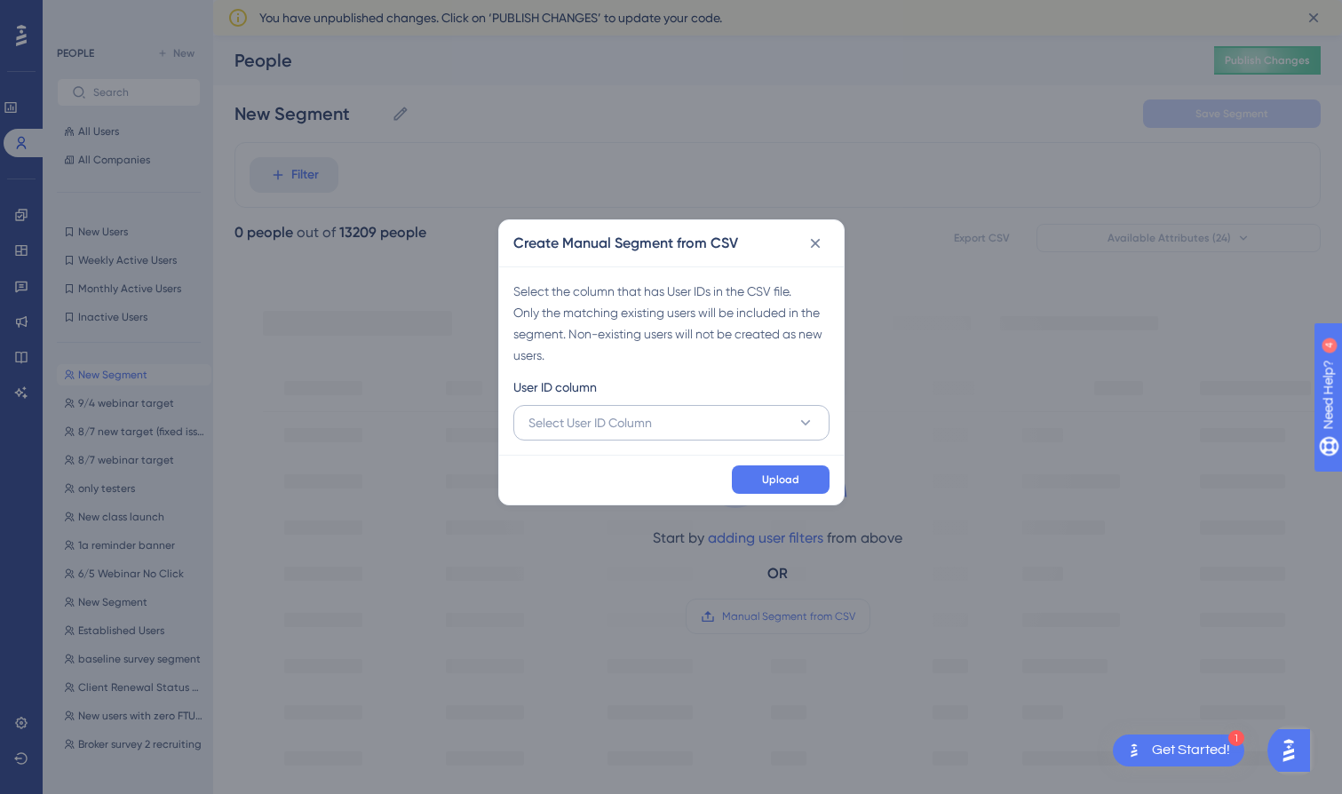
drag, startPoint x: 629, startPoint y: 401, endPoint x: 622, endPoint y: 414, distance: 14.3
click at [630, 403] on div "User ID column" at bounding box center [671, 391] width 316 height 28
click at [613, 425] on span "Select User ID Column" at bounding box center [589, 422] width 123 height 21
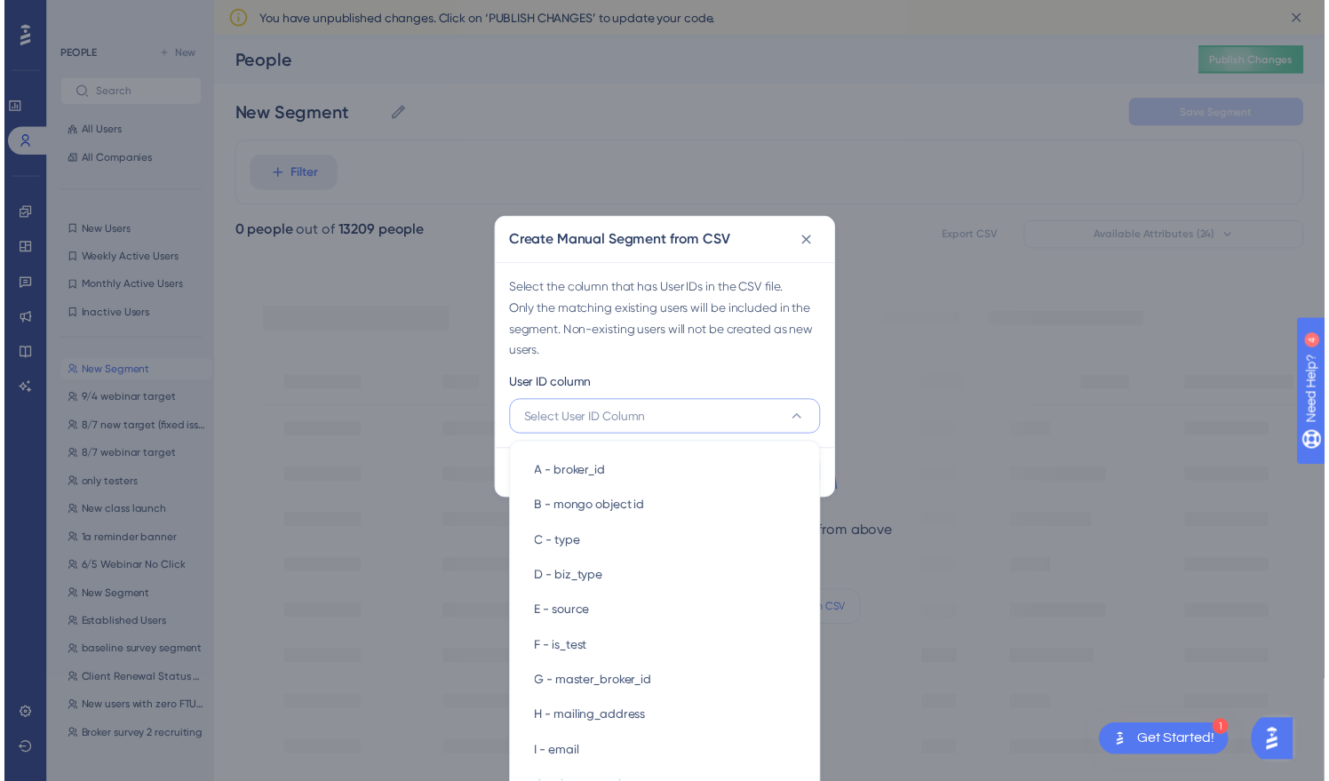
scroll to position [23, 0]
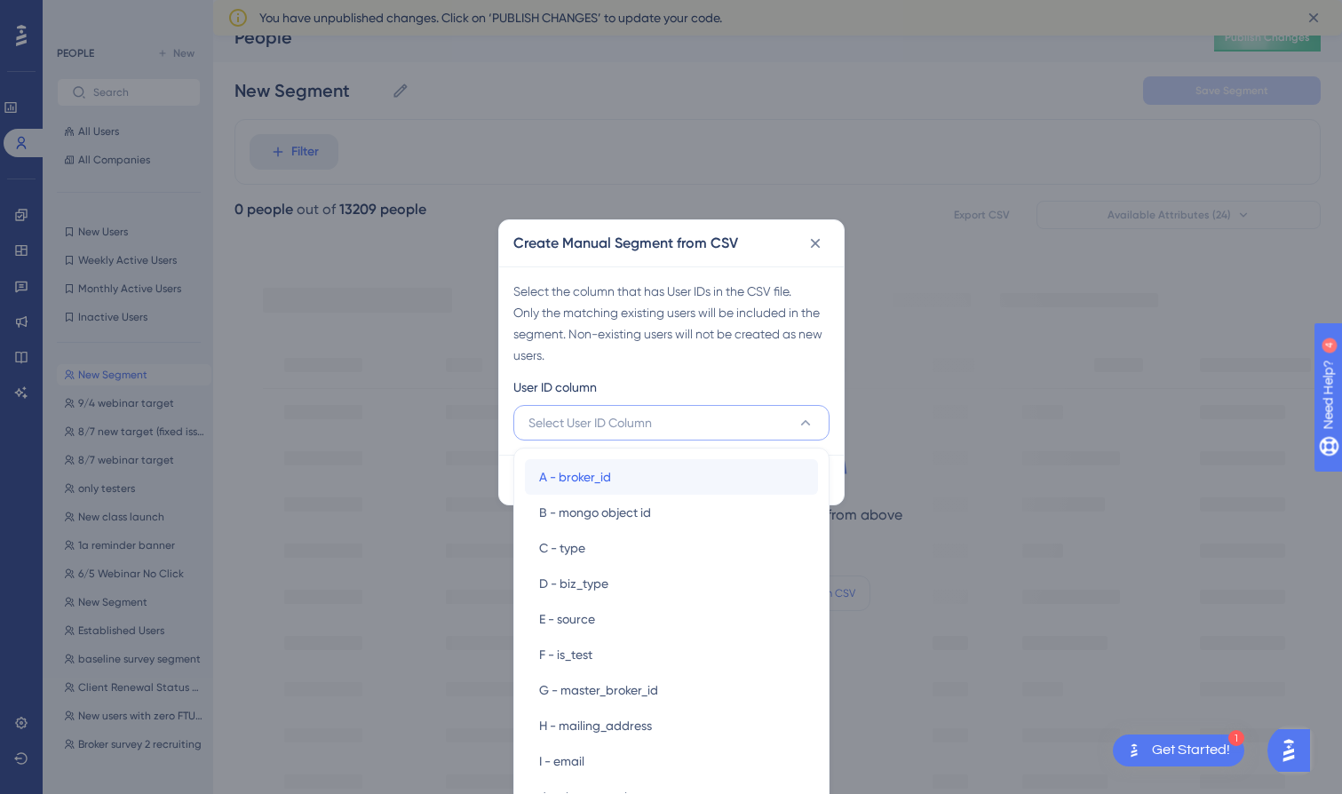
click at [589, 482] on span "A - broker_id" at bounding box center [575, 476] width 72 height 21
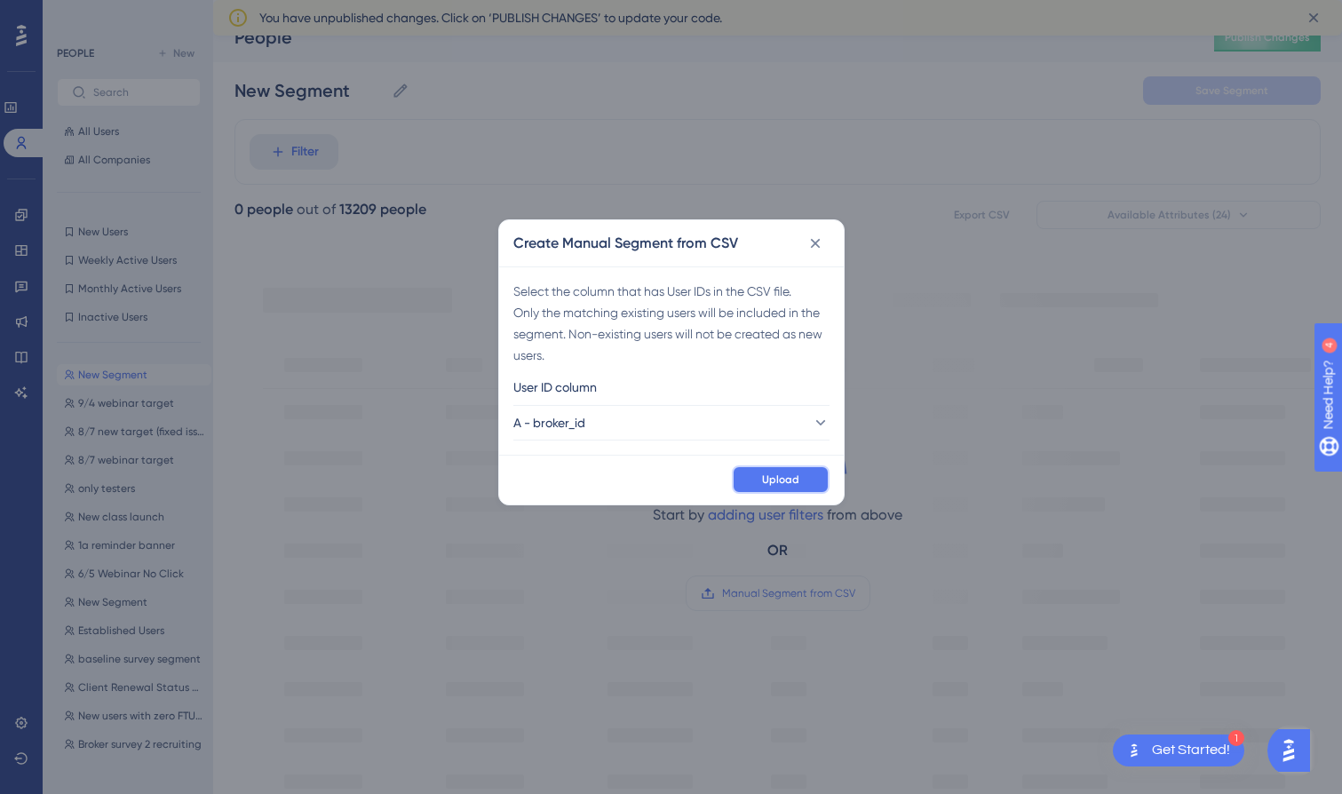
click at [775, 481] on span "Upload" at bounding box center [780, 480] width 37 height 14
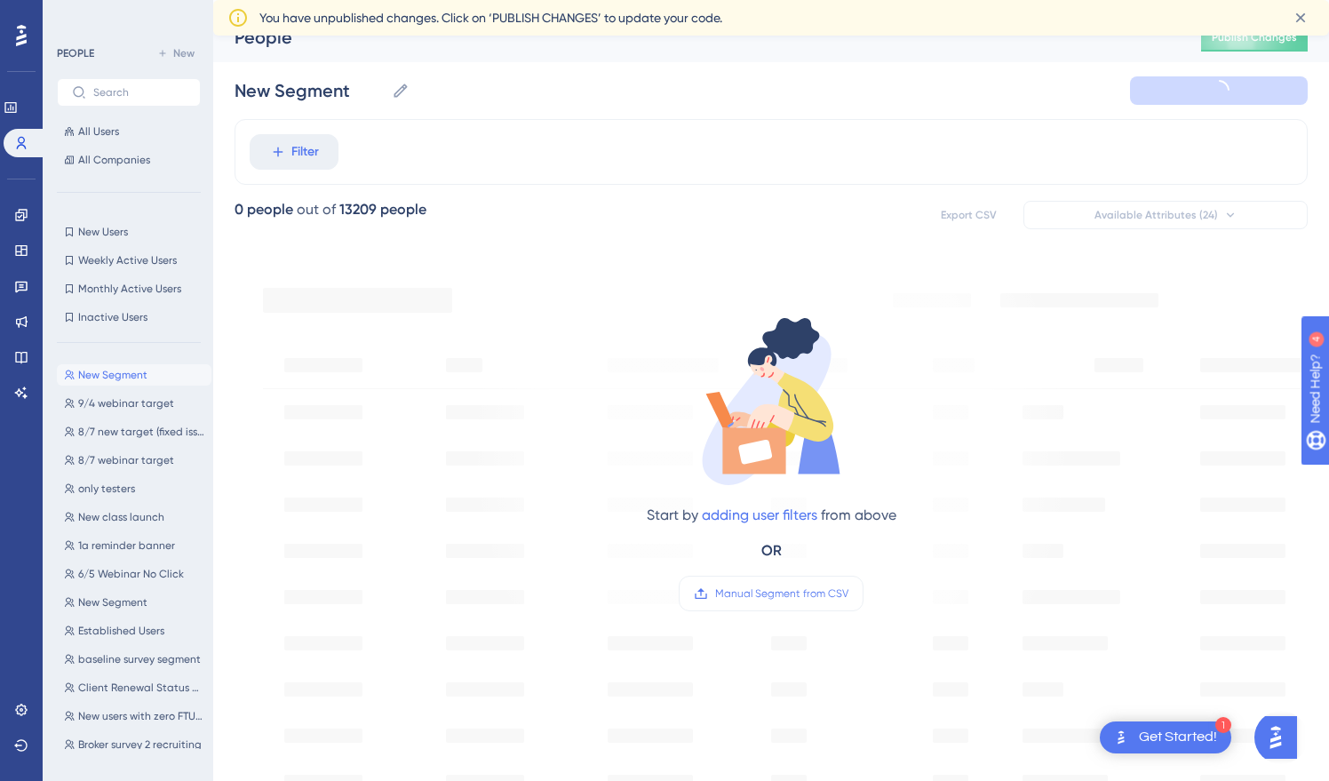
type input "New Segment-1"
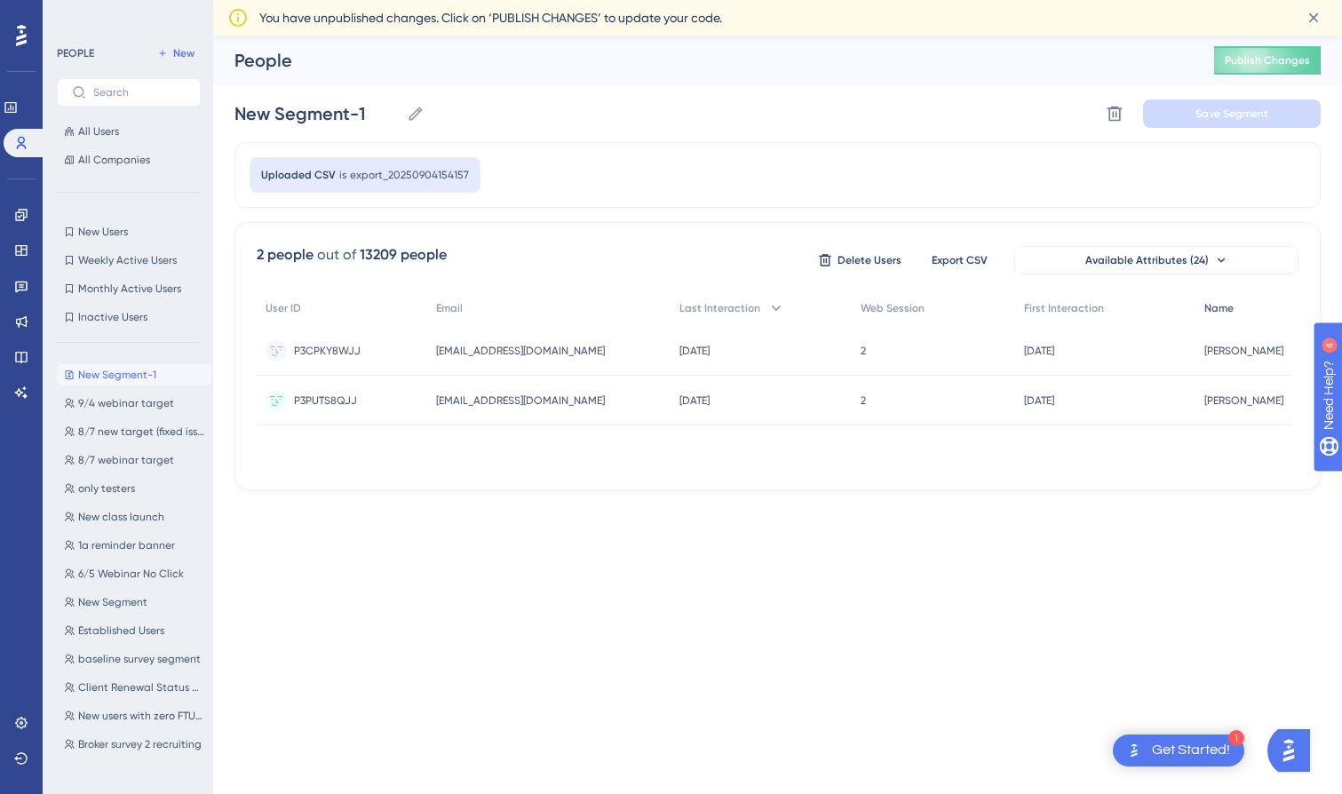
scroll to position [0, 0]
drag, startPoint x: 1297, startPoint y: 312, endPoint x: 1283, endPoint y: 348, distance: 38.8
click at [1283, 348] on div "User ID Email Last Interaction Web Session First Interaction Name P3CPKY8WJJ P3…" at bounding box center [778, 379] width 1042 height 178
click at [1113, 115] on icon at bounding box center [1115, 114] width 15 height 15
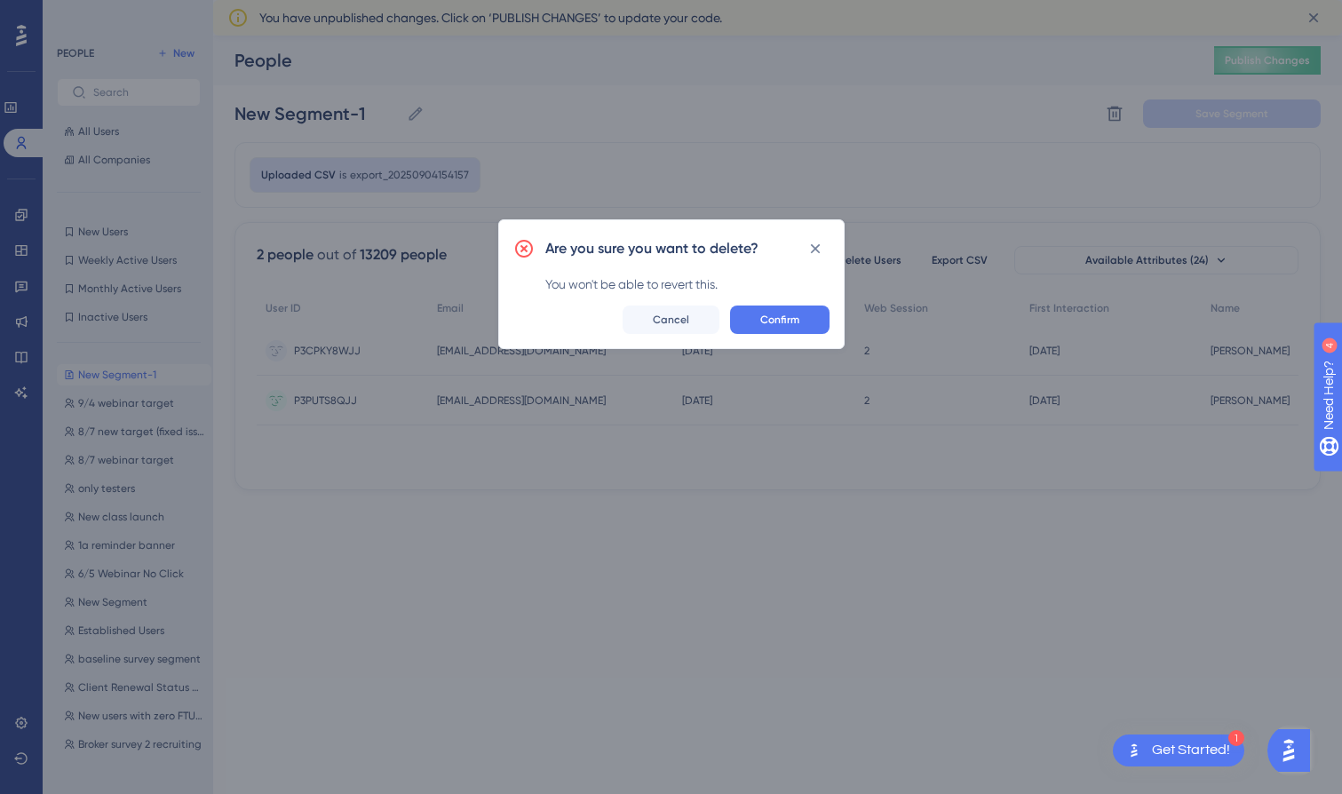
click at [788, 275] on div "You won't be able to revert this." at bounding box center [687, 284] width 284 height 21
click at [767, 285] on div "You won't be able to revert this." at bounding box center [687, 284] width 284 height 21
click at [798, 288] on div "You won't be able to revert this." at bounding box center [687, 284] width 284 height 21
click at [814, 211] on div "Are you sure you want to delete? You won't be able to revert this. Confirm Canc…" at bounding box center [671, 397] width 1342 height 794
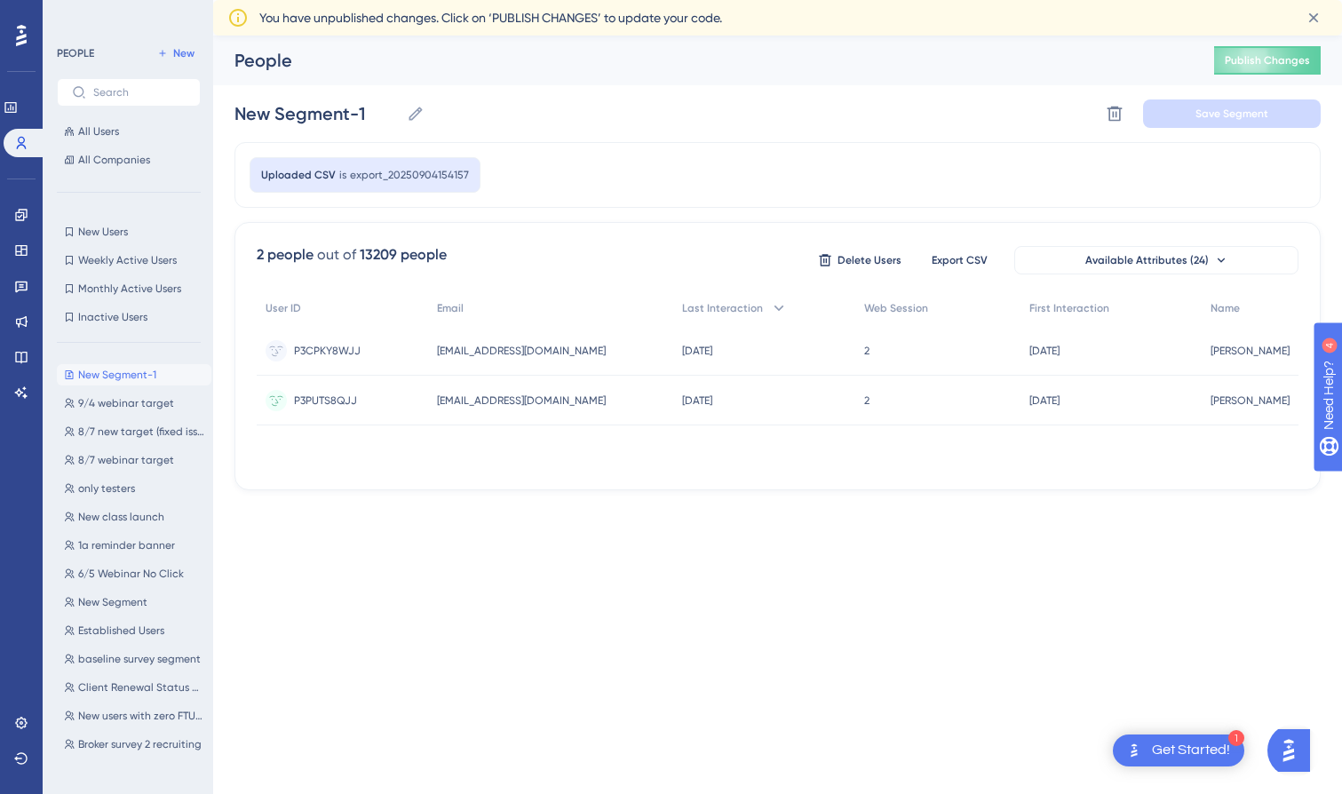
click at [975, 0] on html "1 Get Started! Performance Users Engagement Widgets Feedback Product Updates Kn…" at bounding box center [671, 0] width 1342 height 0
click at [1117, 120] on icon at bounding box center [1115, 114] width 15 height 15
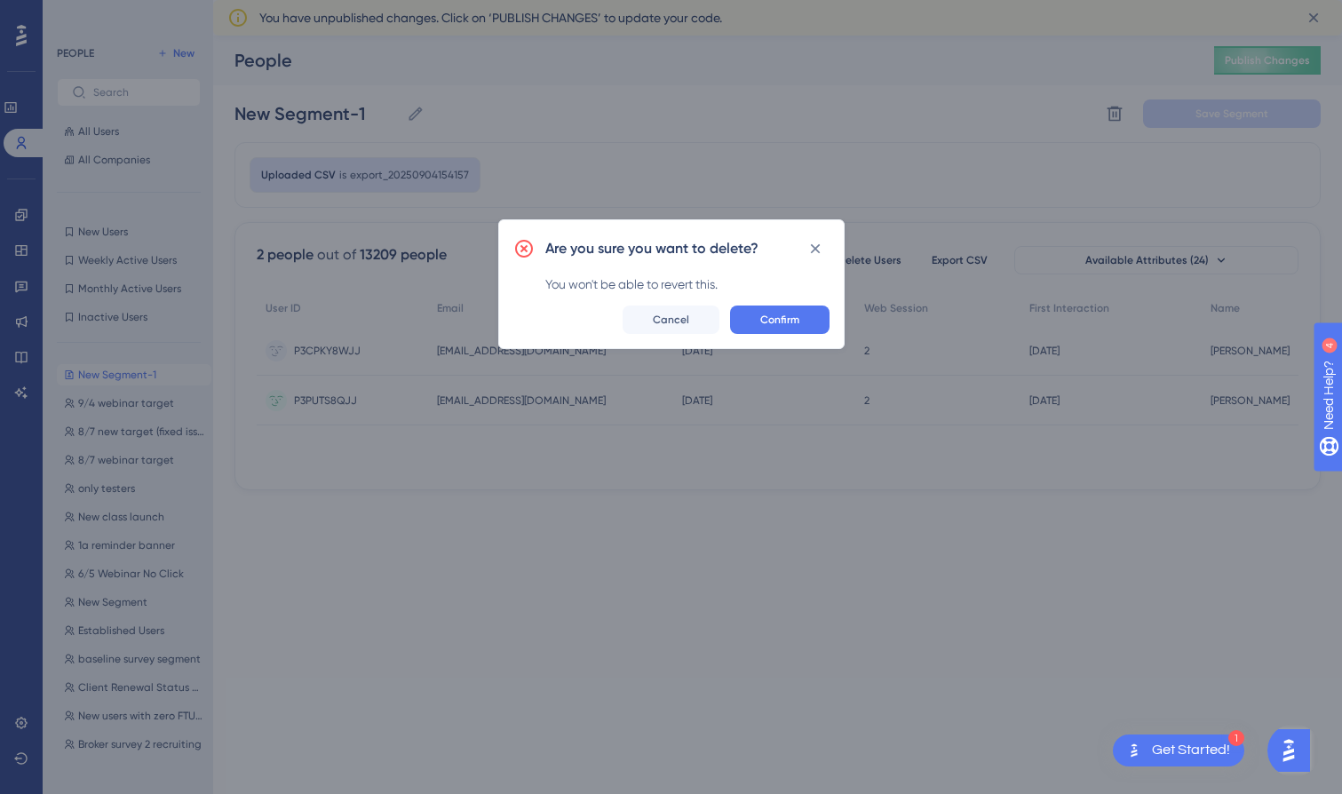
click at [760, 285] on div "You won't be able to revert this." at bounding box center [687, 284] width 284 height 21
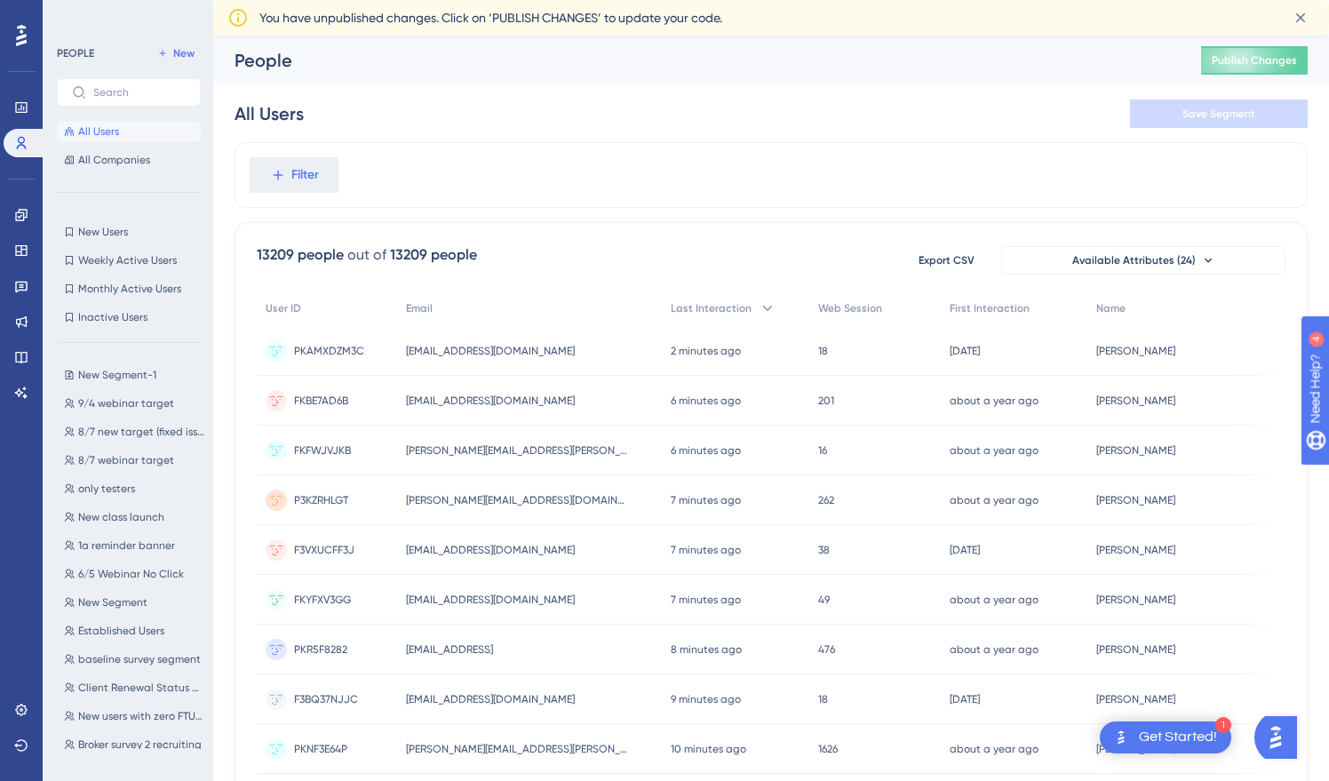
click at [180, 25] on div "PEOPLE New All Users All Companies New Users New Users Weekly Active Users Week…" at bounding box center [128, 390] width 171 height 781
click at [291, 57] on div "People" at bounding box center [695, 60] width 922 height 25
click at [182, 16] on div "PEOPLE New All Users All Companies New Users New Users Weekly Active Users Week…" at bounding box center [128, 390] width 171 height 781
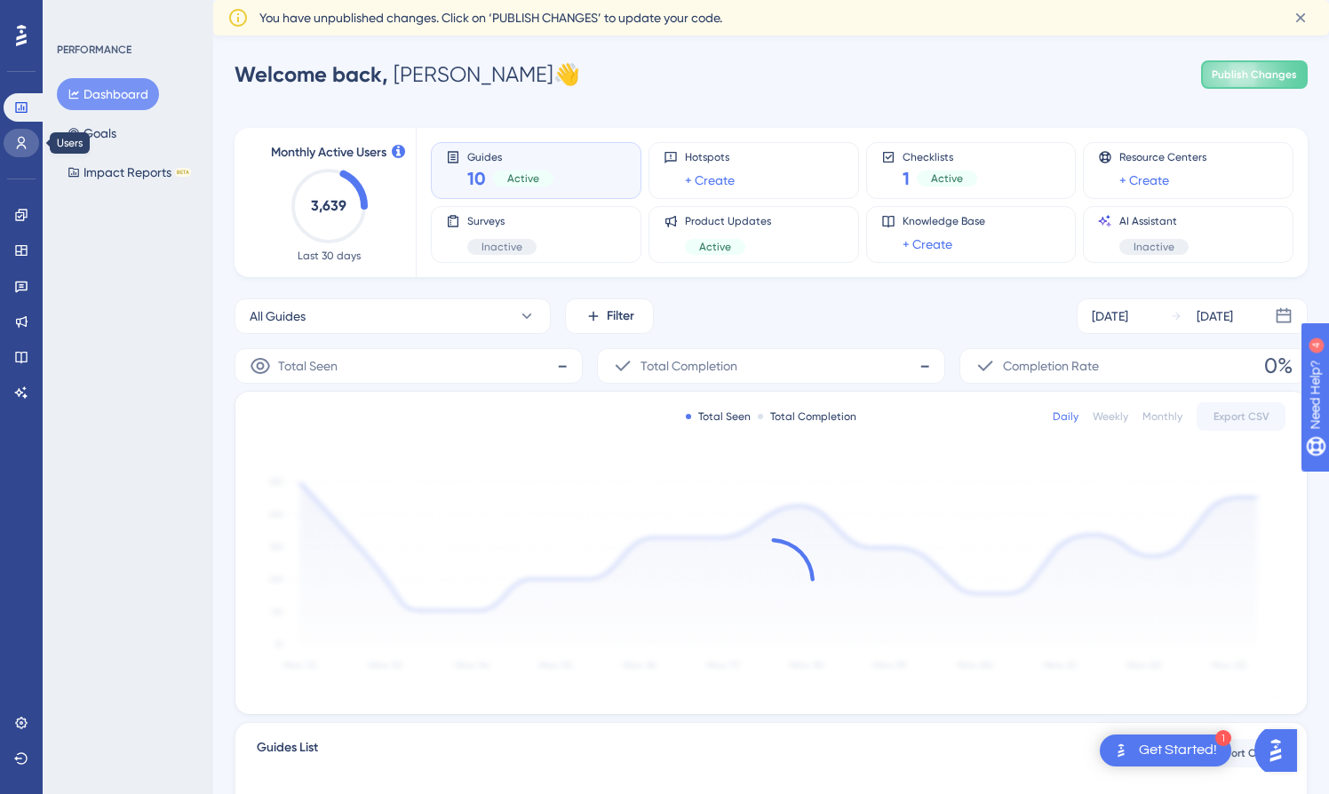
click at [28, 134] on link at bounding box center [22, 143] width 36 height 28
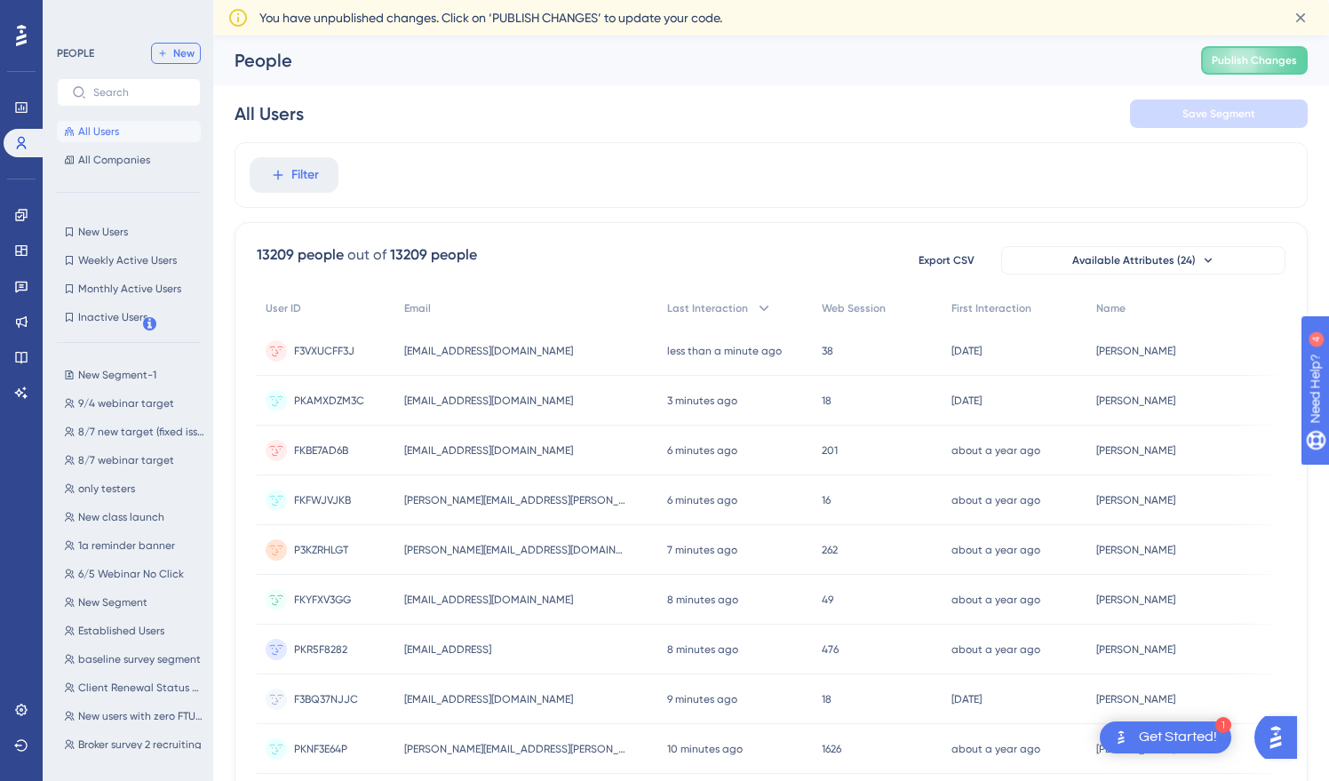
click at [181, 50] on span "New" at bounding box center [183, 53] width 21 height 14
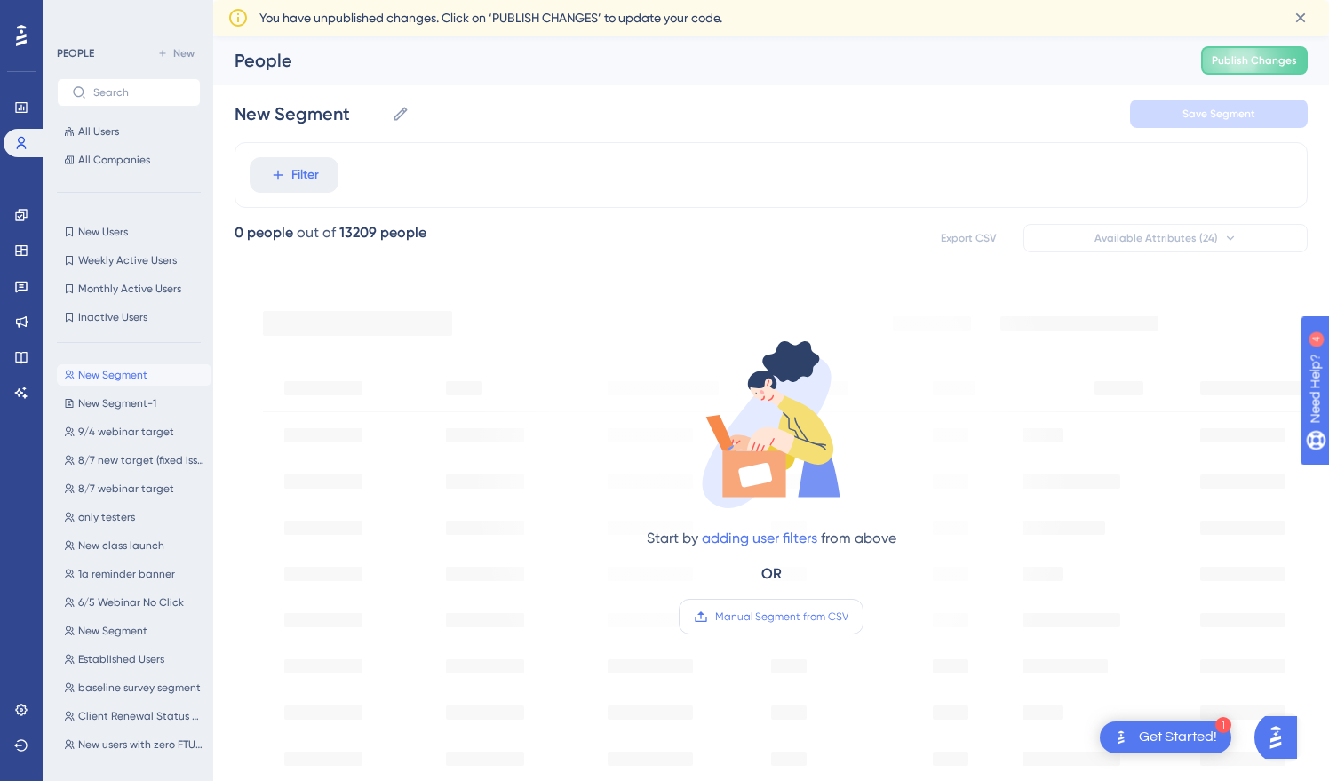
click at [804, 623] on span "Manual Segment from CSV" at bounding box center [781, 616] width 133 height 14
click at [848, 616] on input "Manual Segment from CSV" at bounding box center [848, 616] width 0 height 0
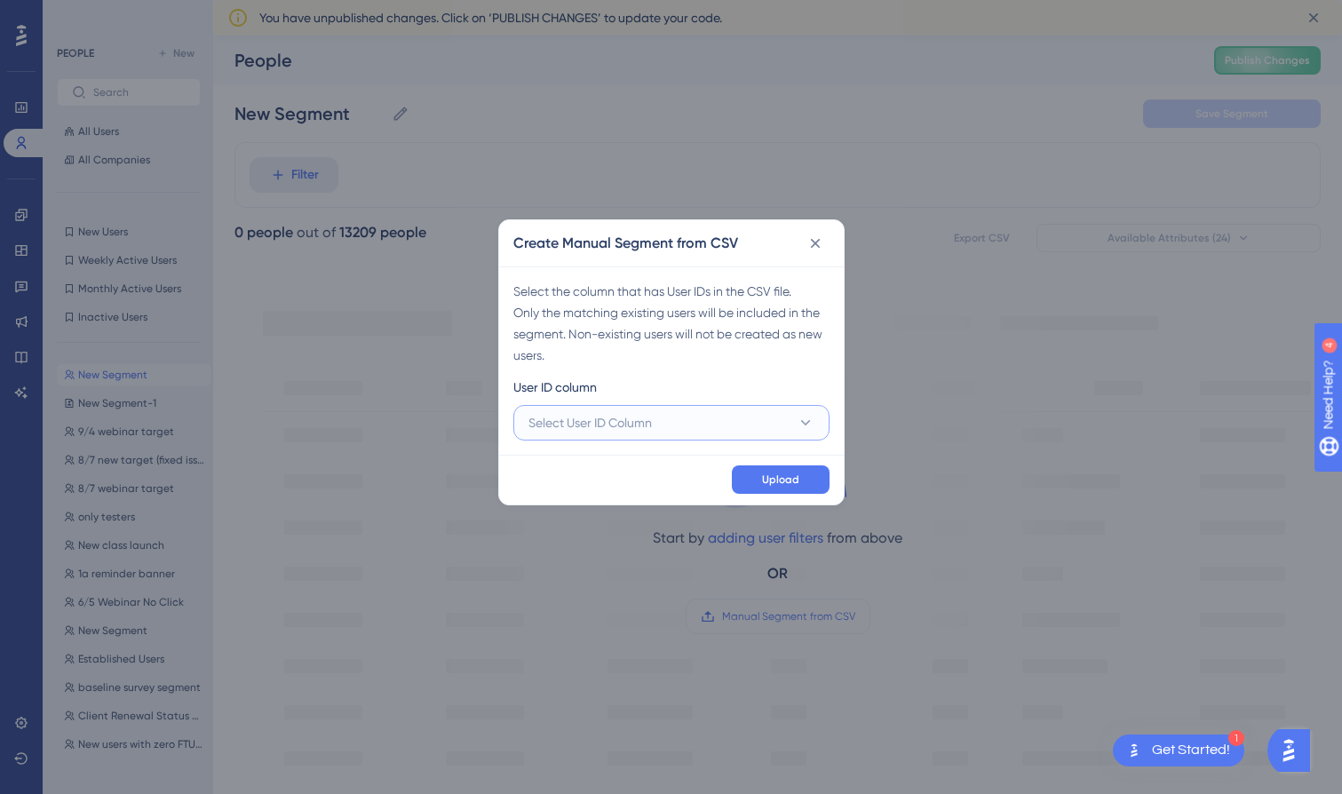
click at [692, 413] on button "Select User ID Column" at bounding box center [671, 423] width 316 height 36
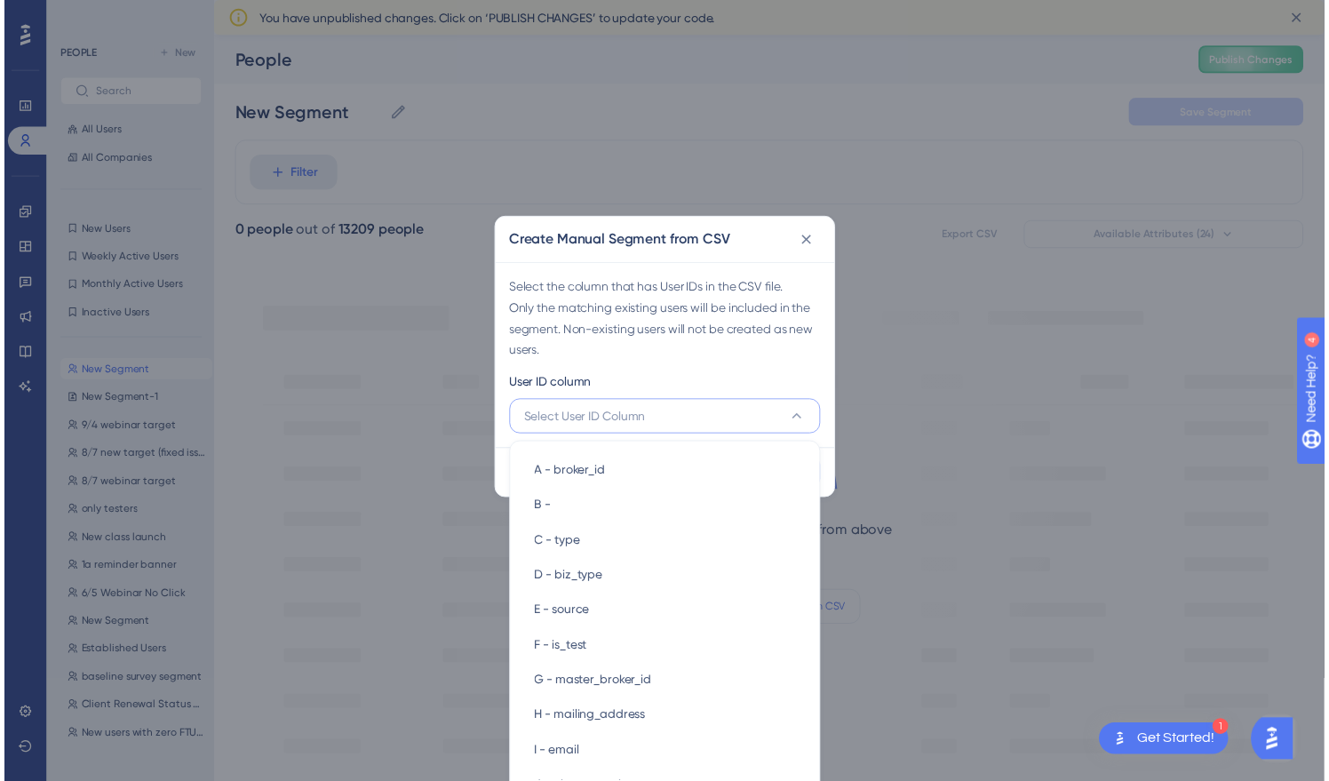
scroll to position [23, 0]
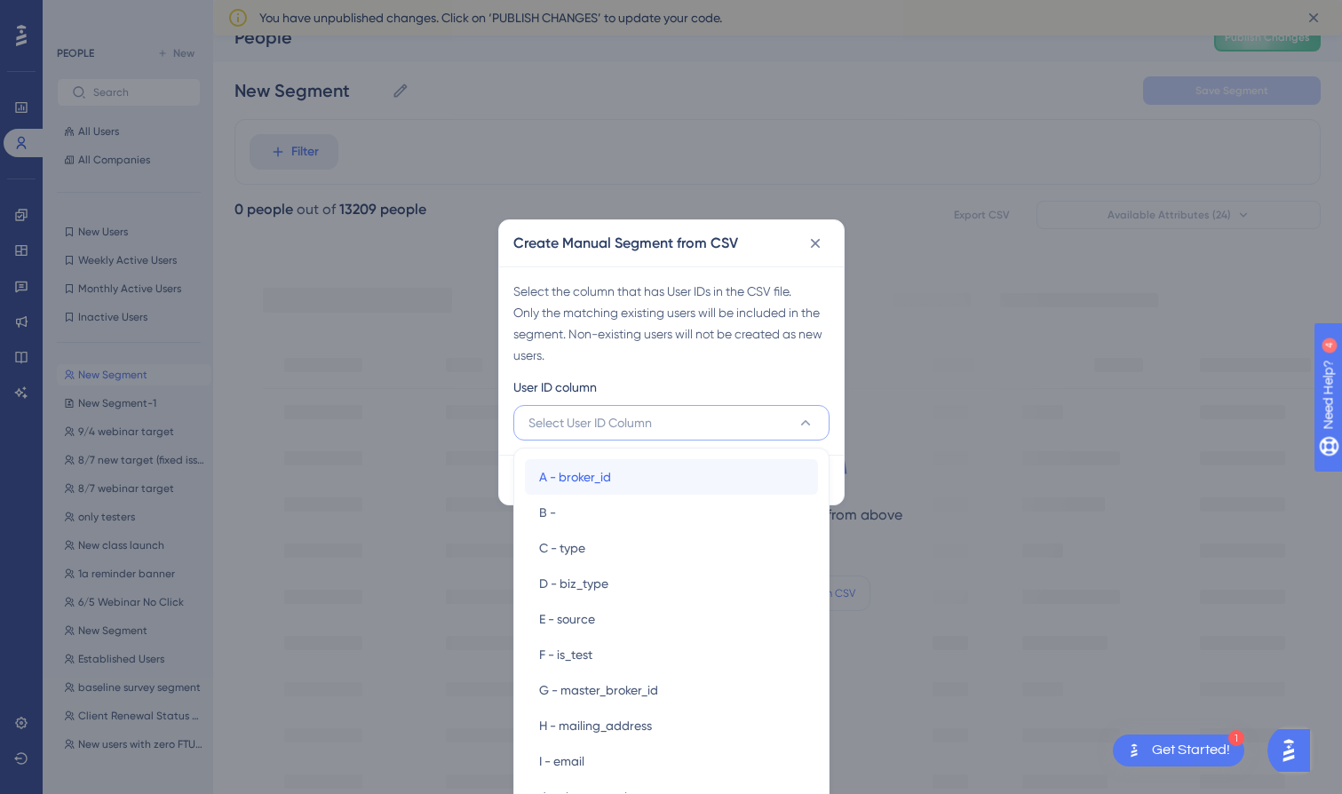
click at [556, 470] on span "A - broker_id" at bounding box center [575, 476] width 72 height 21
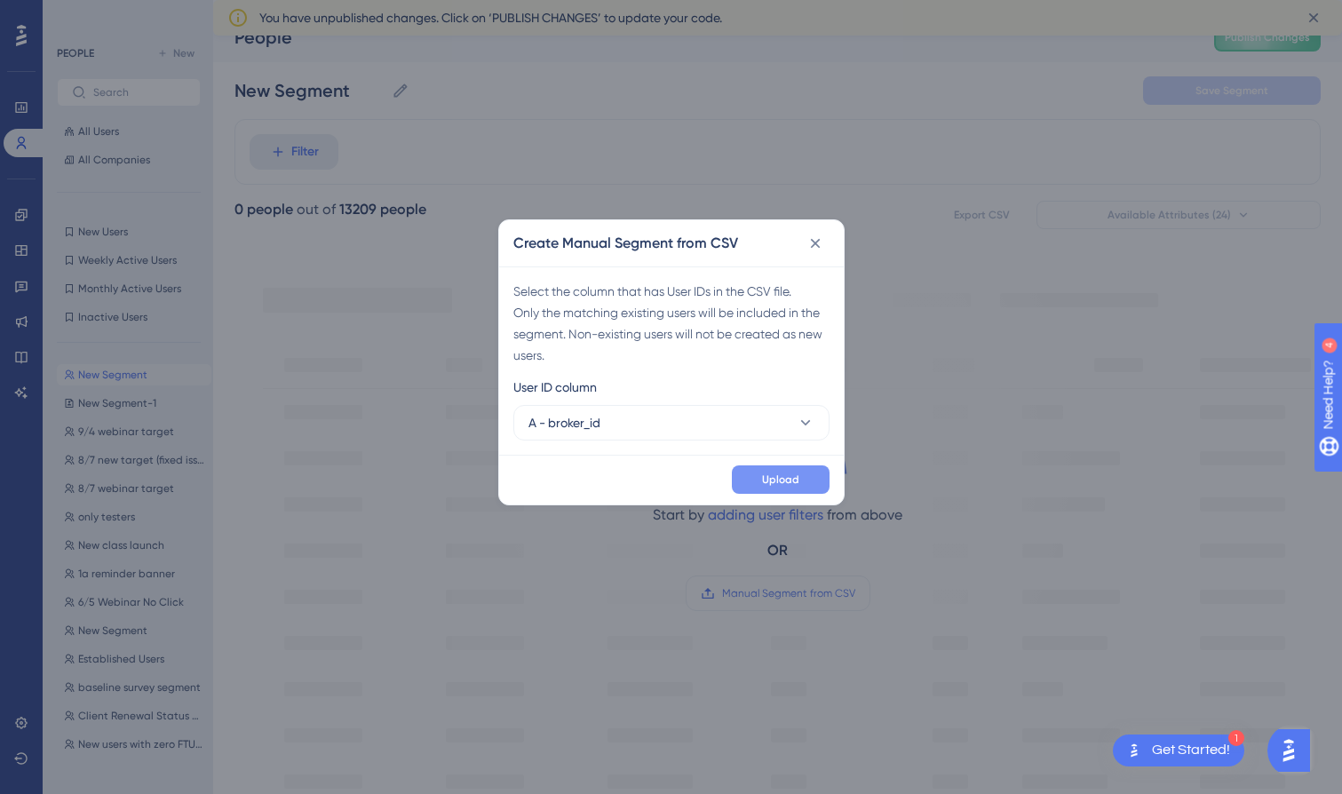
click at [798, 486] on span "Upload" at bounding box center [780, 480] width 37 height 14
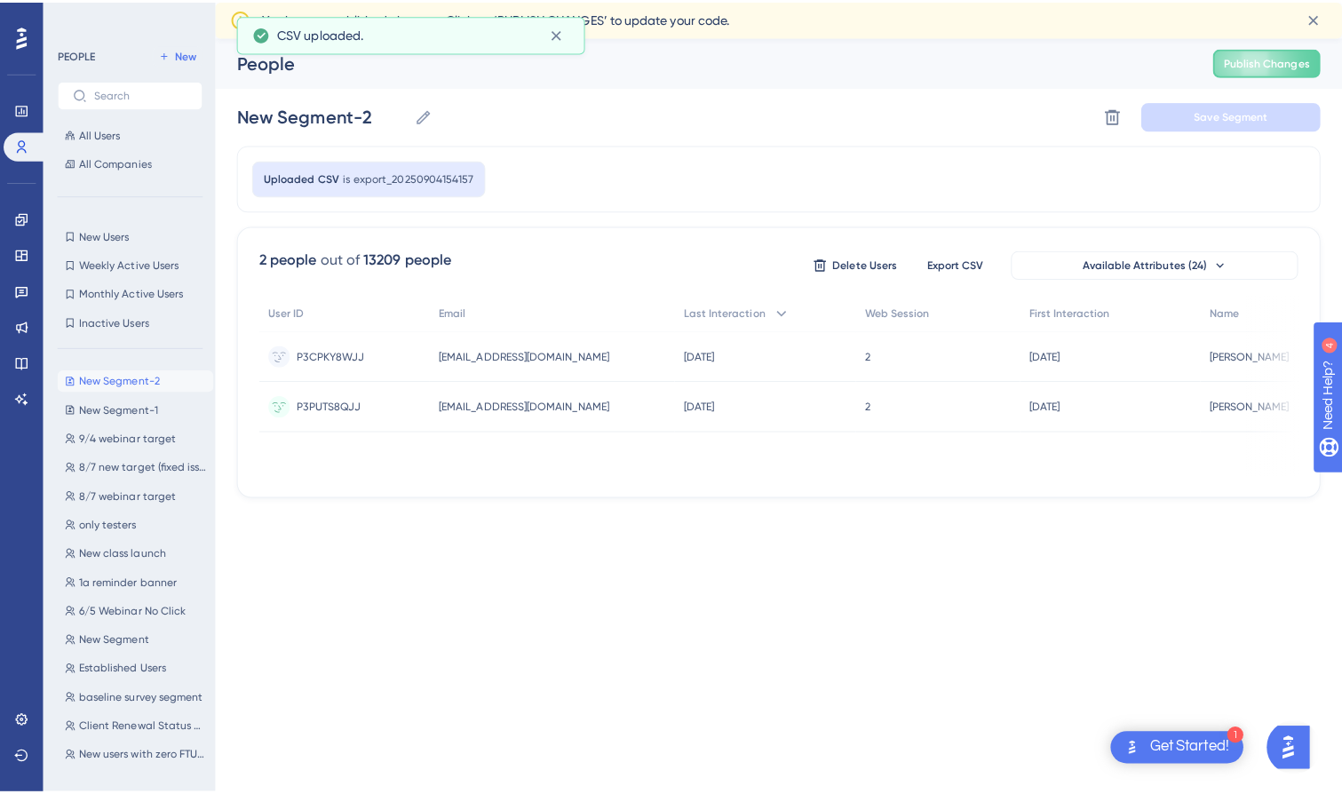
scroll to position [0, 0]
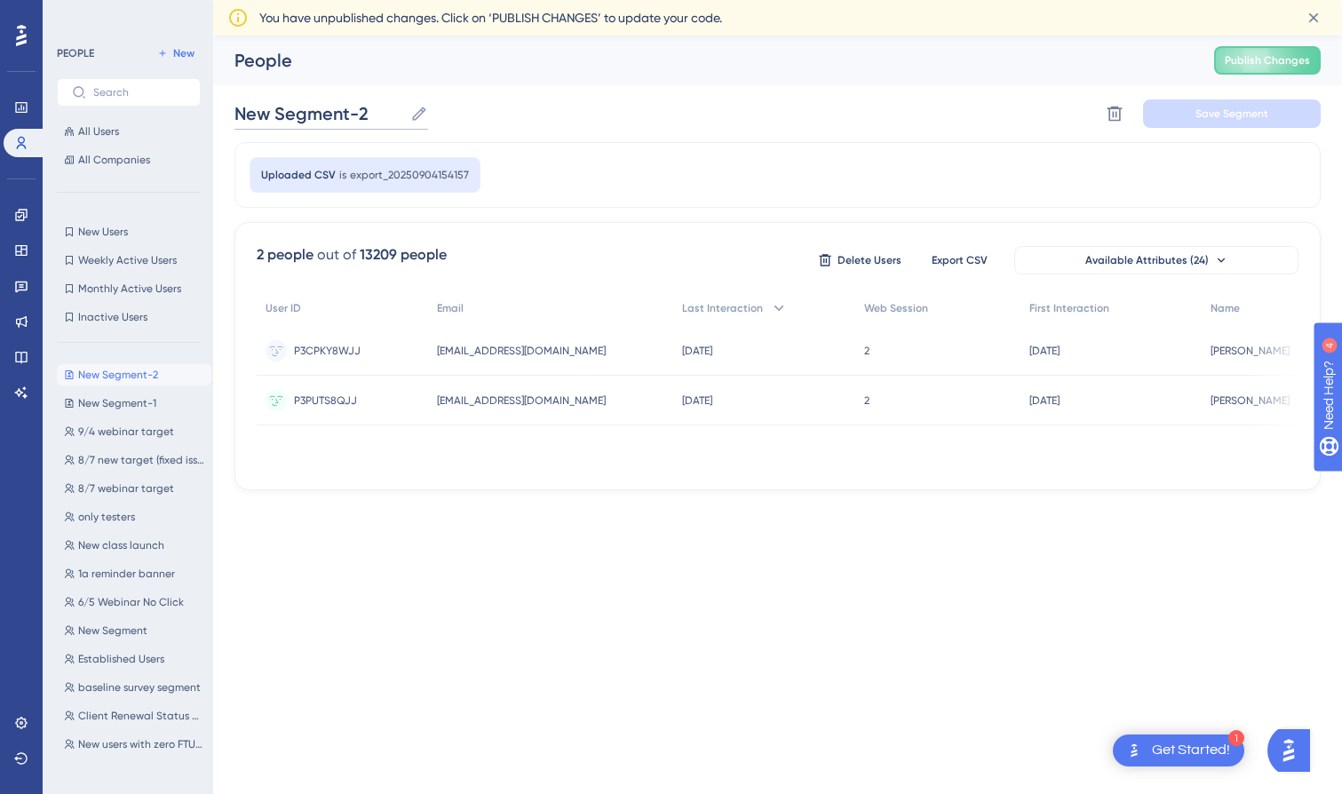
click at [289, 107] on input "New Segment-2" at bounding box center [318, 113] width 169 height 25
click at [273, 112] on input "Test Broker ID bulk CSV upload" at bounding box center [377, 113] width 287 height 25
type input "Test staging Broker ID bulk CSV upload"
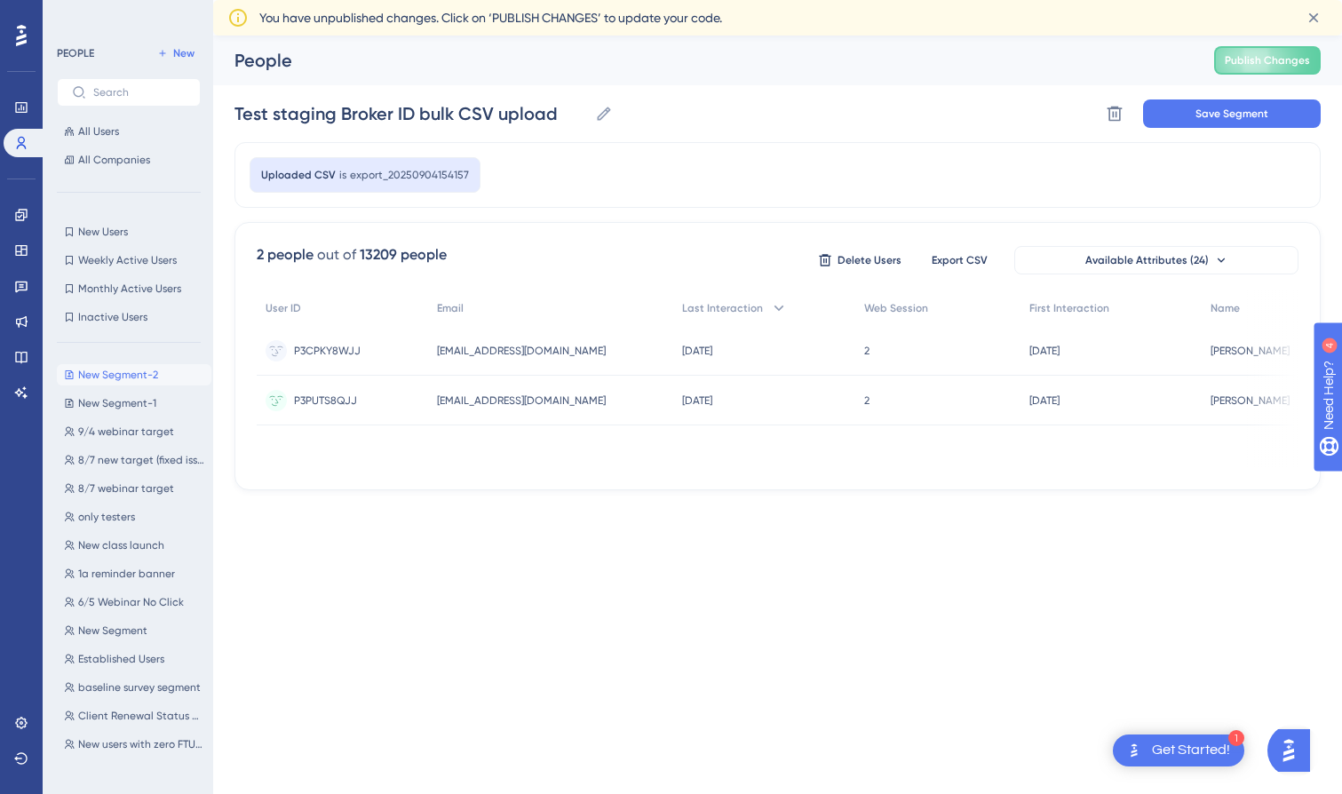
click at [671, 134] on div "Test staging Broker ID bulk CSV upload Test staging Broker ID bulk CSV upload D…" at bounding box center [777, 113] width 1086 height 57
click at [1248, 113] on span "Save Segment" at bounding box center [1232, 114] width 73 height 14
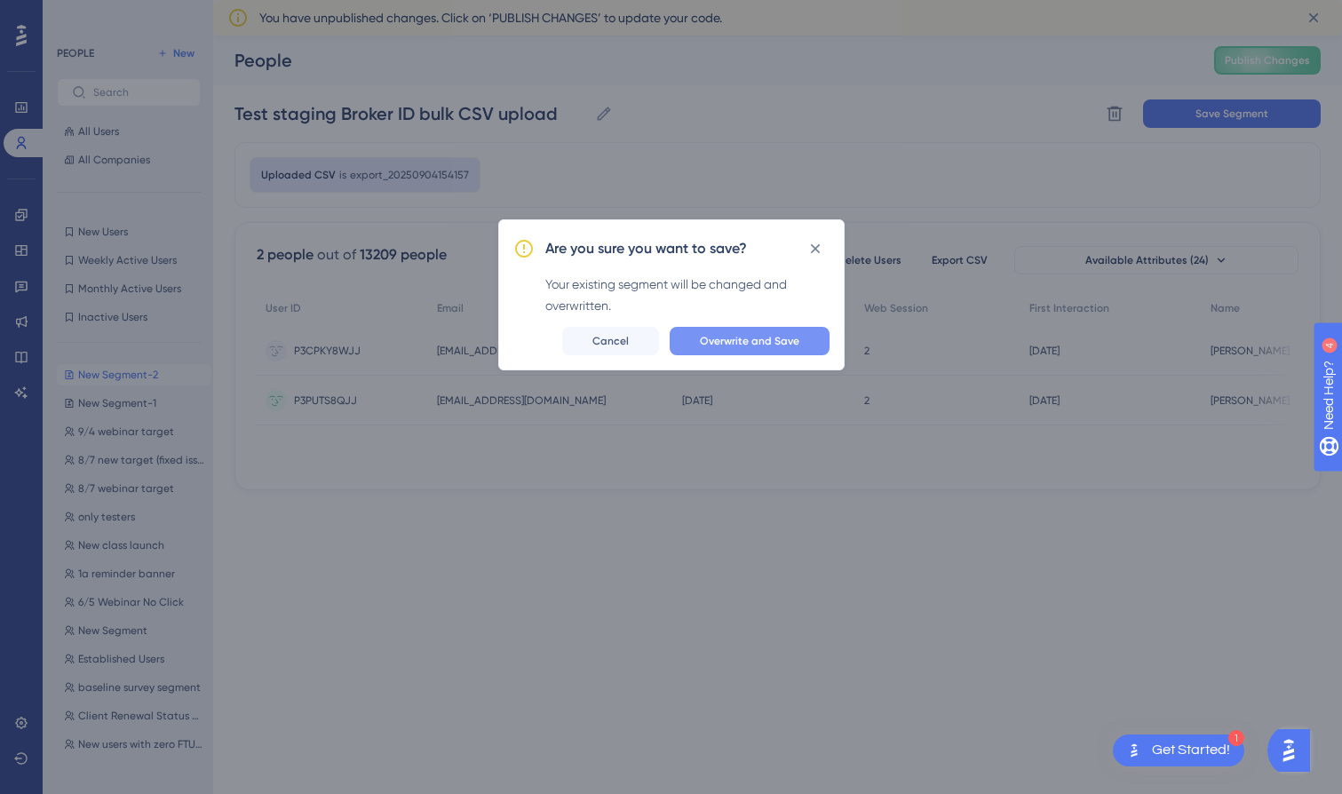
click at [766, 343] on span "Overwrite and Save" at bounding box center [749, 341] width 99 height 14
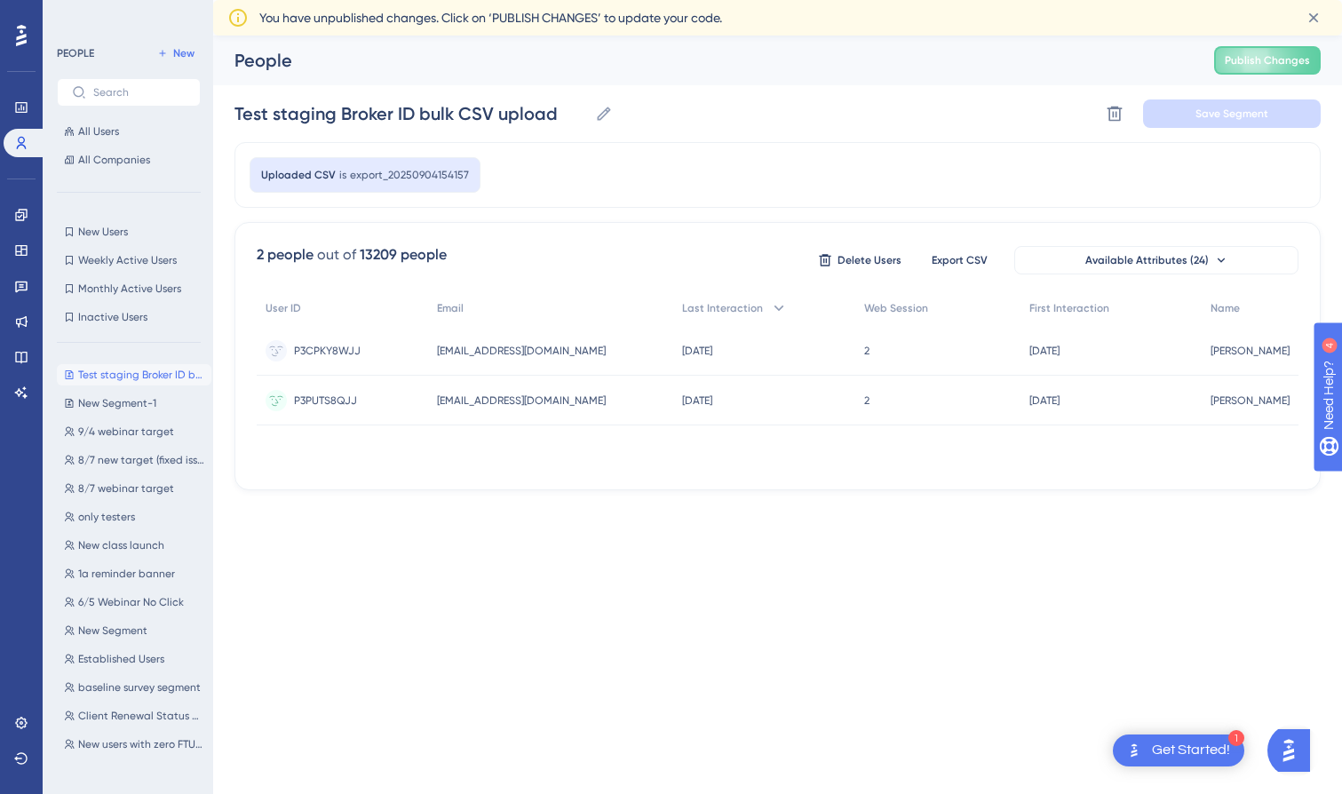
drag, startPoint x: 360, startPoint y: 466, endPoint x: 592, endPoint y: 471, distance: 231.9
click at [592, 471] on div "2 people out of 13209 people Delete Users Export CSV Available Attributes (24) …" at bounding box center [777, 356] width 1086 height 268
